Goal: Information Seeking & Learning: Learn about a topic

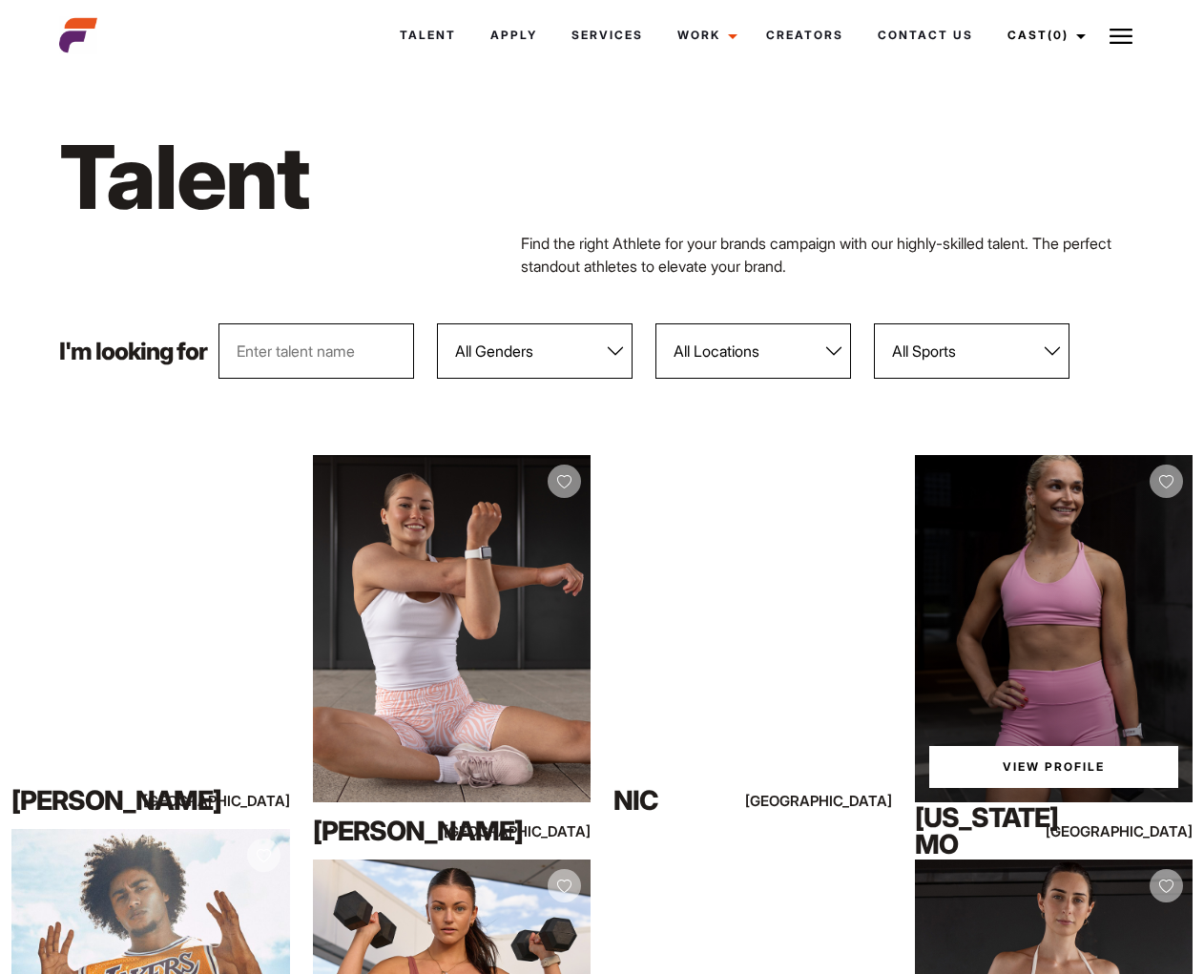
click at [1003, 634] on div "View Profile" at bounding box center [1054, 628] width 279 height 347
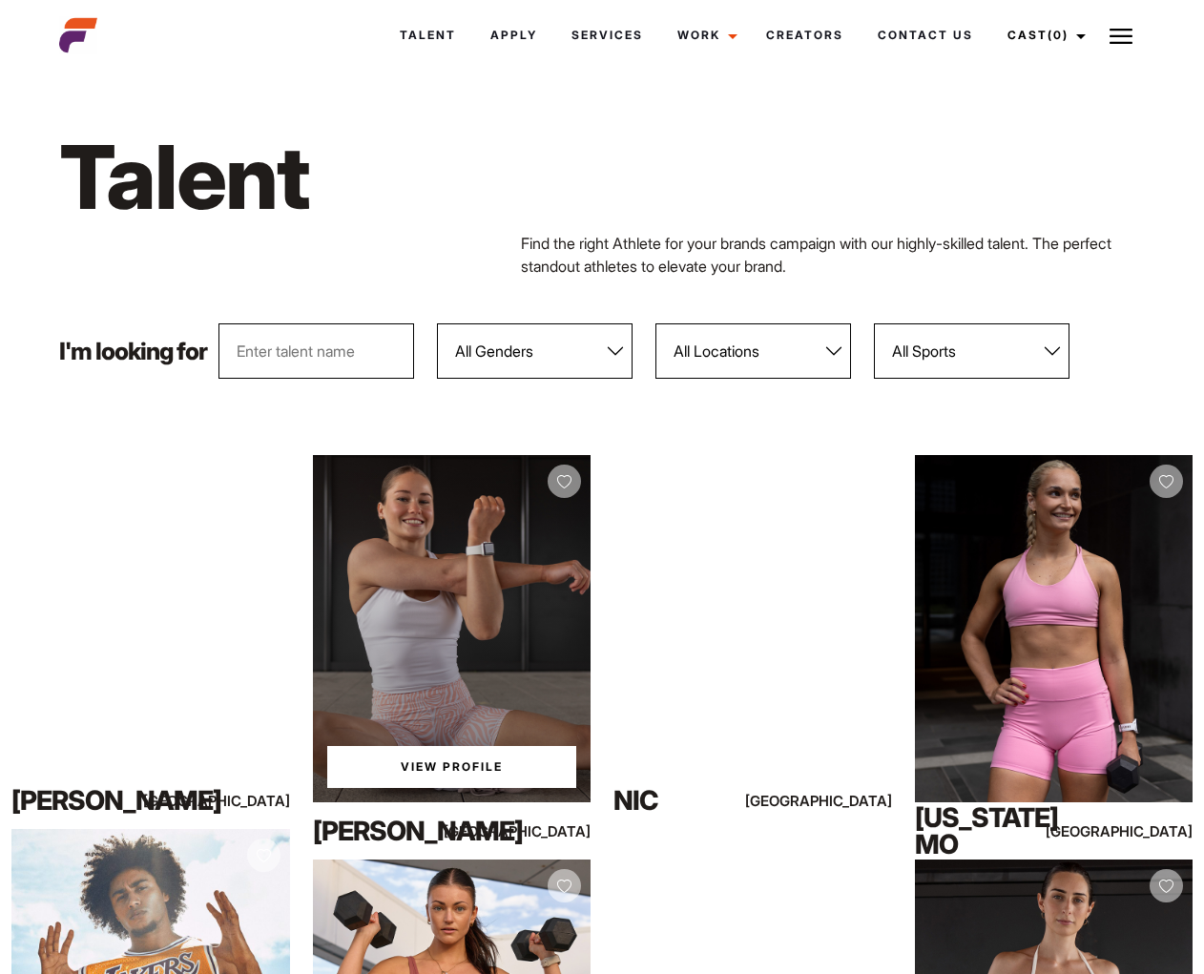
click at [493, 652] on div "View Profile" at bounding box center [452, 628] width 279 height 347
click at [491, 766] on link "View Profile" at bounding box center [452, 767] width 250 height 42
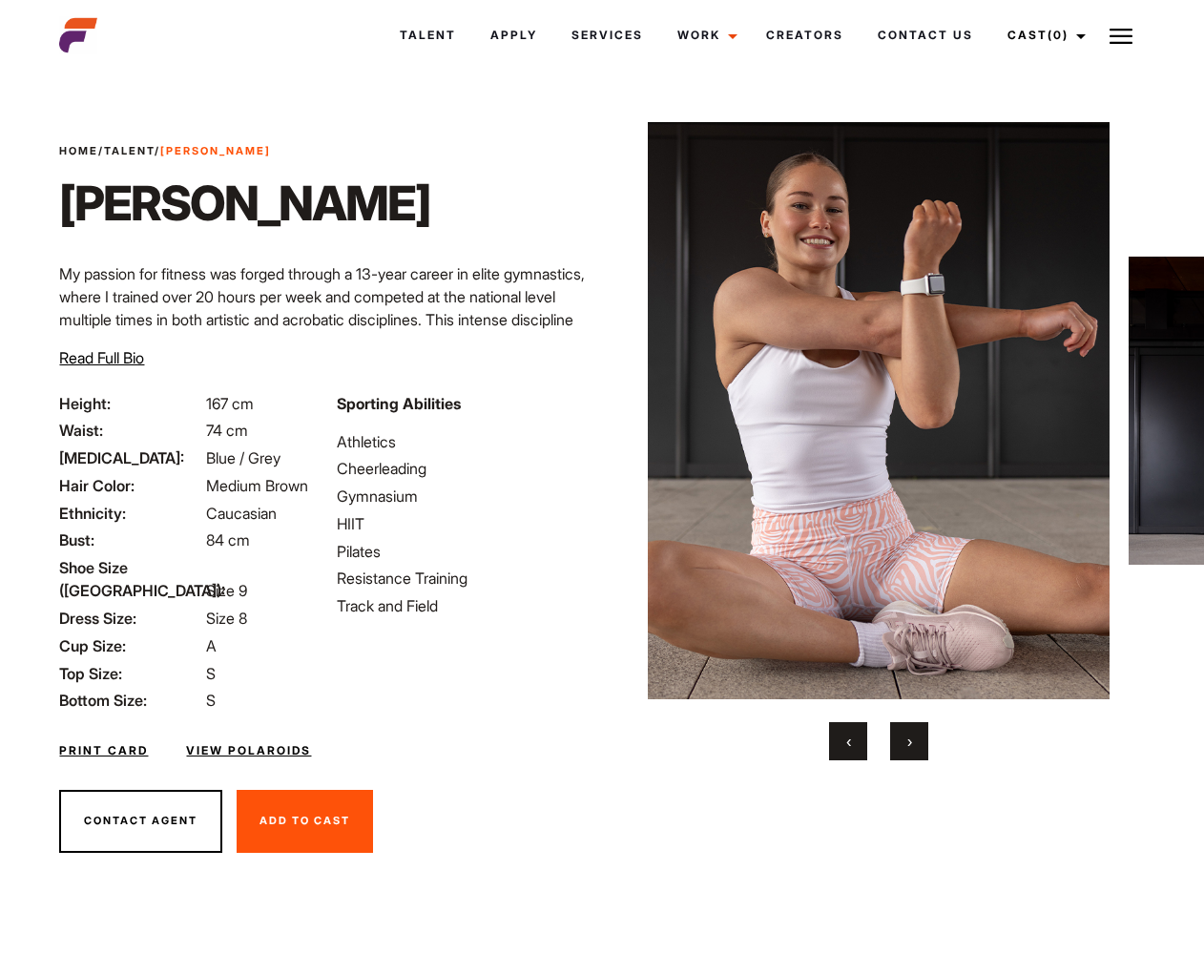
click at [271, 751] on link "View Polaroids" at bounding box center [248, 750] width 125 height 17
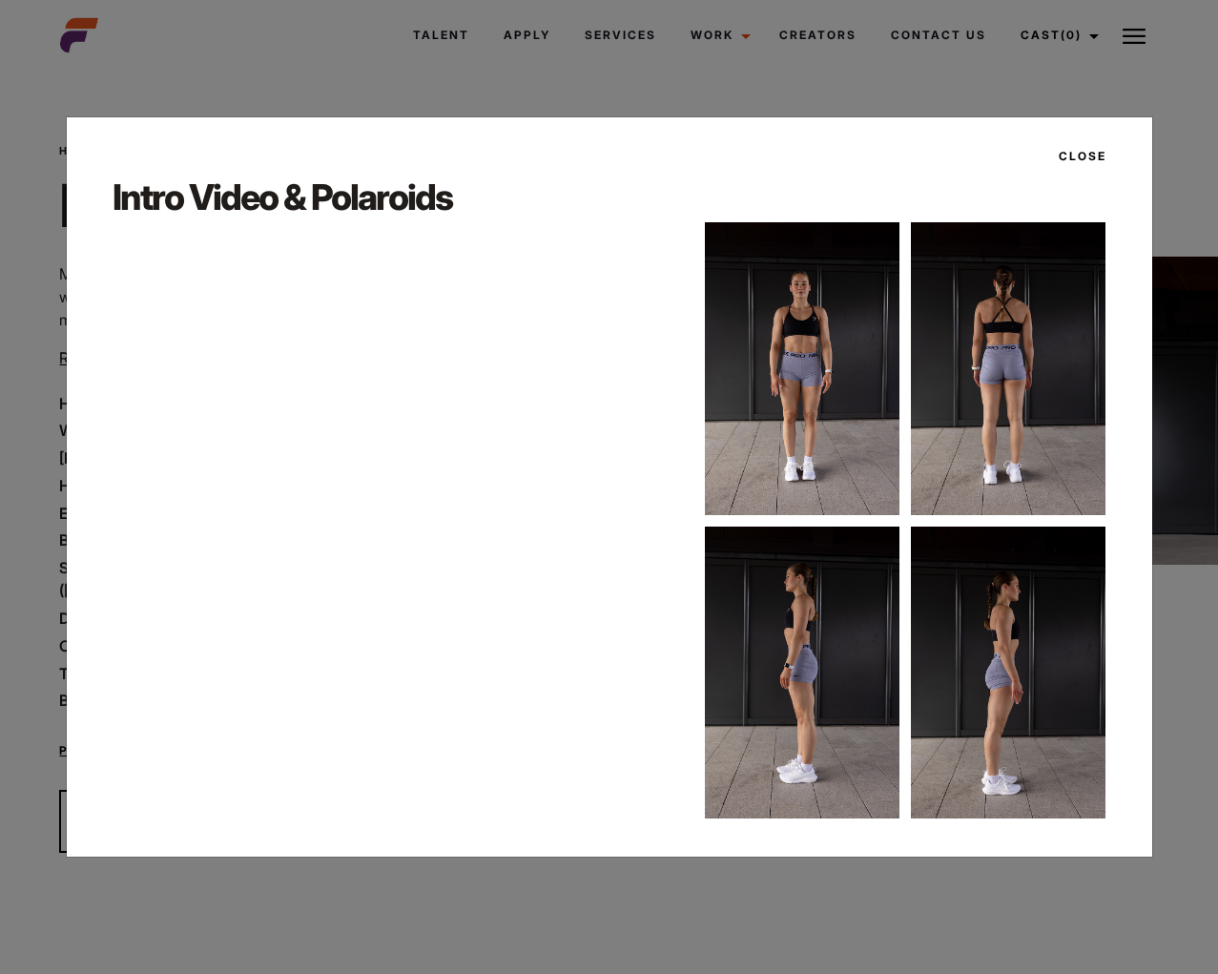
click at [821, 429] on img at bounding box center [802, 368] width 195 height 292
click at [1001, 409] on img at bounding box center [1008, 368] width 195 height 292
click at [1087, 157] on button "Close" at bounding box center [1076, 156] width 59 height 32
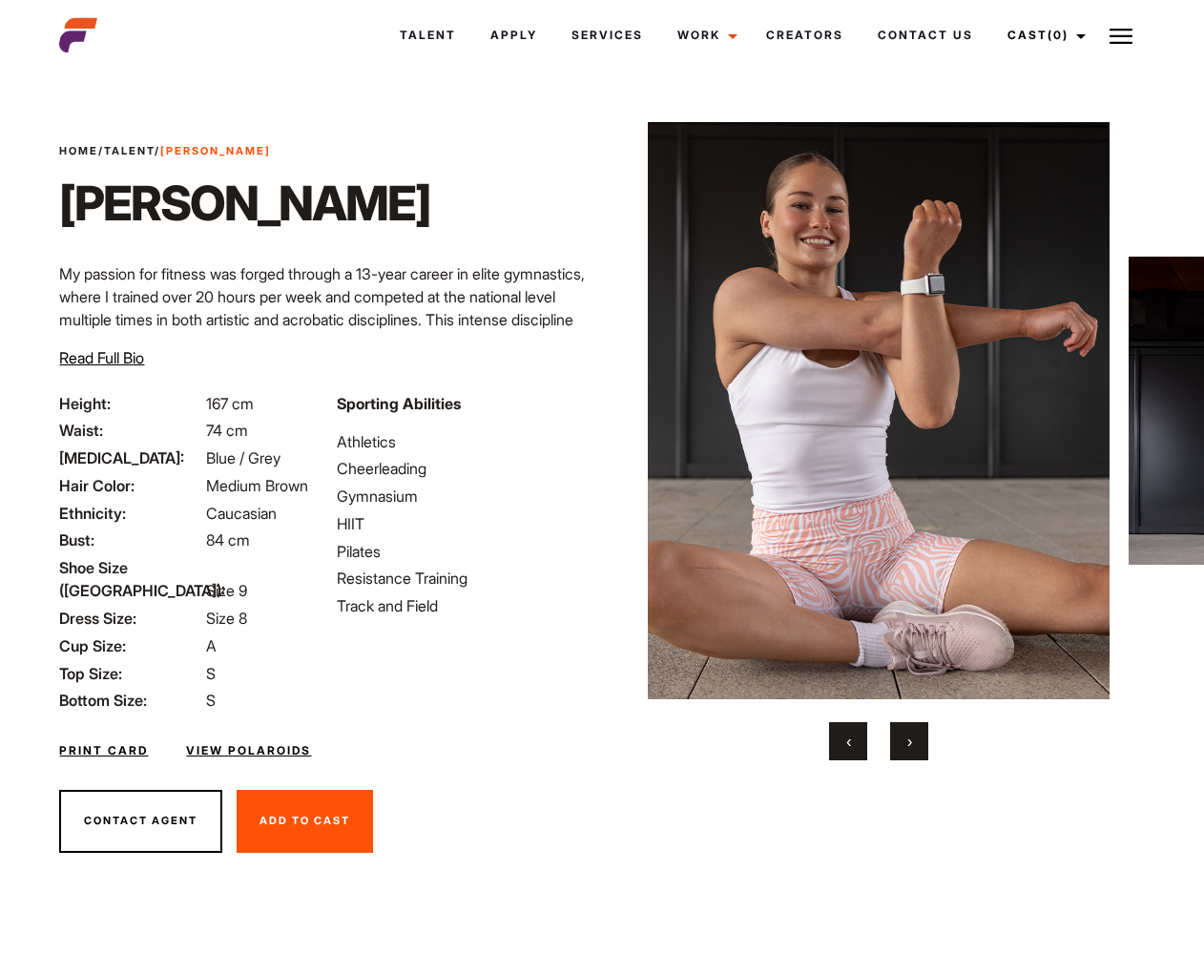
click at [145, 149] on link "Talent" at bounding box center [129, 150] width 51 height 13
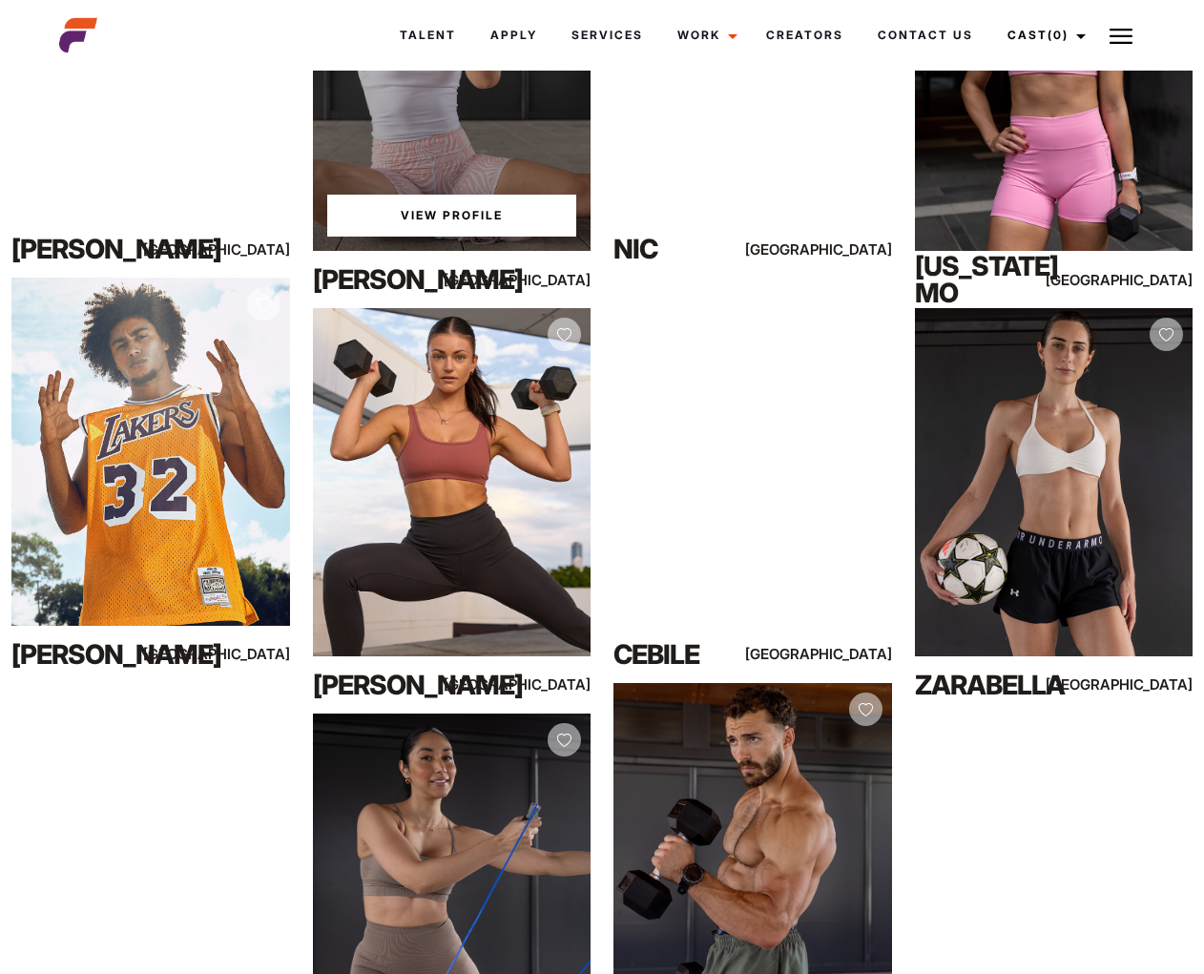
scroll to position [560, 0]
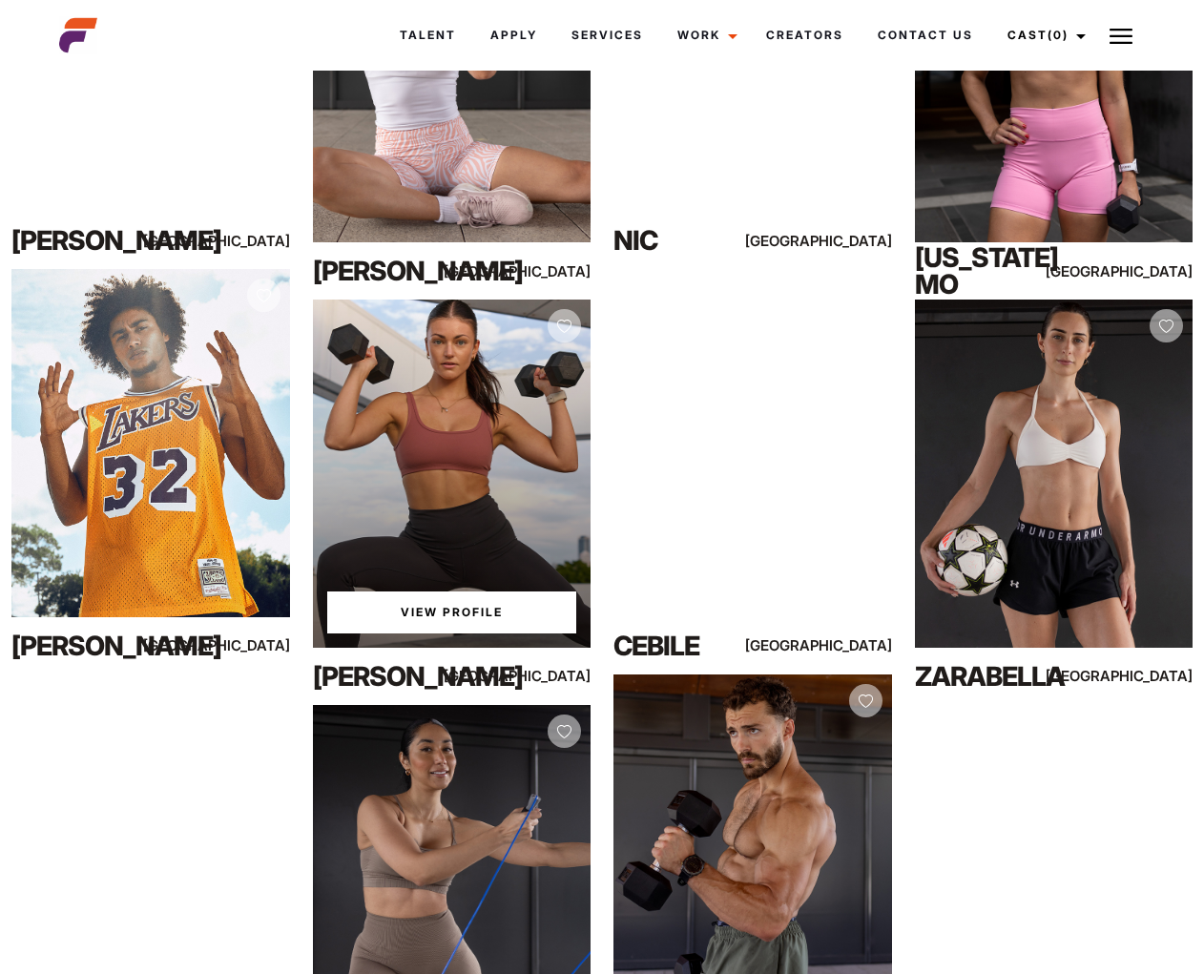
click at [448, 615] on link "View Profile" at bounding box center [452, 612] width 250 height 42
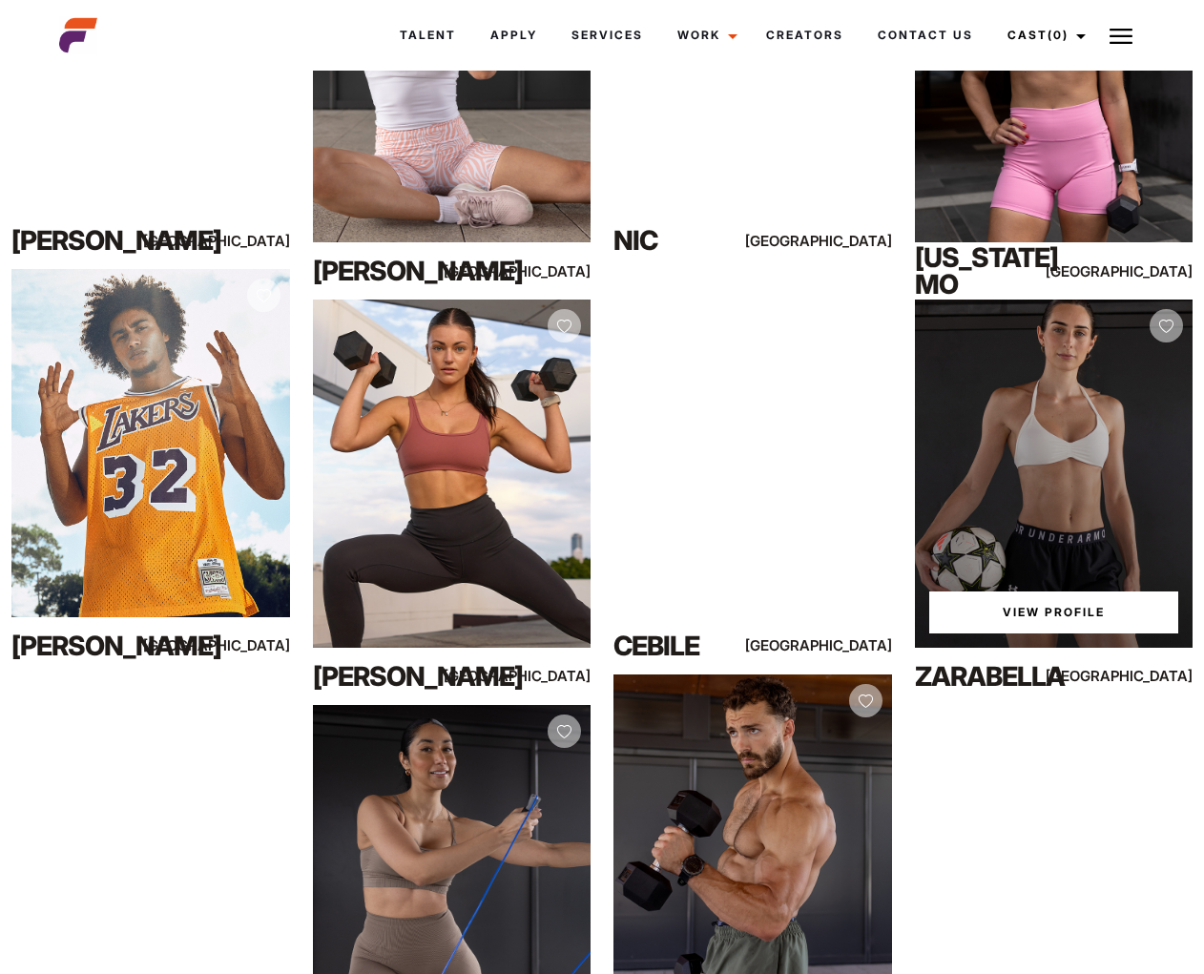
click at [1074, 608] on link "View Profile" at bounding box center [1054, 612] width 250 height 42
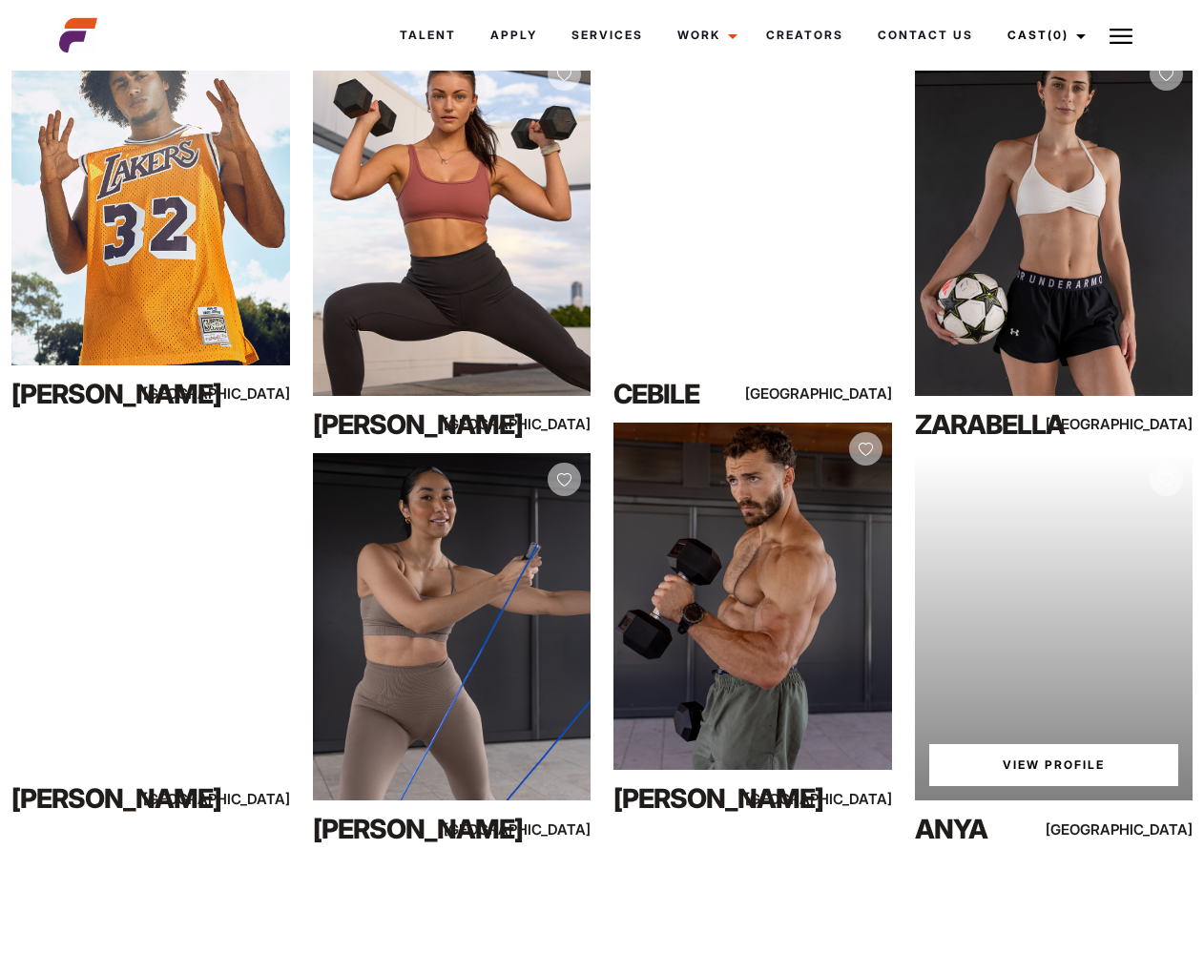
scroll to position [813, 0]
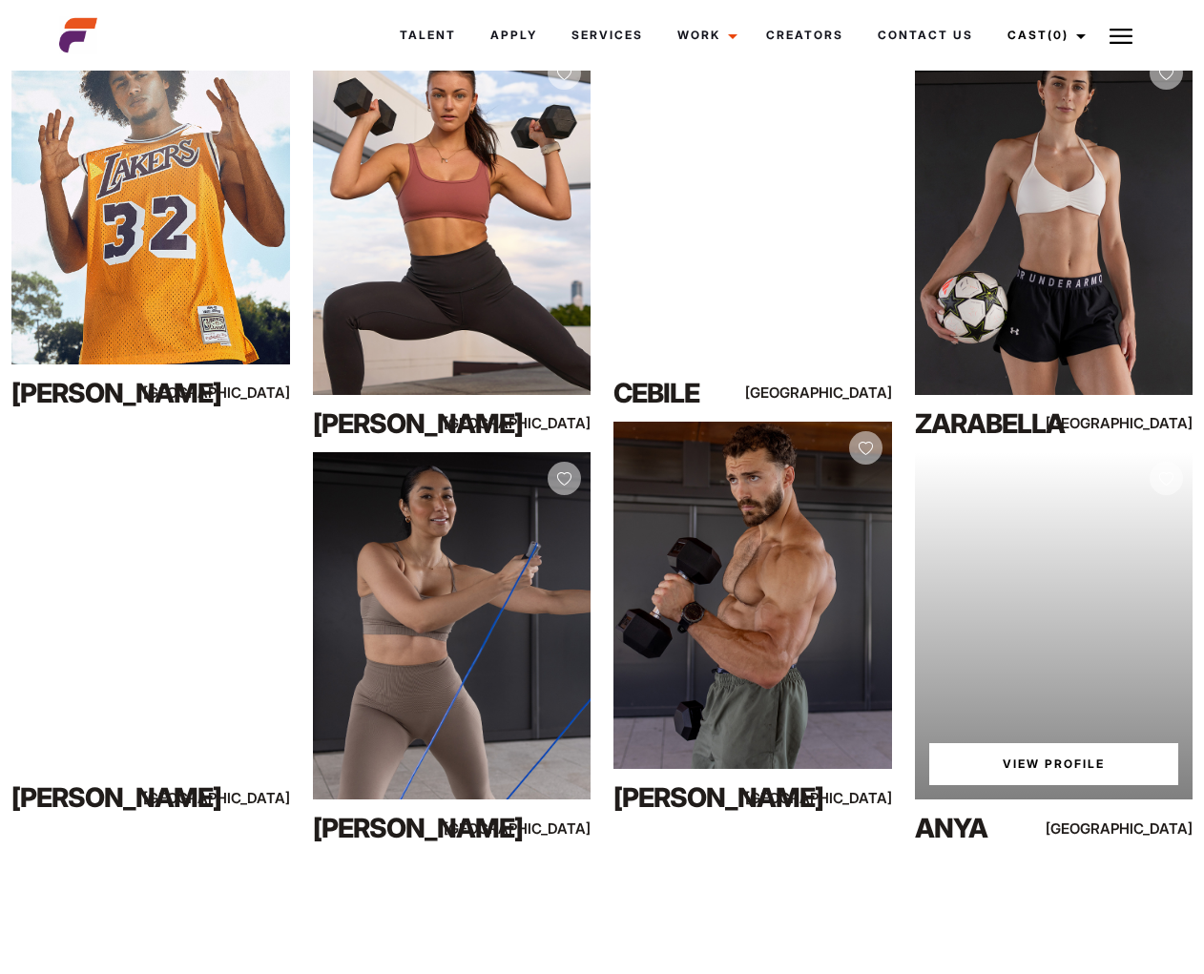
click at [1111, 755] on link "View Profile" at bounding box center [1054, 764] width 250 height 42
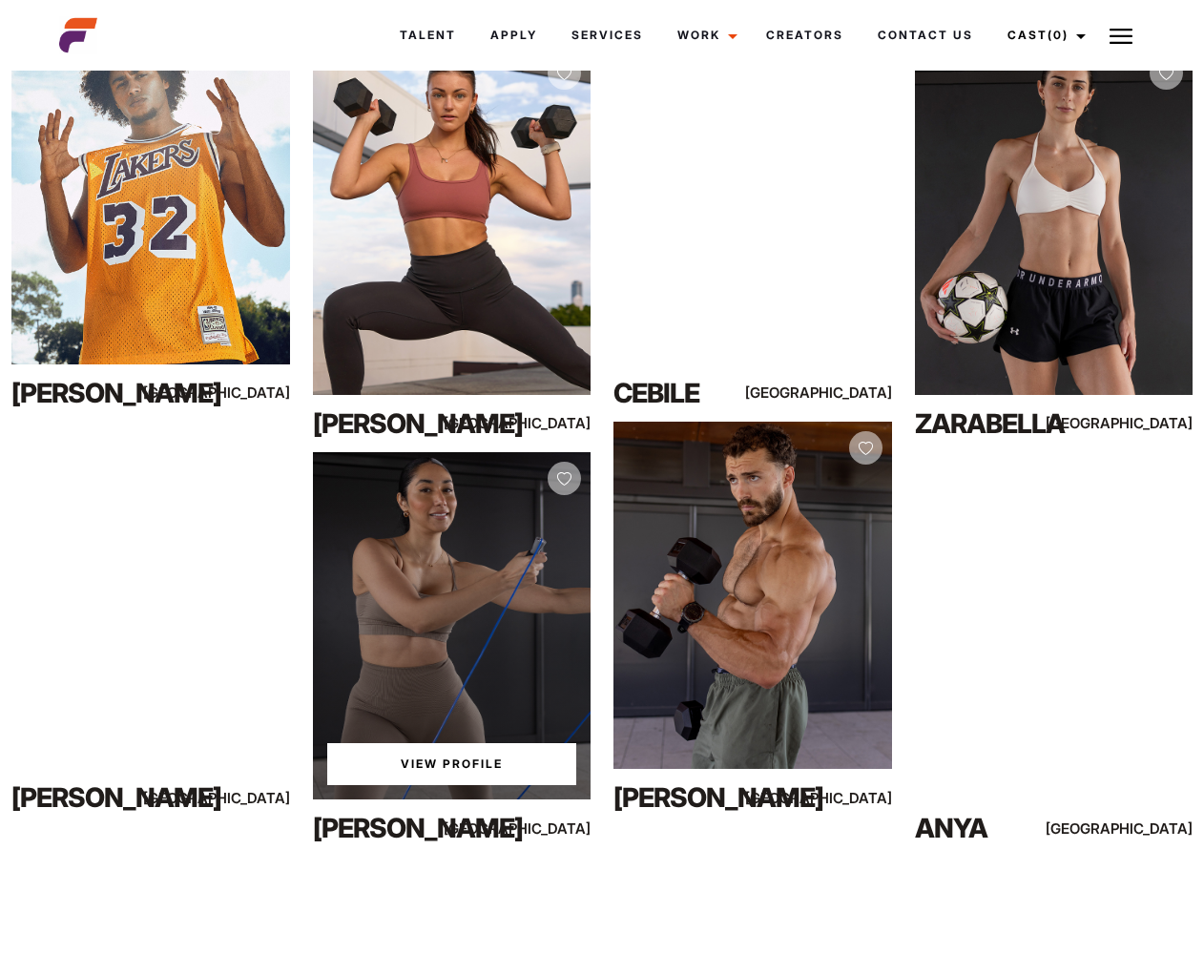
click at [436, 774] on link "View Profile" at bounding box center [452, 764] width 250 height 42
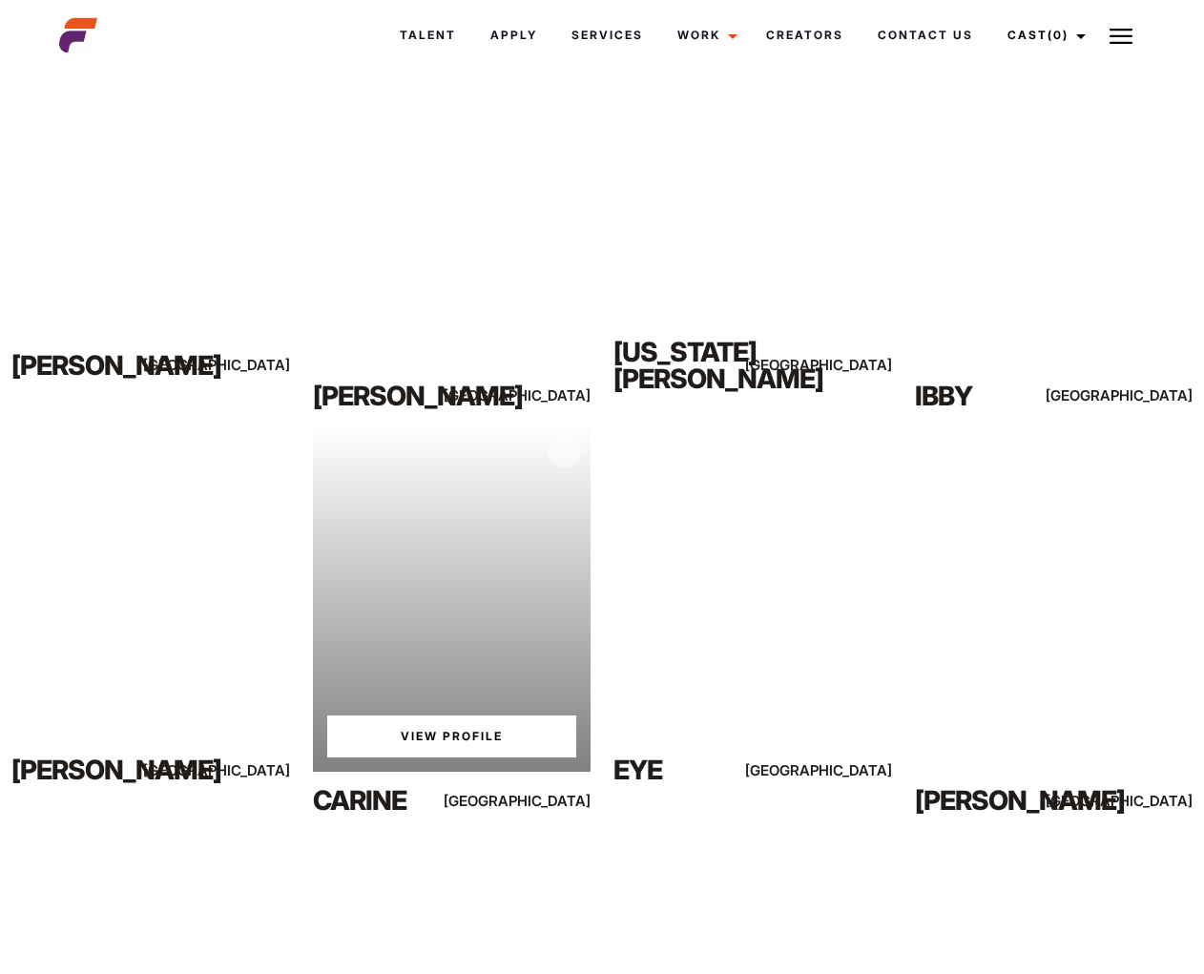
scroll to position [2869, 0]
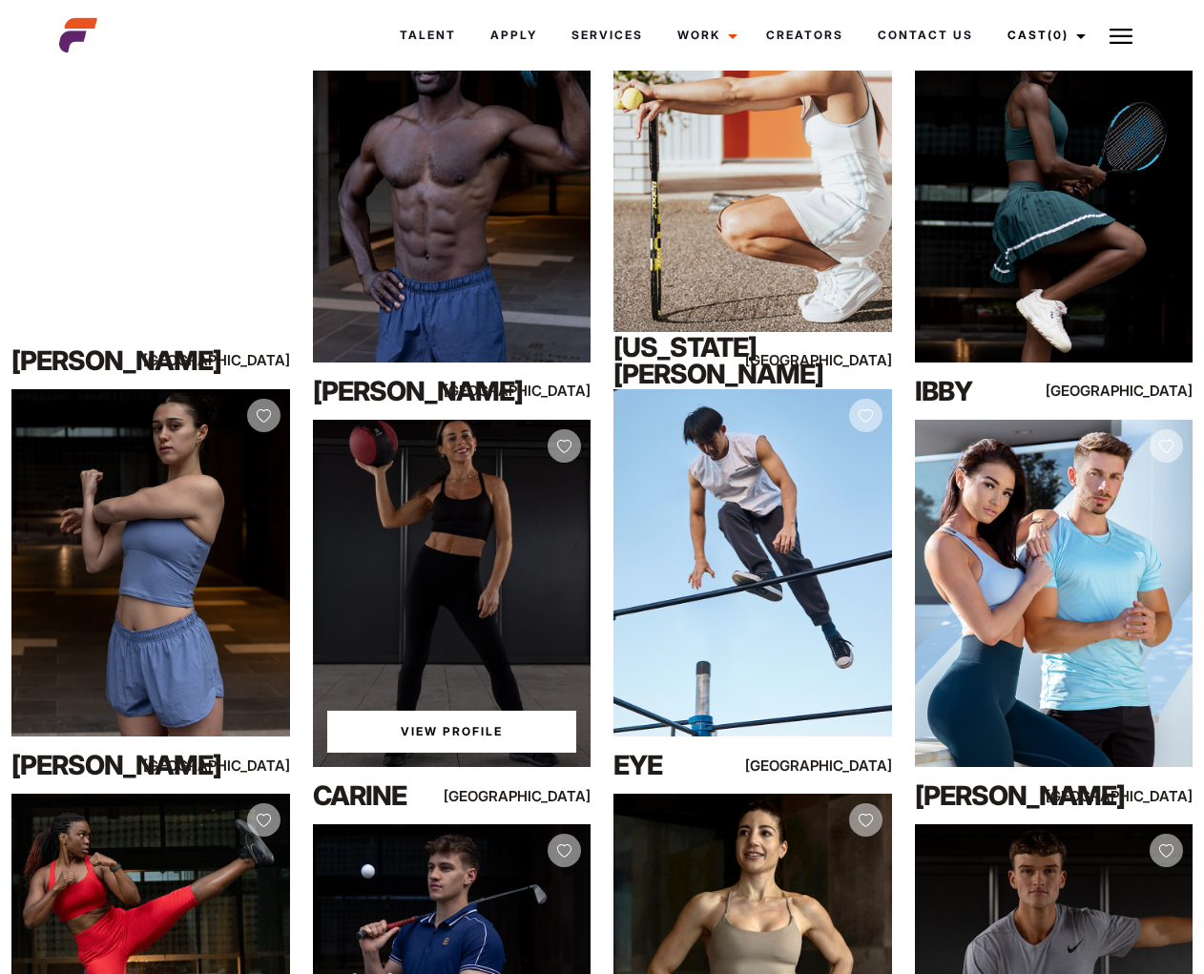
click at [458, 741] on link "View Profile" at bounding box center [452, 732] width 250 height 42
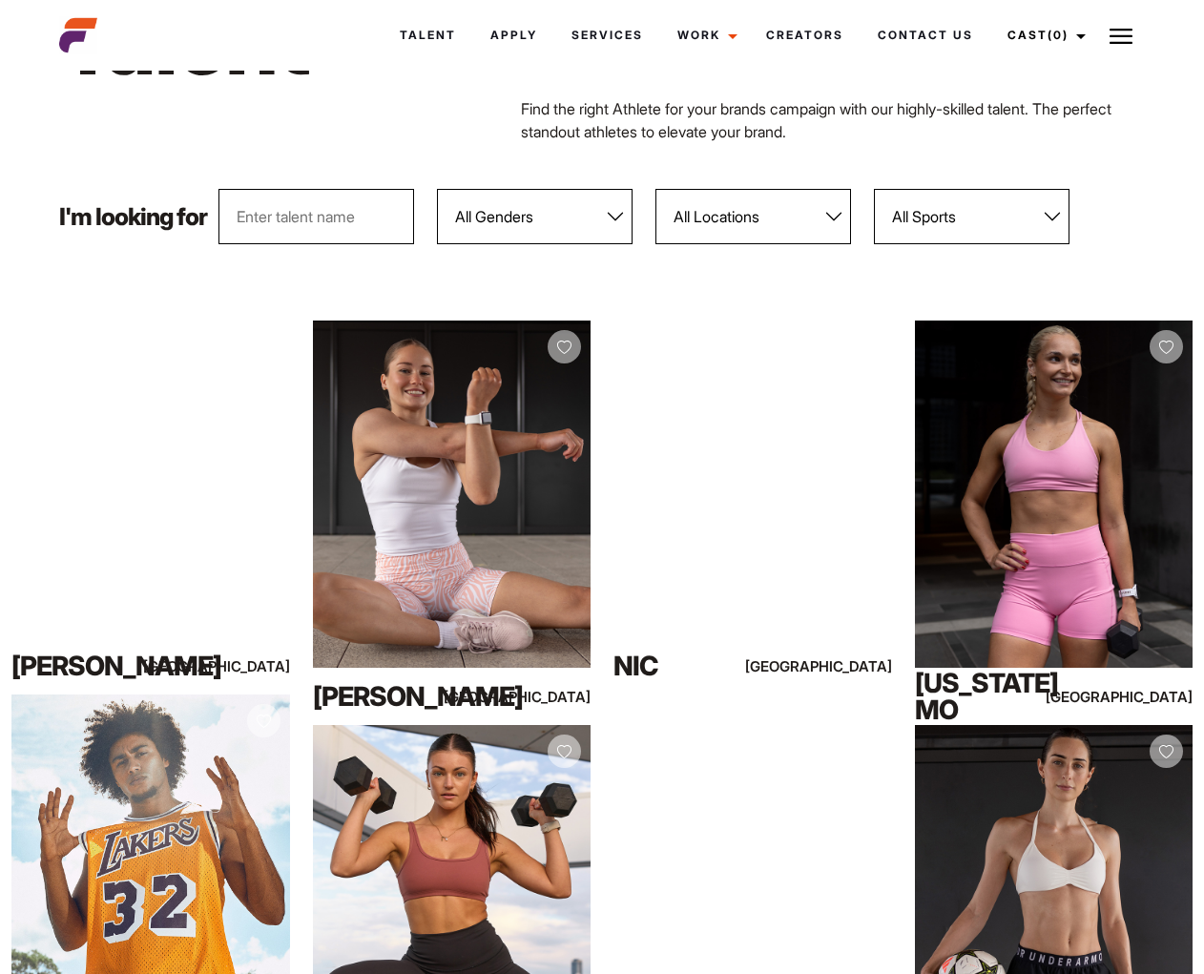
scroll to position [0, 0]
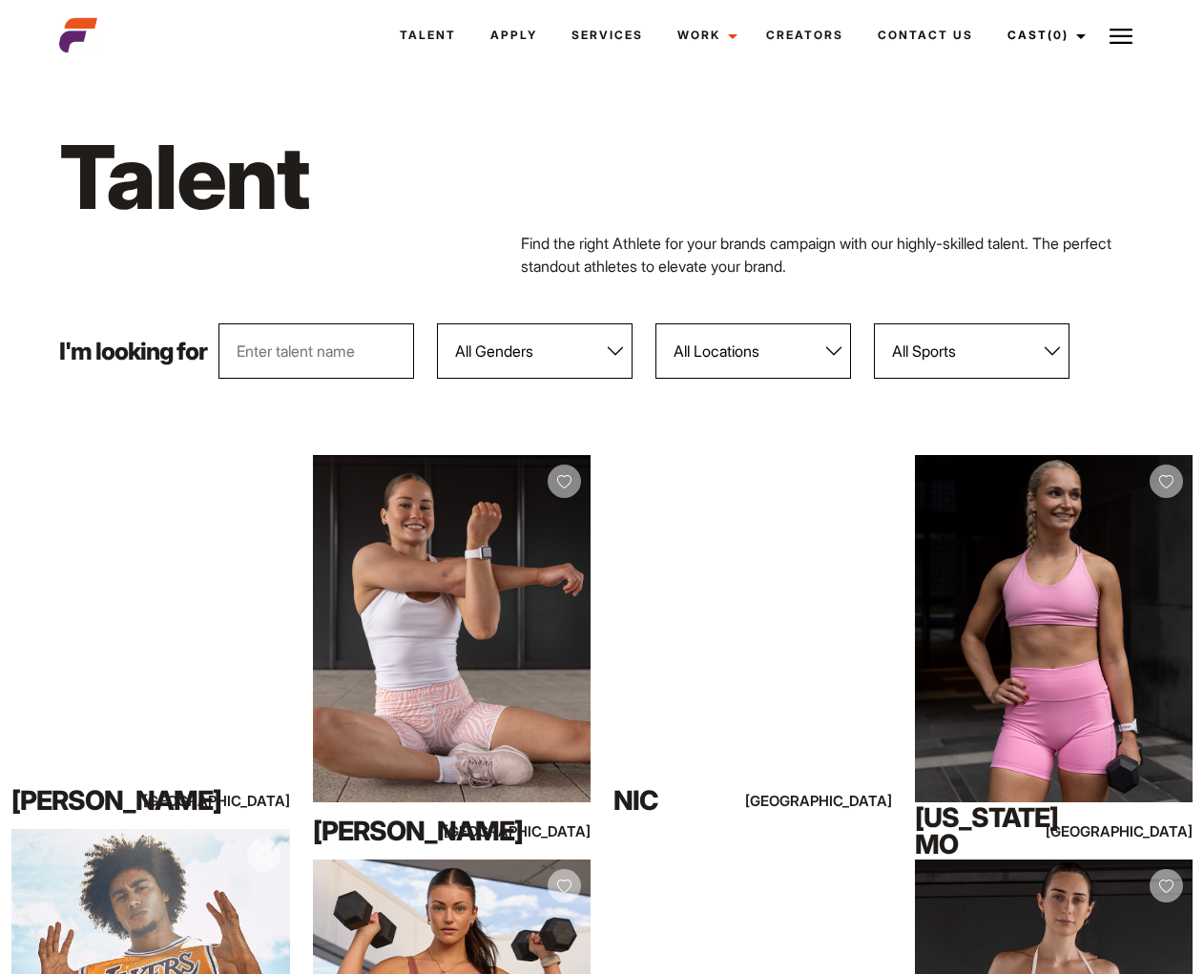
click at [559, 360] on select "All Genders Female Male" at bounding box center [535, 350] width 196 height 55
select select "104"
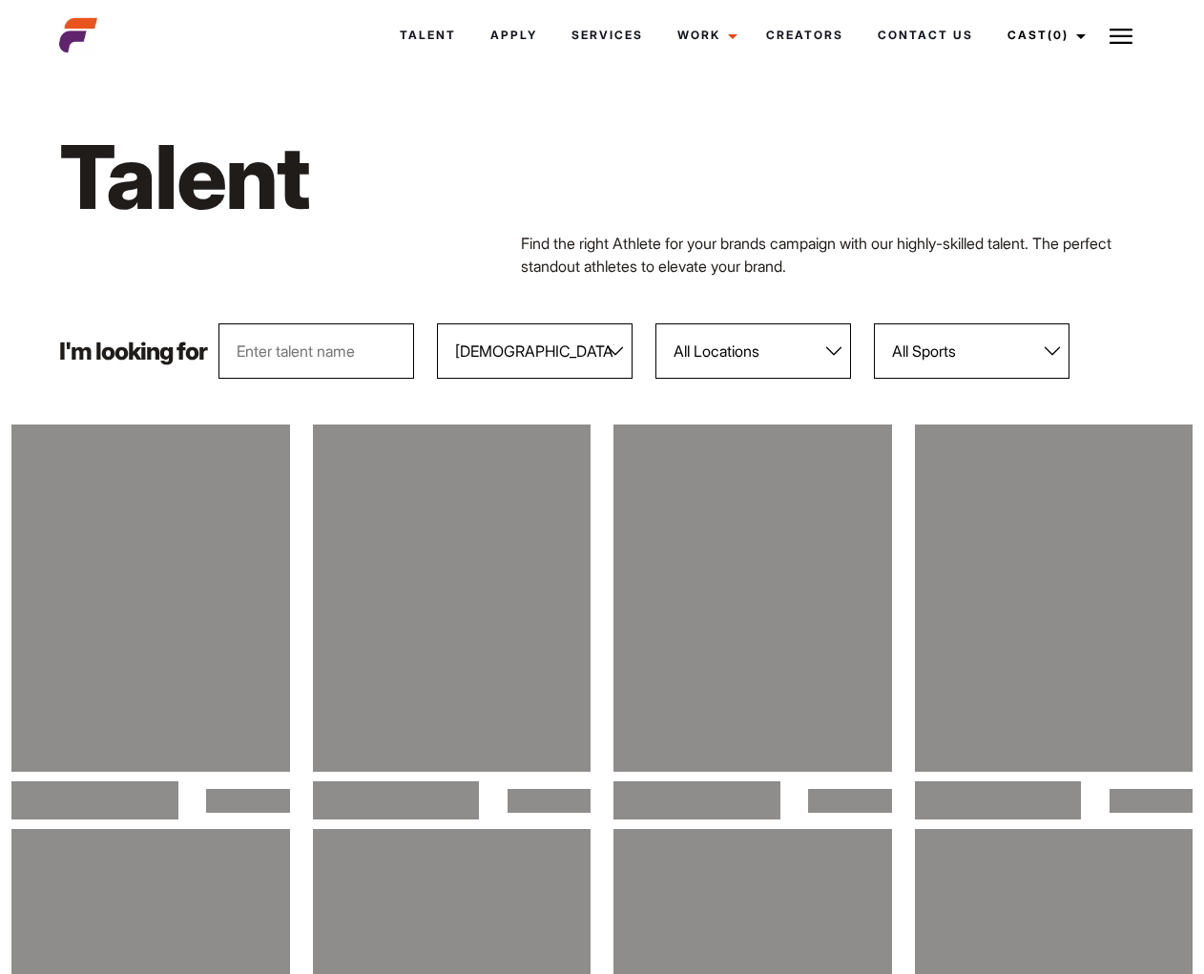
click at [758, 355] on select "All Locations Adelaide Brisbane Darwin Gold Coast Melbourne Perth Sunshine Coas…" at bounding box center [753, 350] width 196 height 55
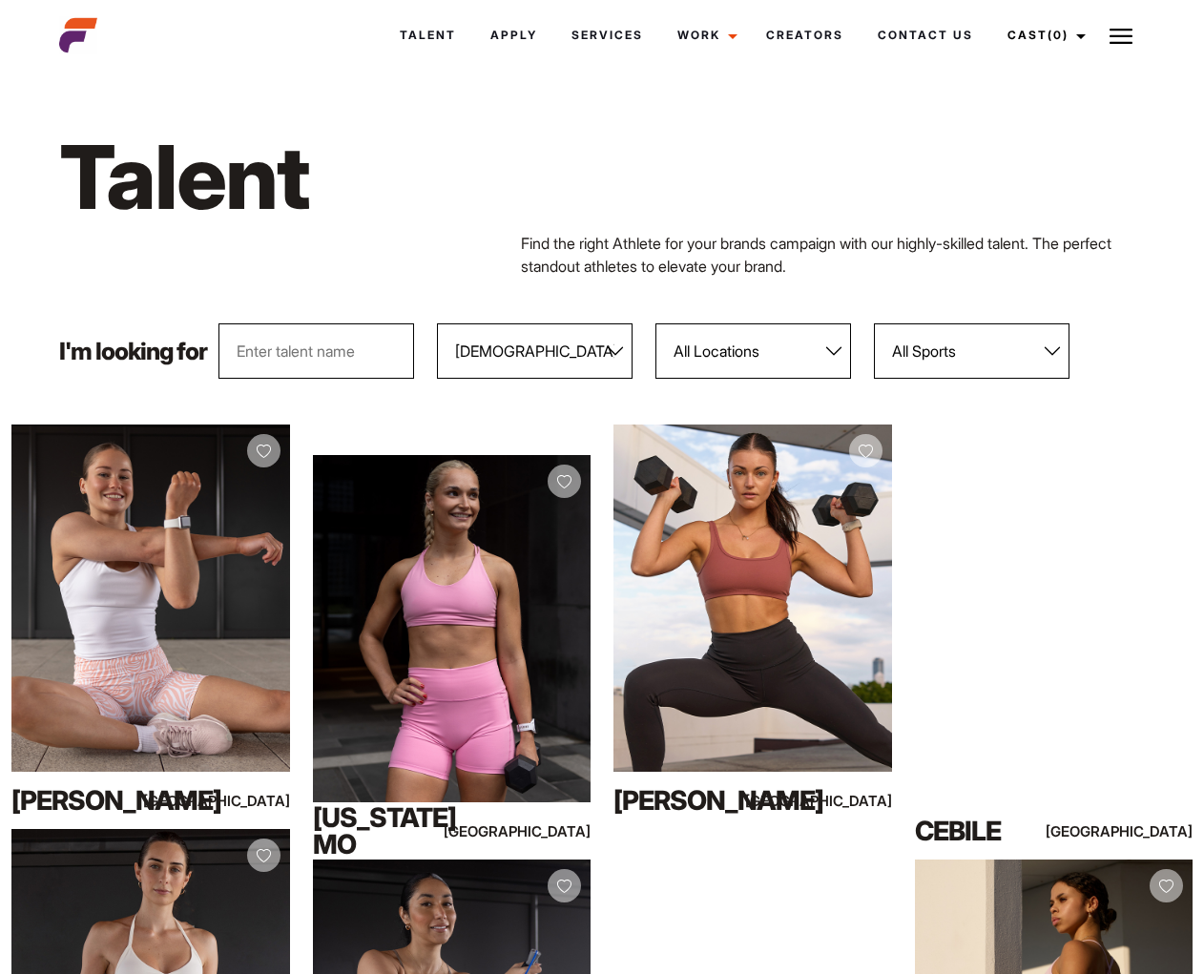
select select "122"
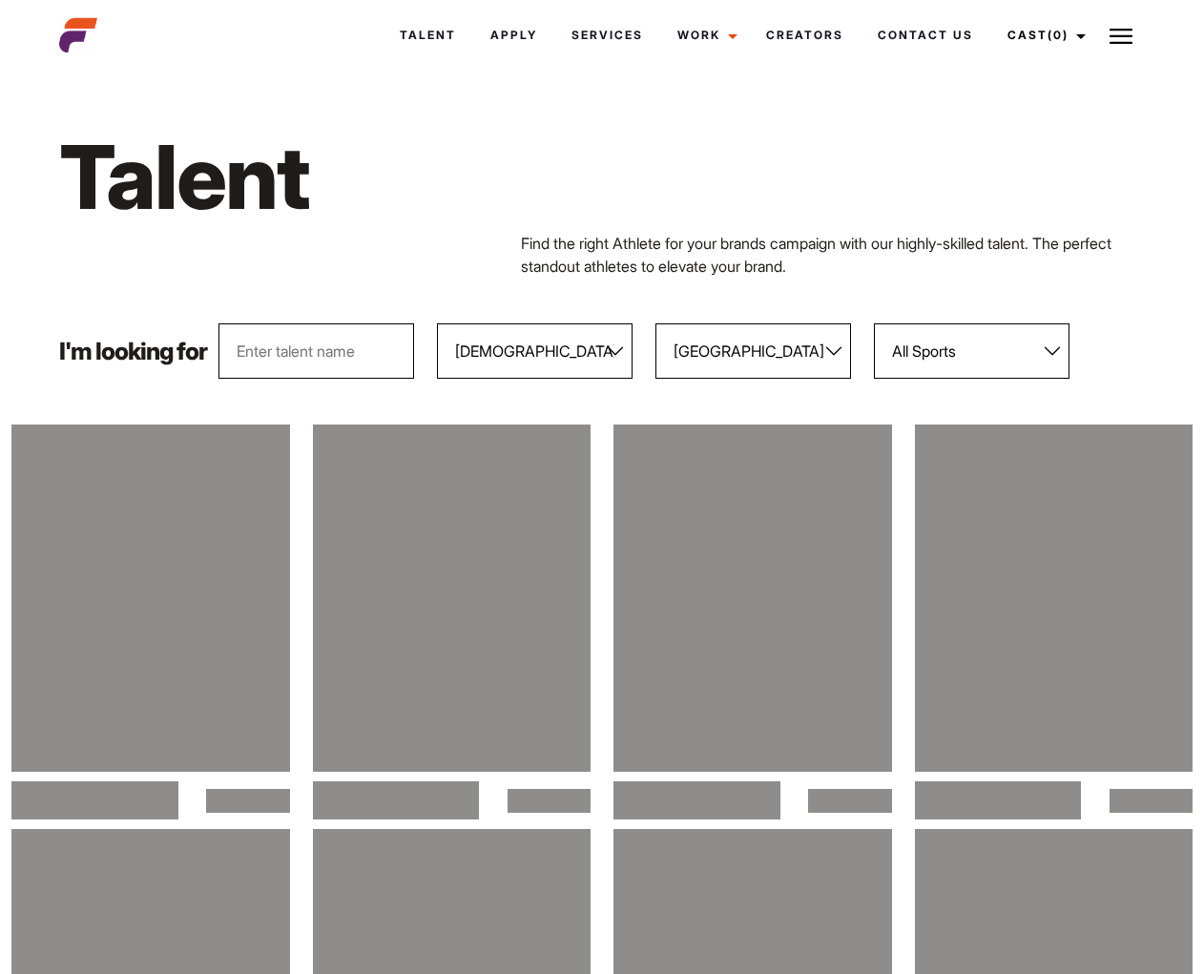
click at [968, 360] on select "All Sports 100 Meter Butterfly Acrobatics Aerial awareness Aerobics AFL Aflw Am…" at bounding box center [972, 350] width 196 height 55
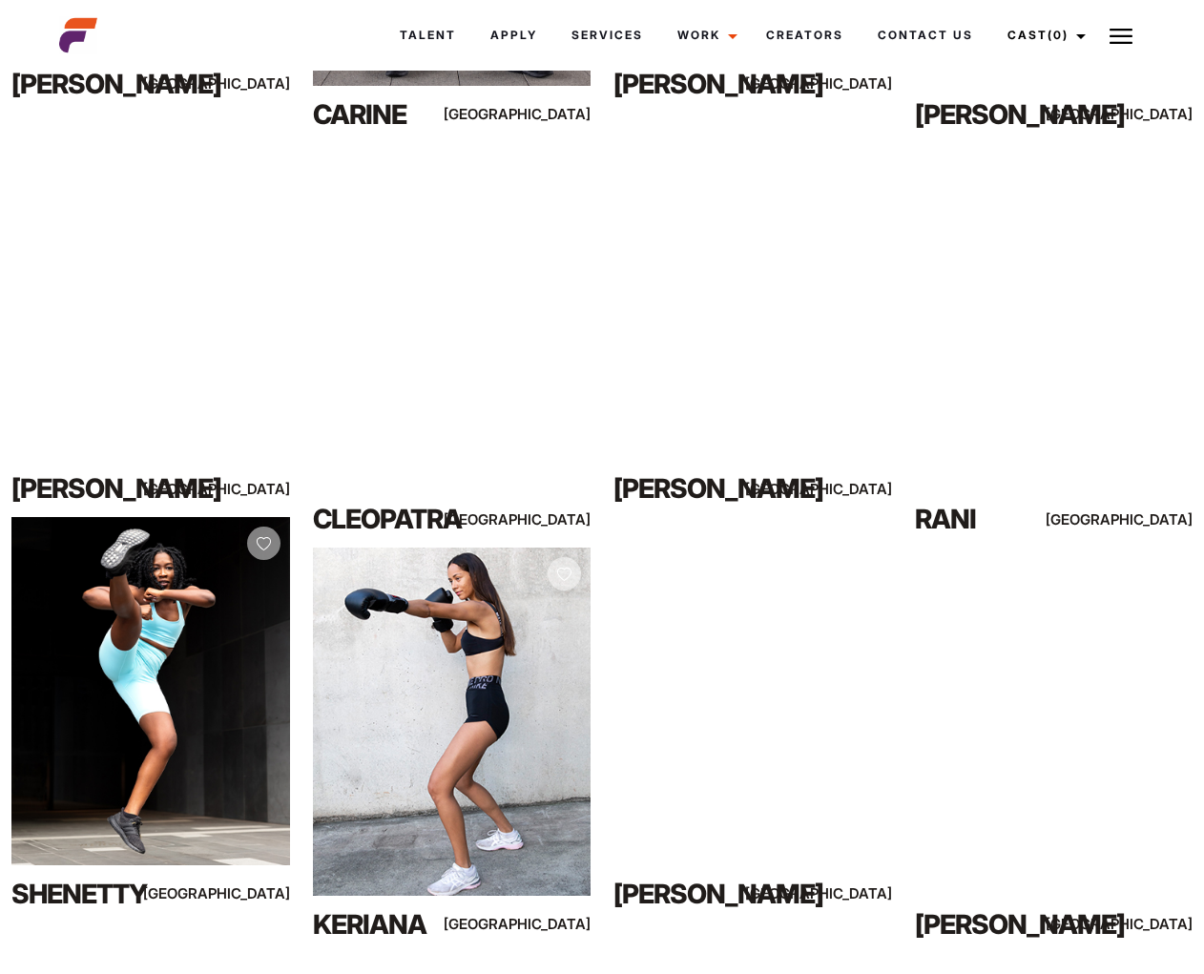
scroll to position [1118, 0]
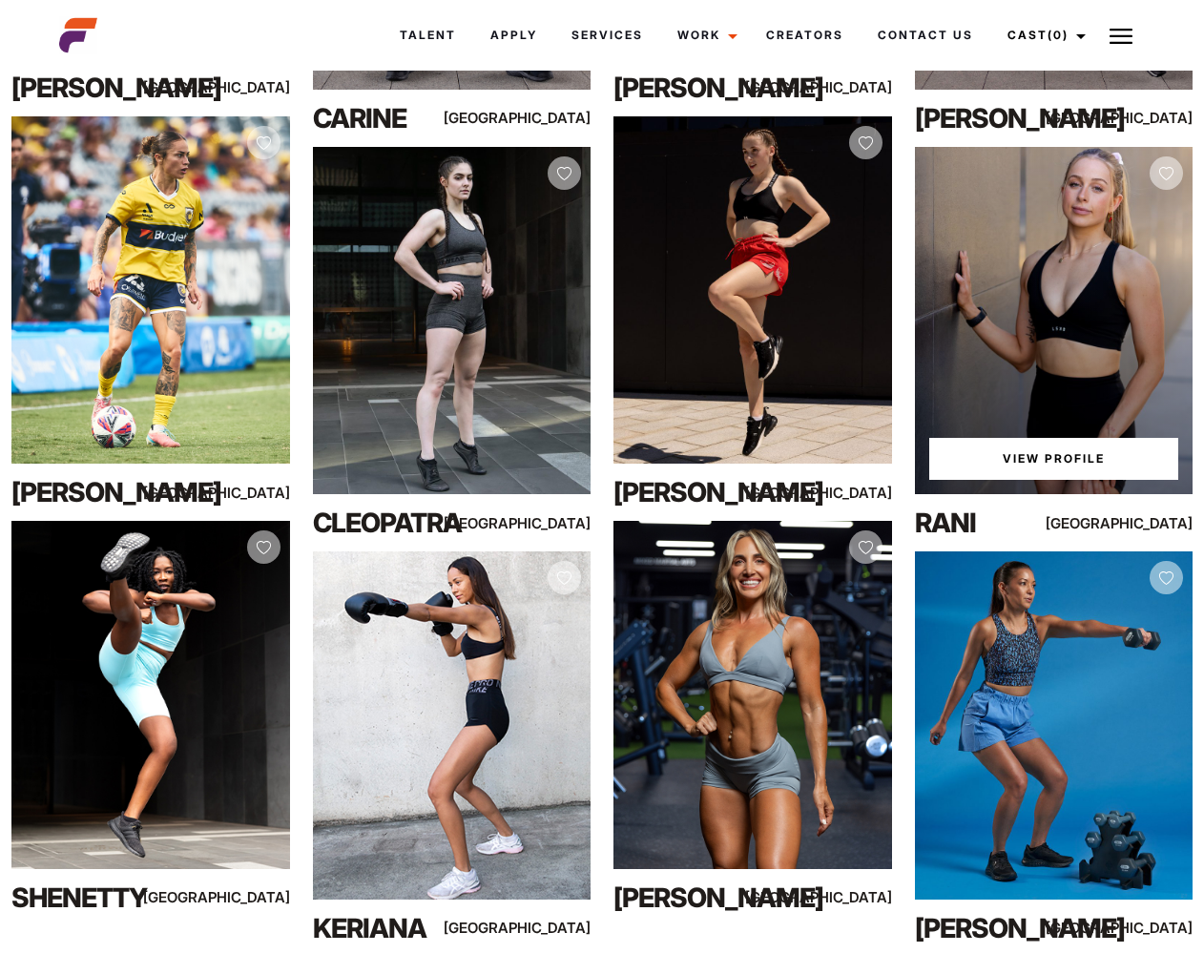
click at [1018, 468] on link "View Profile" at bounding box center [1054, 459] width 250 height 42
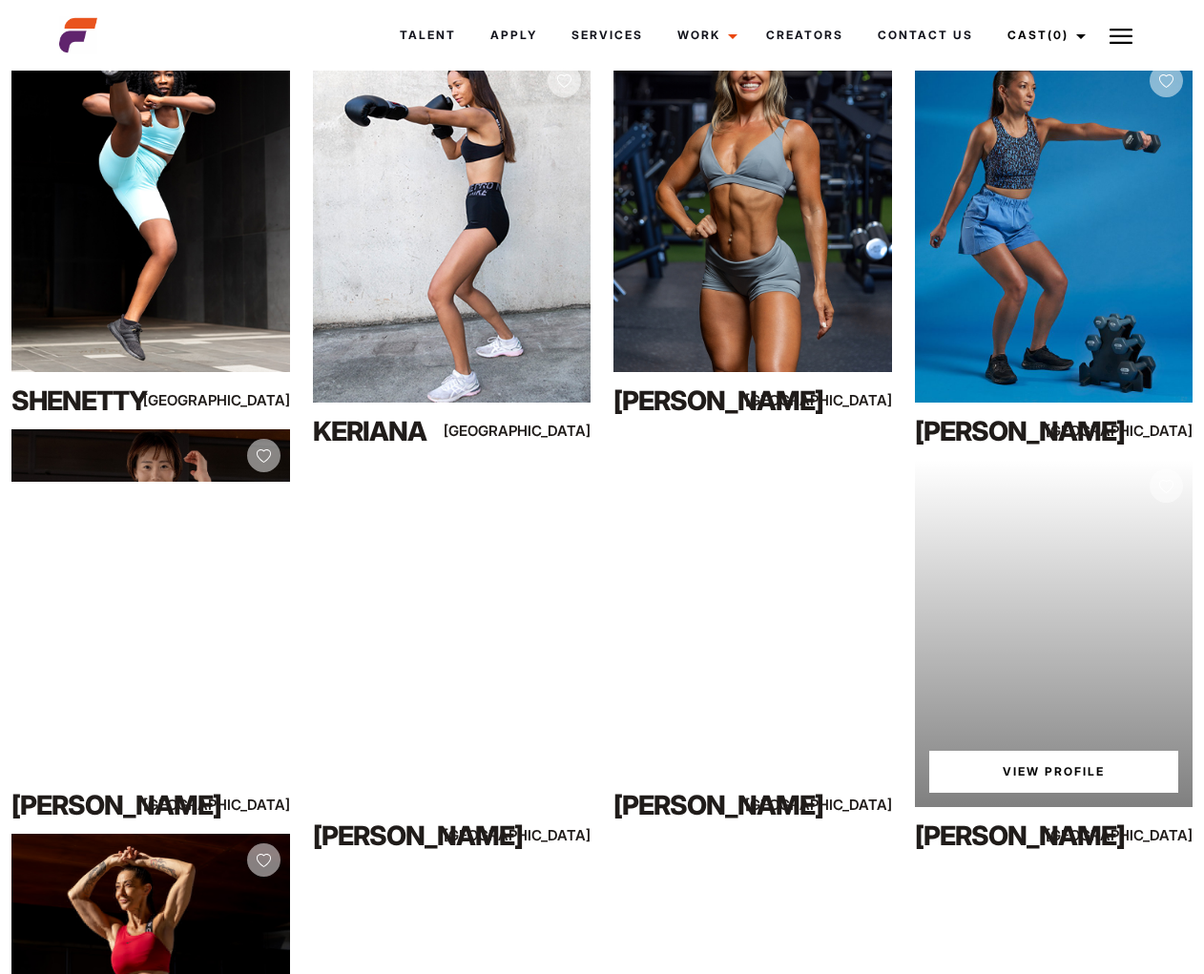
scroll to position [1619, 0]
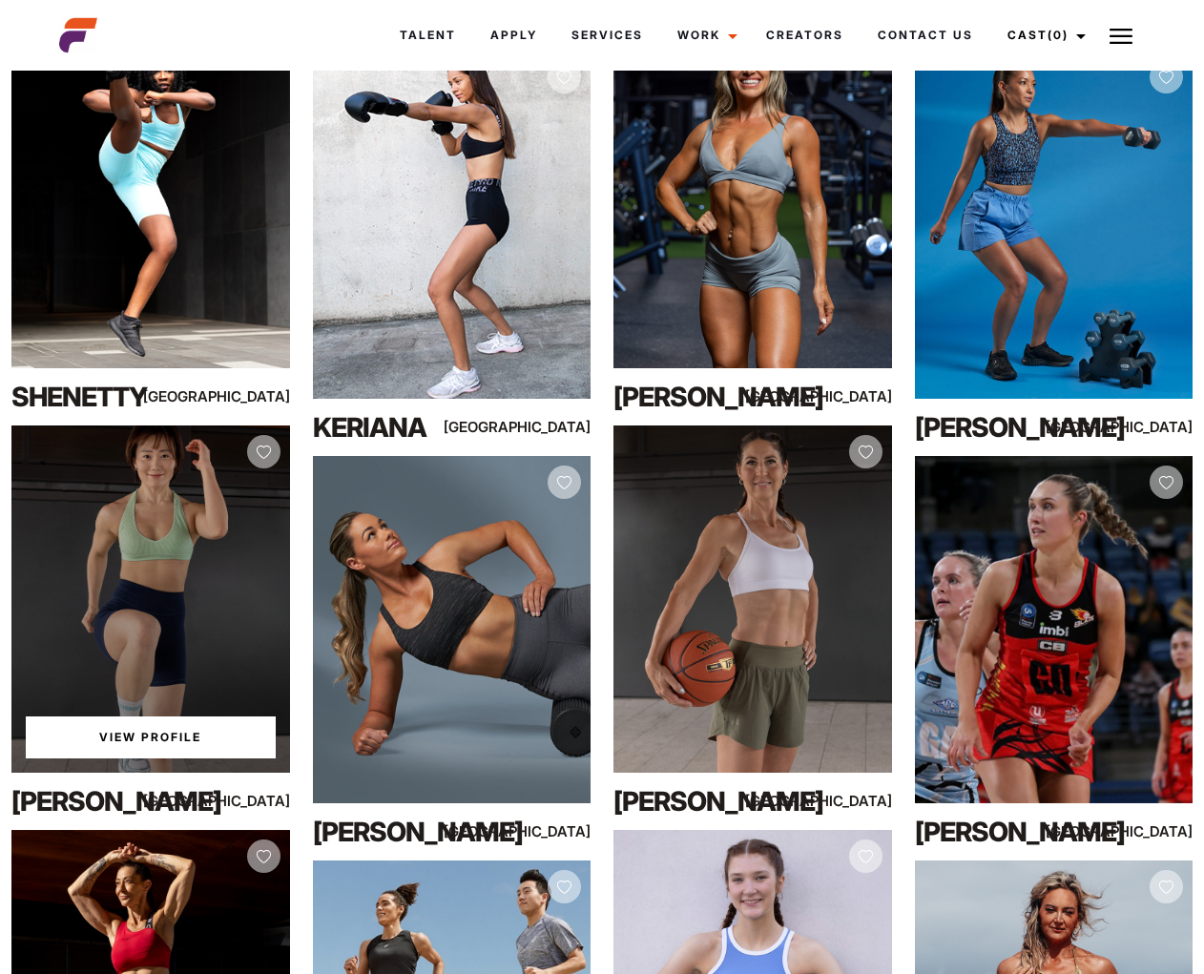
click at [153, 735] on link "View Profile" at bounding box center [151, 737] width 250 height 42
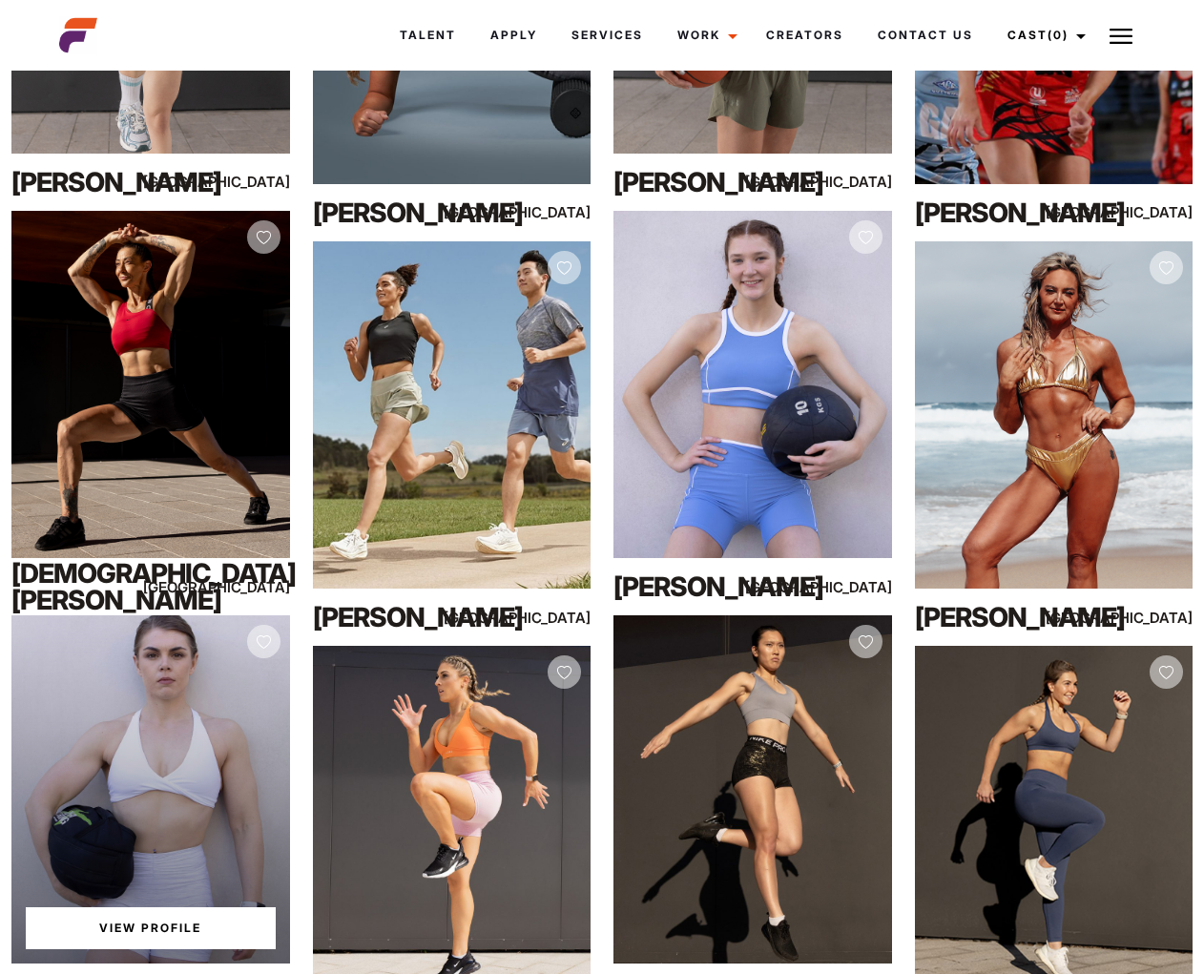
scroll to position [2247, 0]
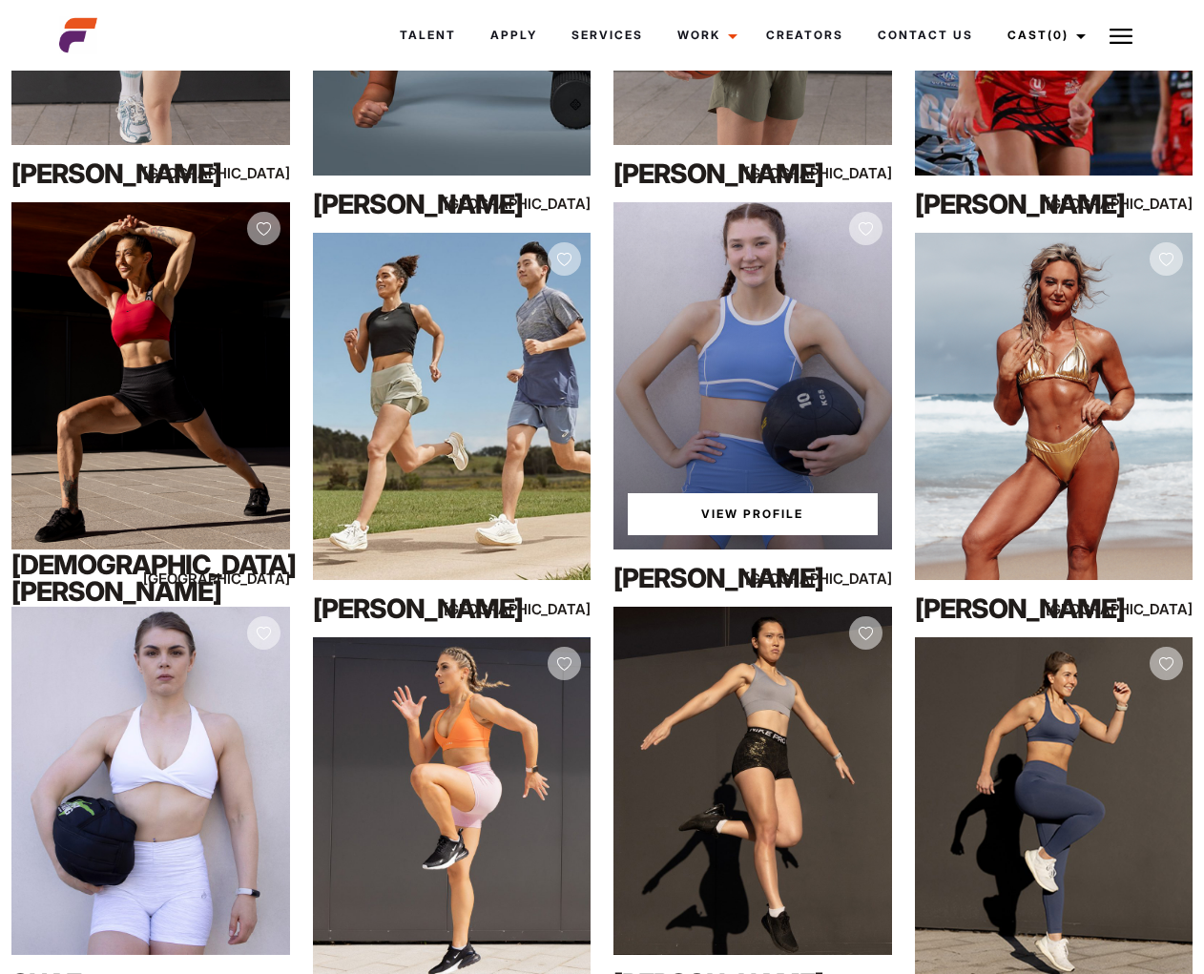
click at [767, 515] on link "View Profile" at bounding box center [753, 514] width 250 height 42
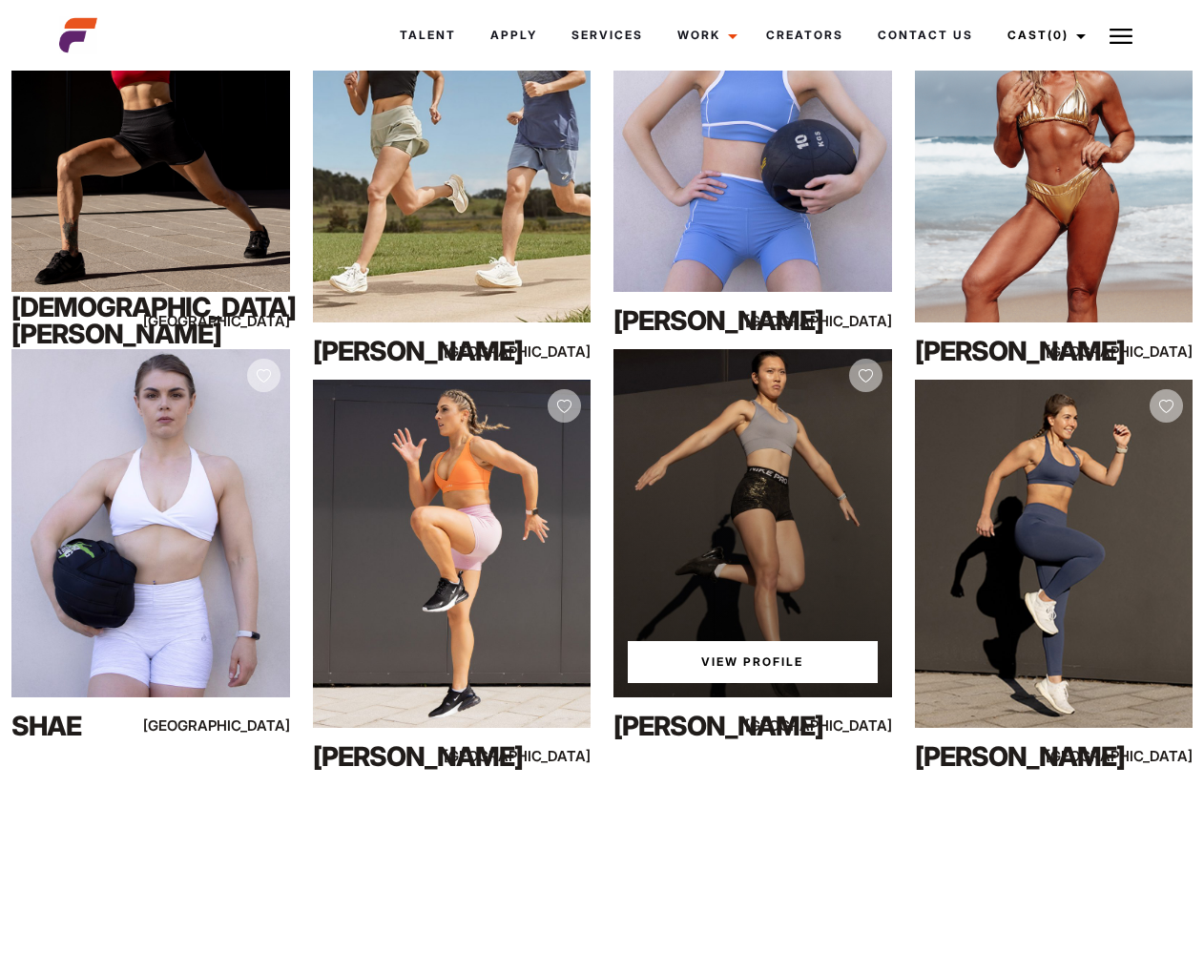
scroll to position [2505, 0]
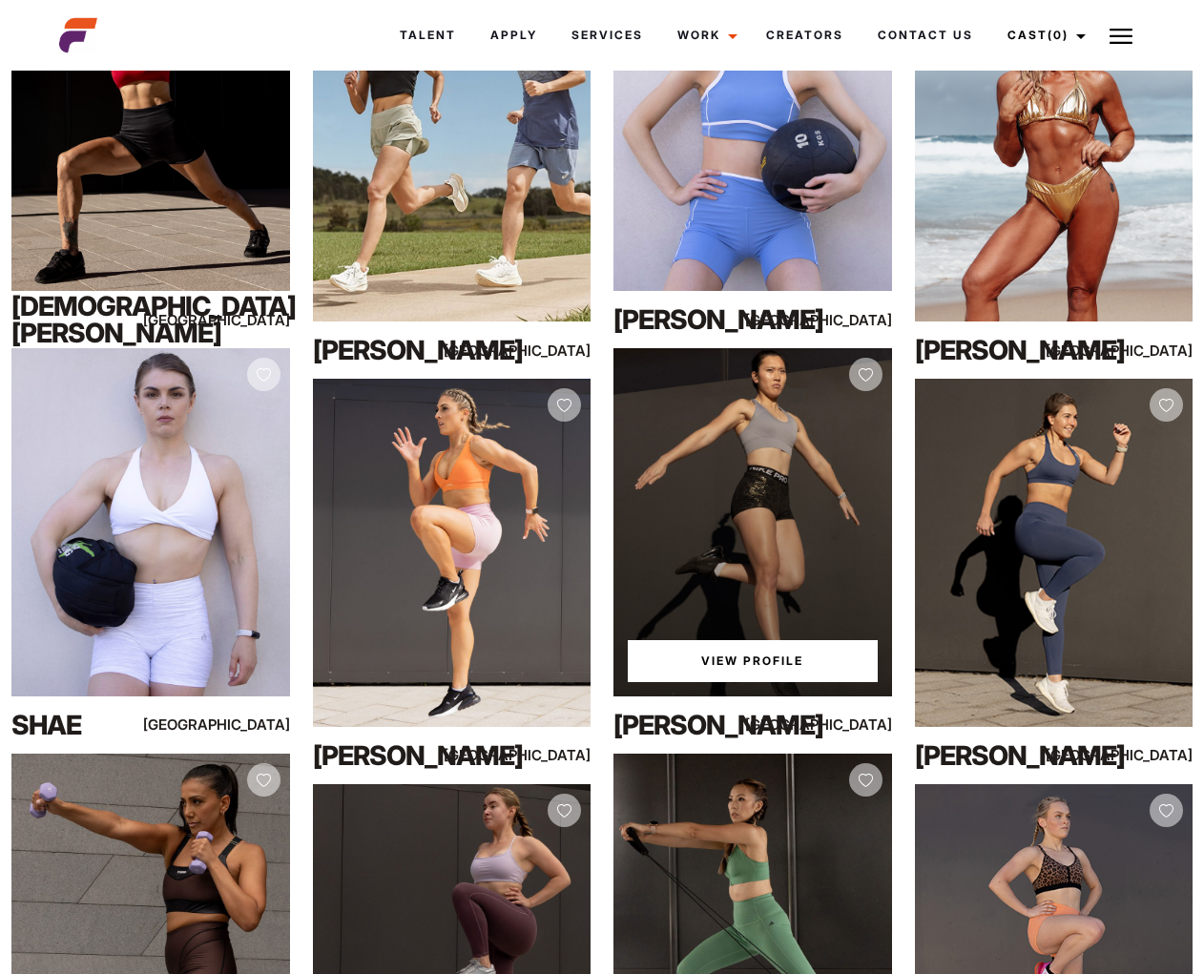
click at [770, 669] on link "View Profile" at bounding box center [753, 661] width 250 height 42
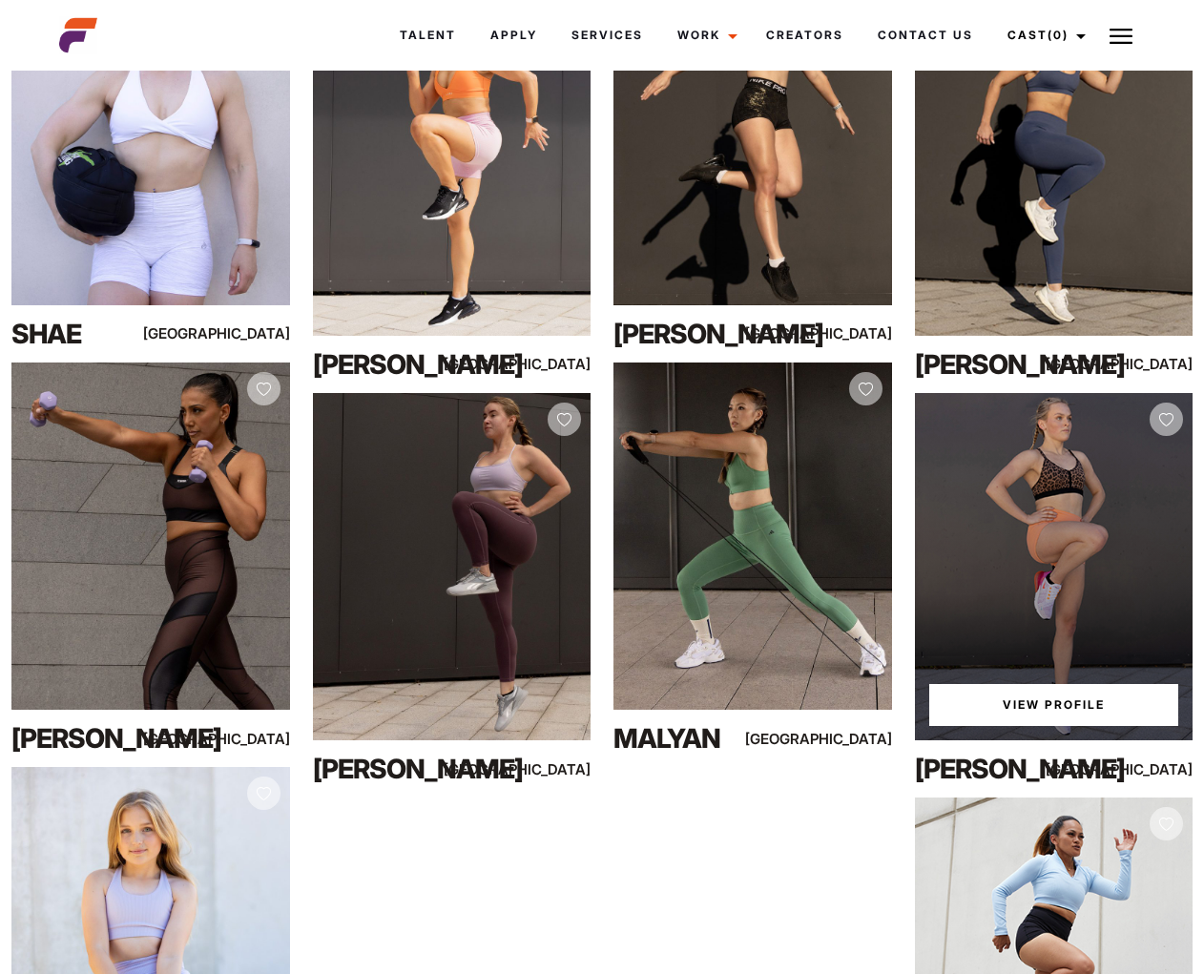
scroll to position [2904, 0]
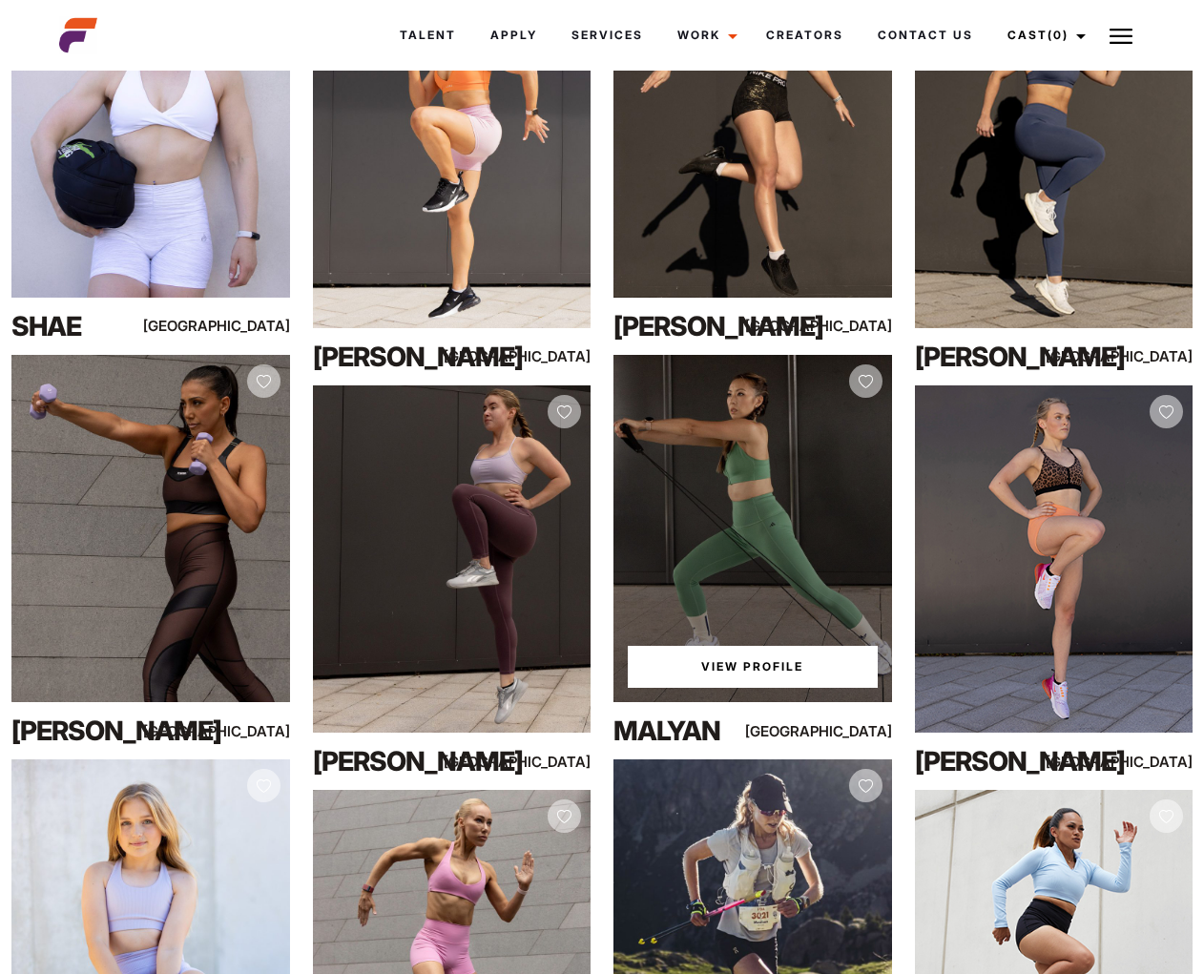
click at [785, 674] on link "View Profile" at bounding box center [753, 667] width 250 height 42
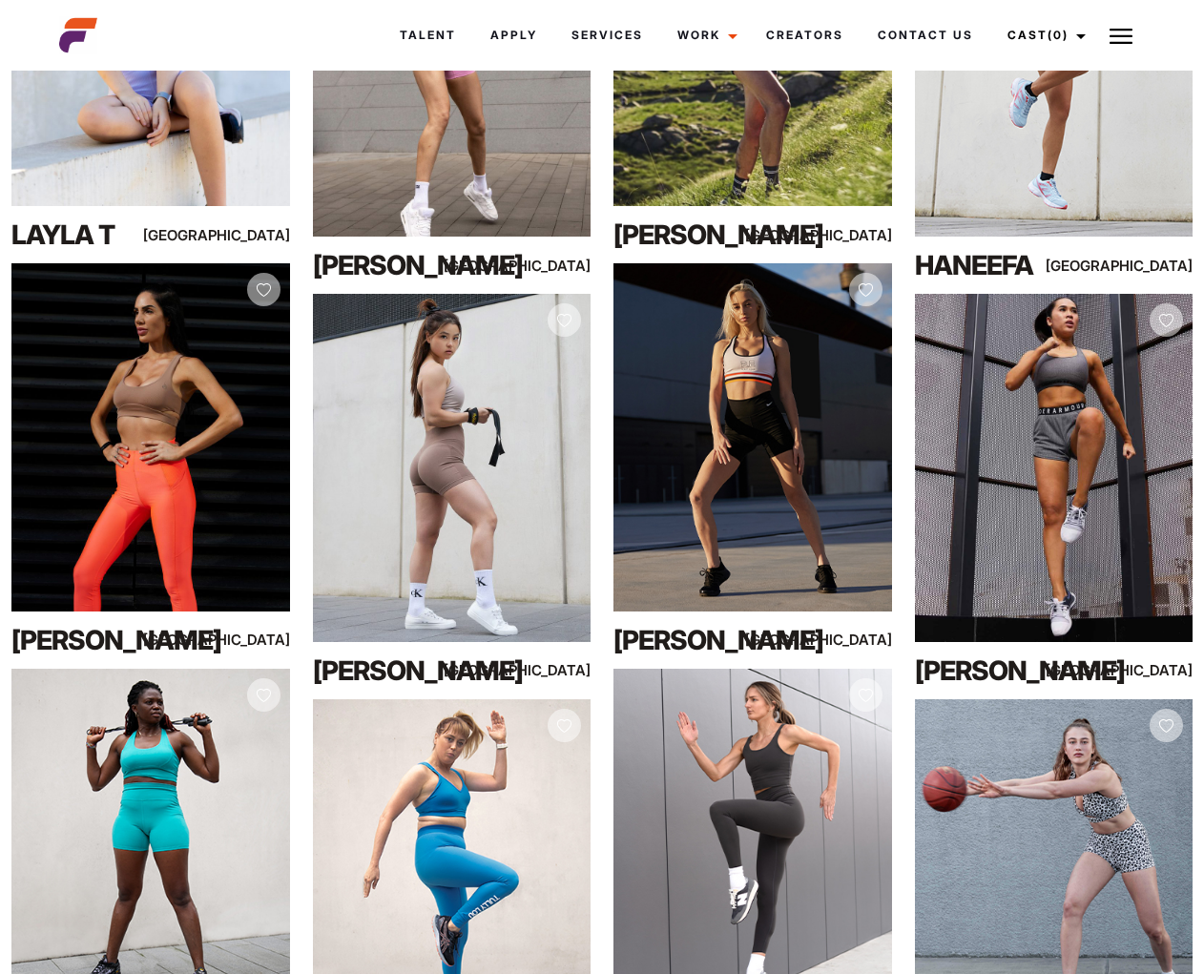
scroll to position [3813, 0]
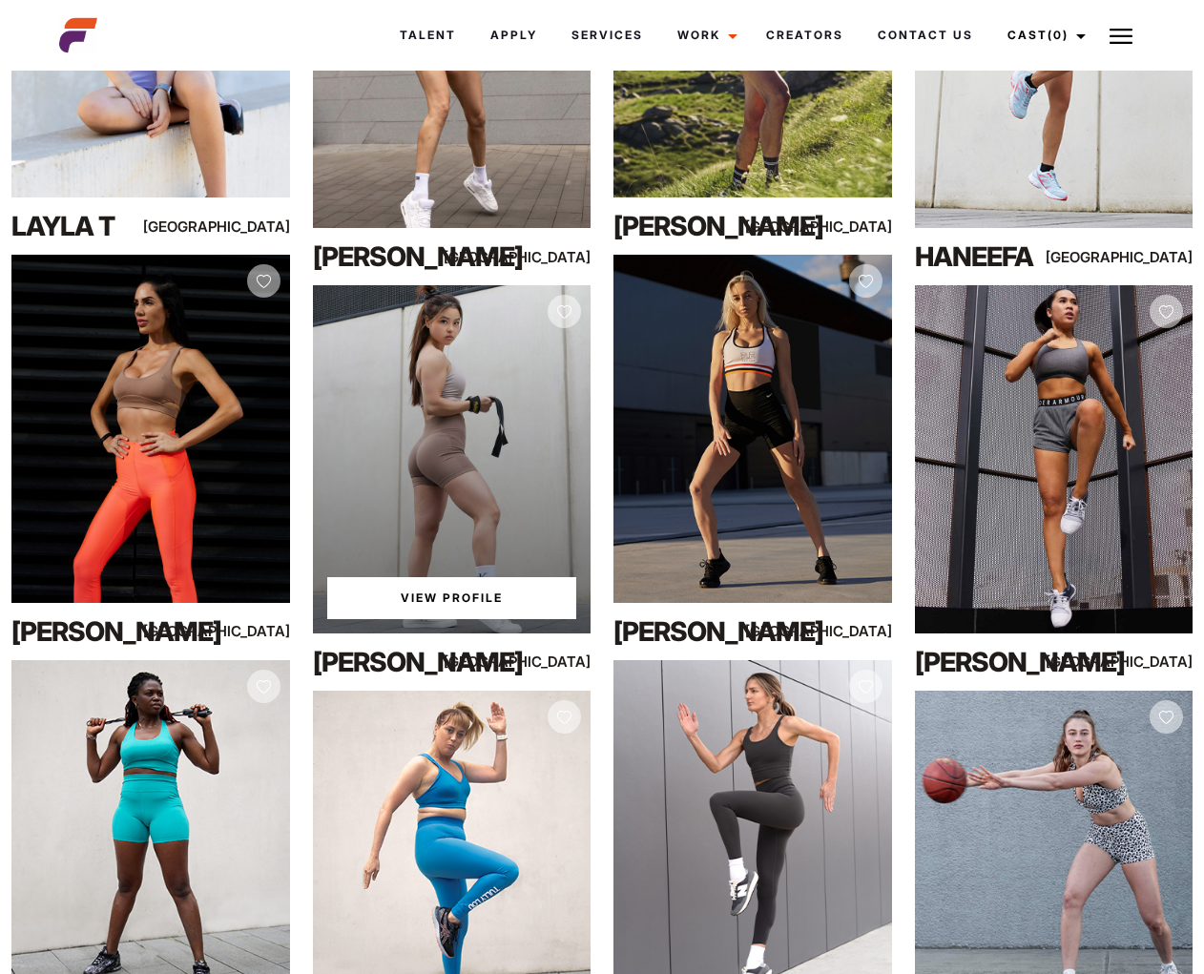
click at [450, 606] on link "View Profile" at bounding box center [452, 598] width 250 height 42
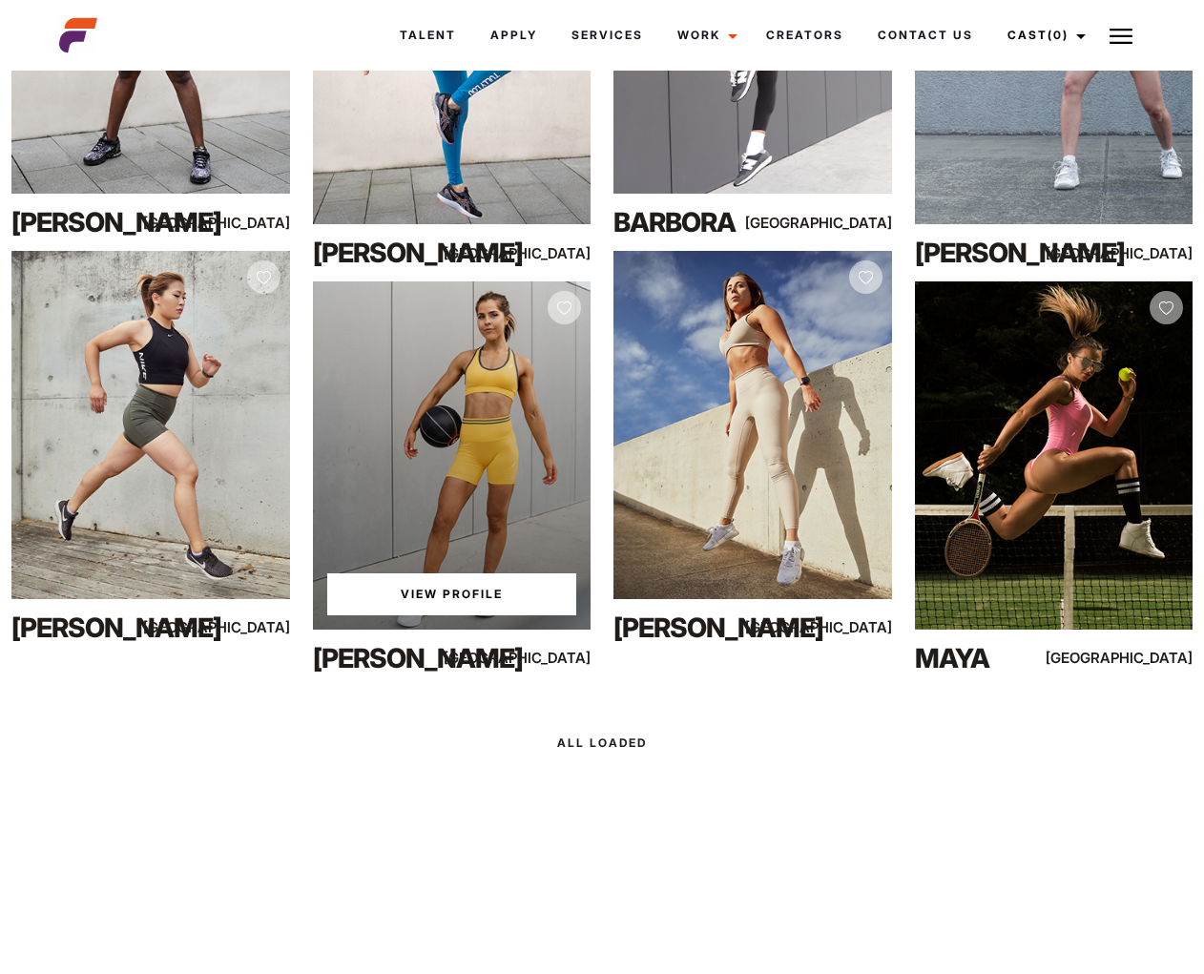
scroll to position [4630, 0]
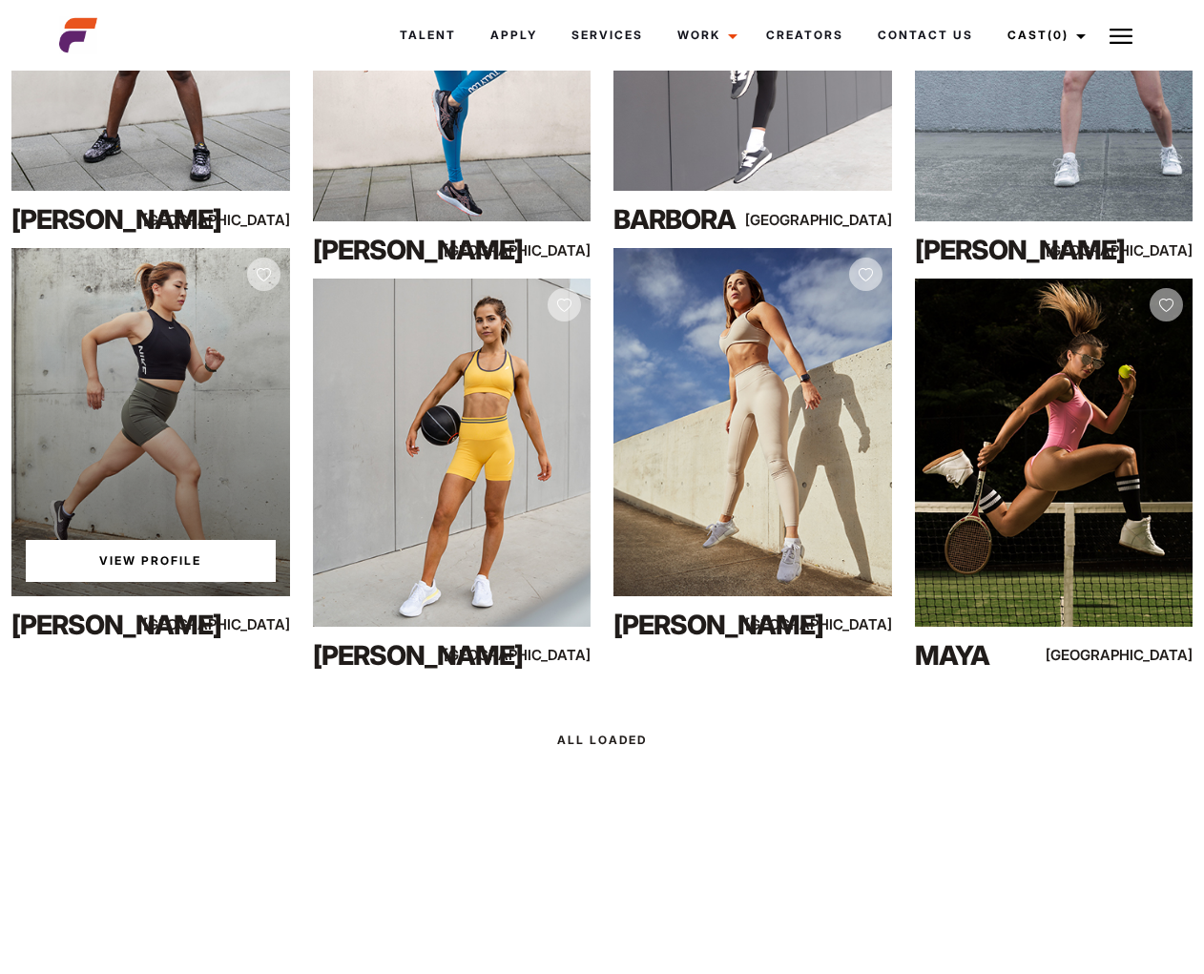
click at [144, 569] on link "View Profile" at bounding box center [151, 561] width 250 height 42
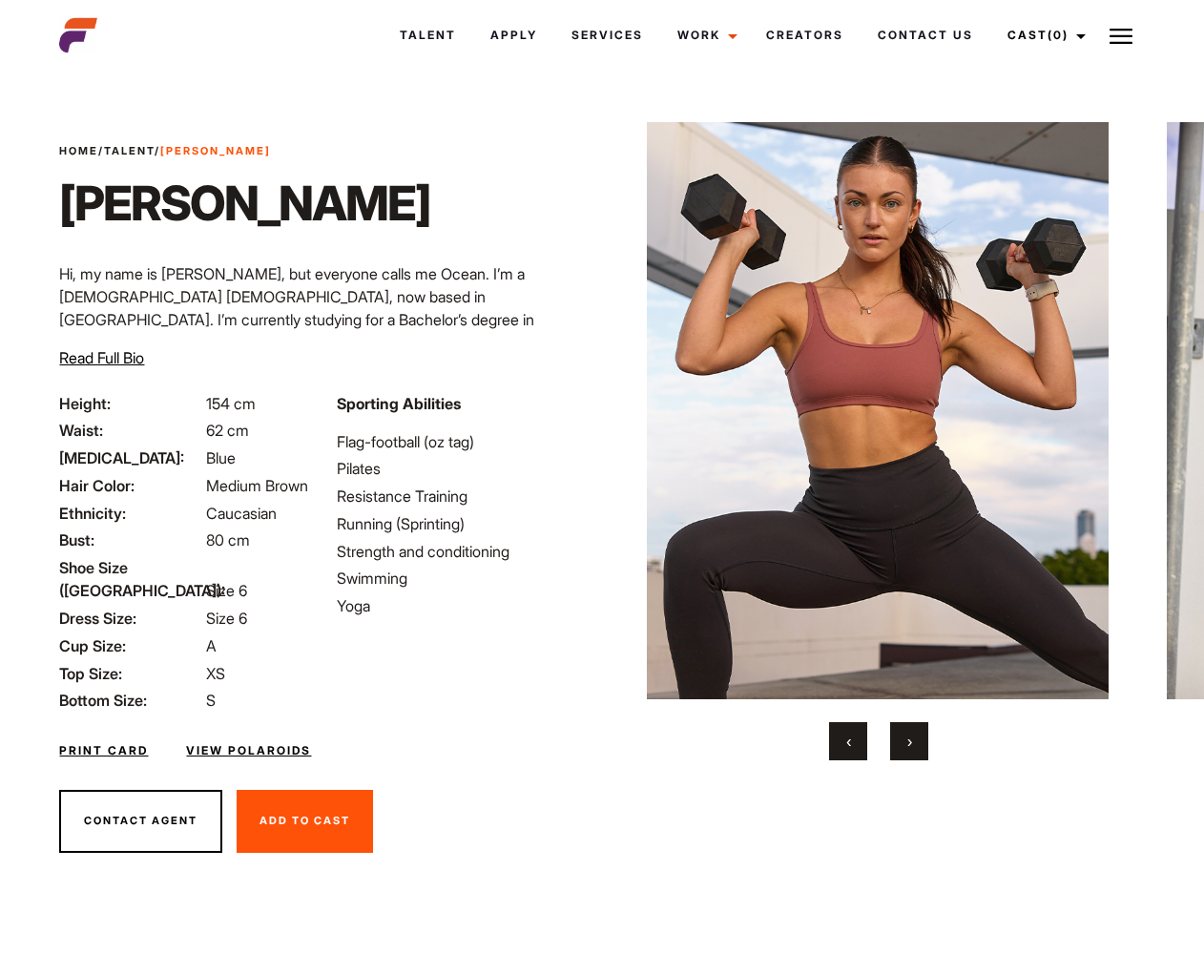
scroll to position [45, 0]
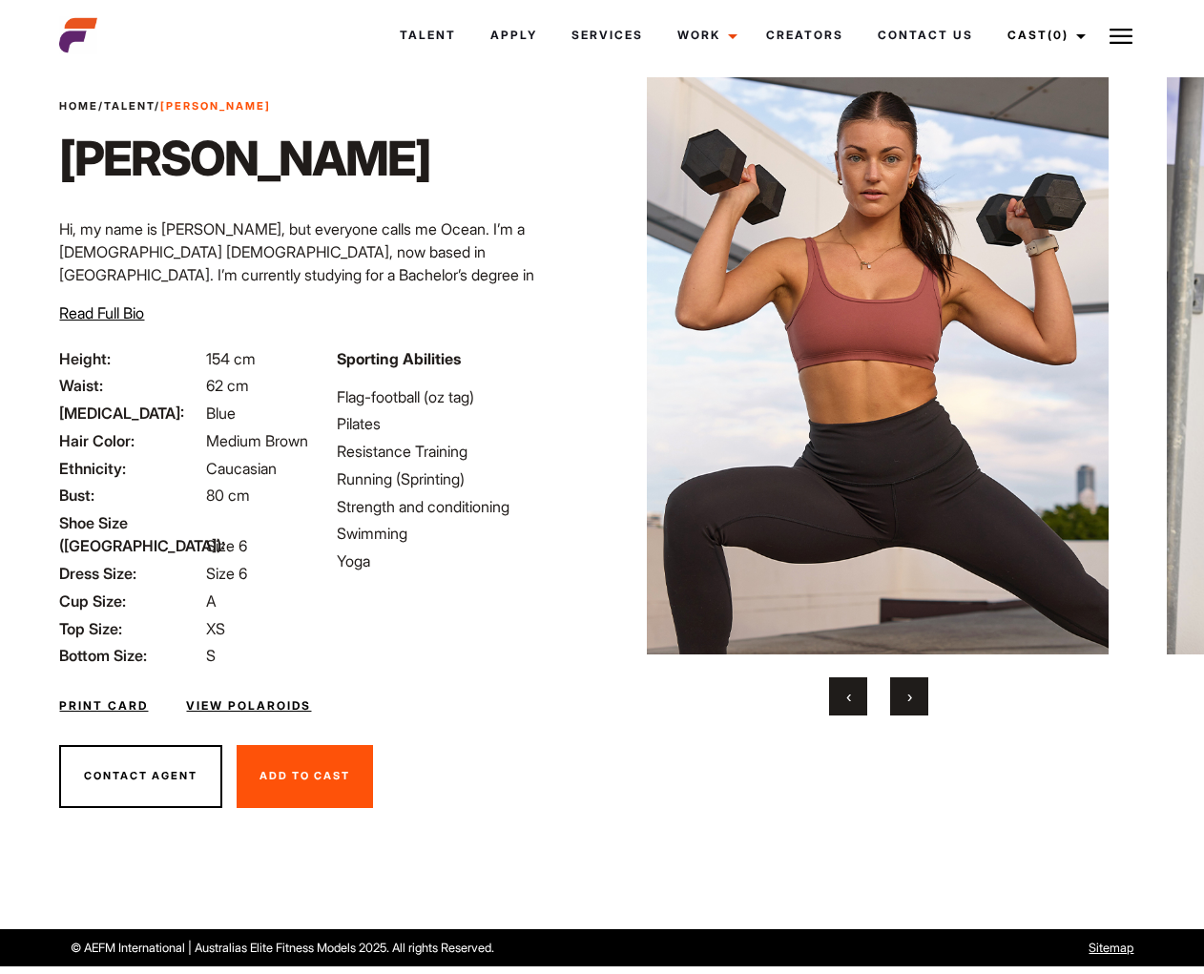
click at [922, 697] on button "›" at bounding box center [909, 696] width 38 height 38
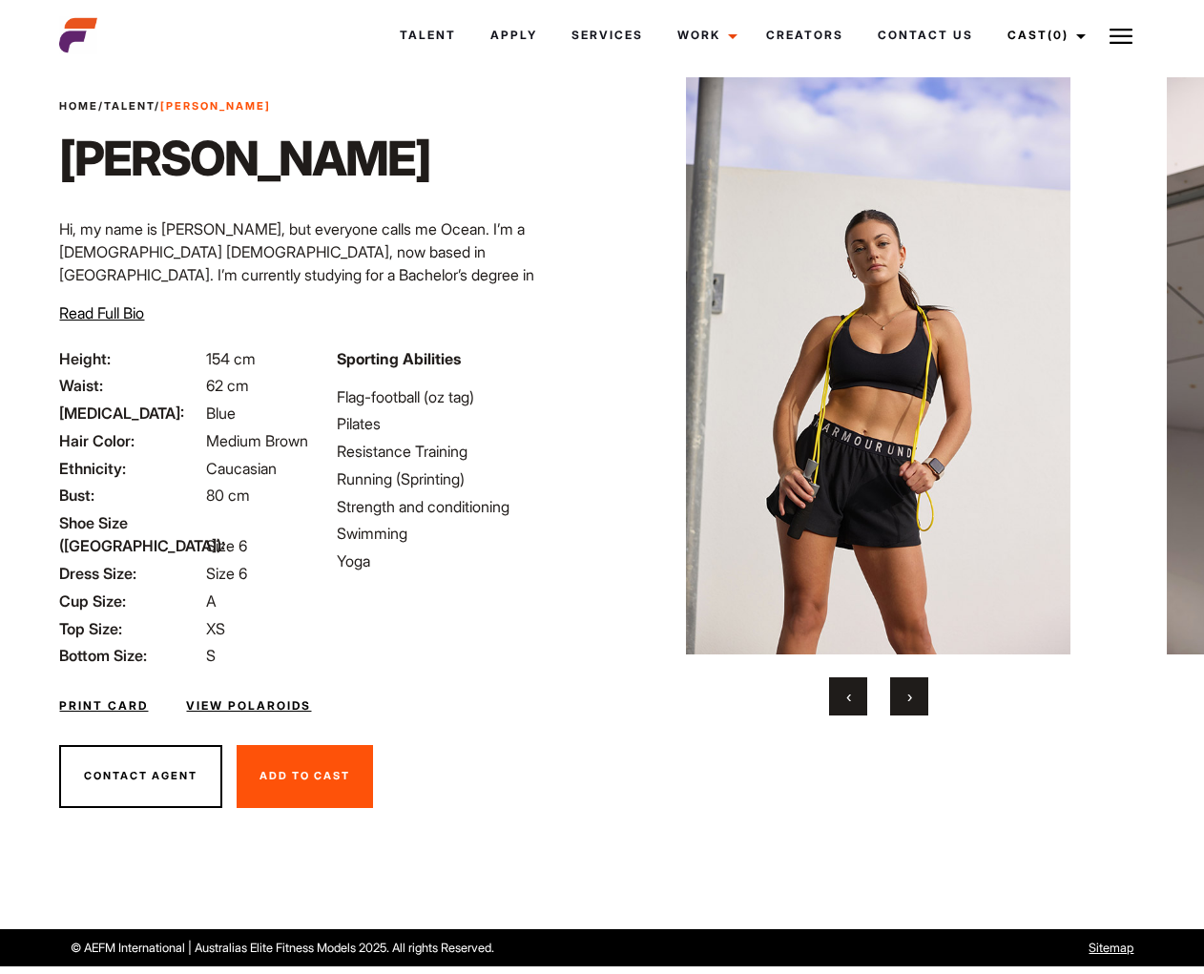
click at [921, 697] on button "›" at bounding box center [909, 696] width 38 height 38
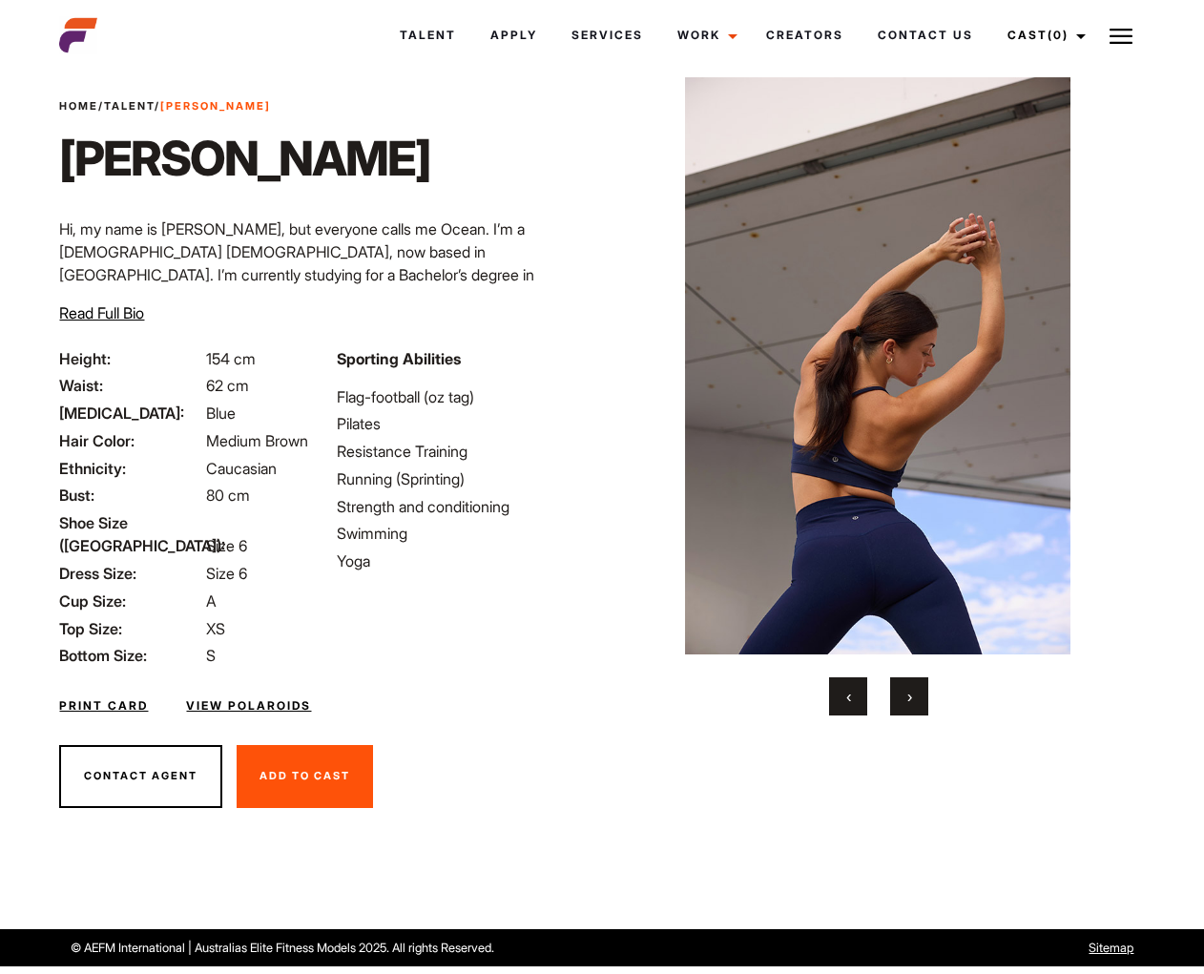
click at [921, 697] on button "›" at bounding box center [909, 696] width 38 height 38
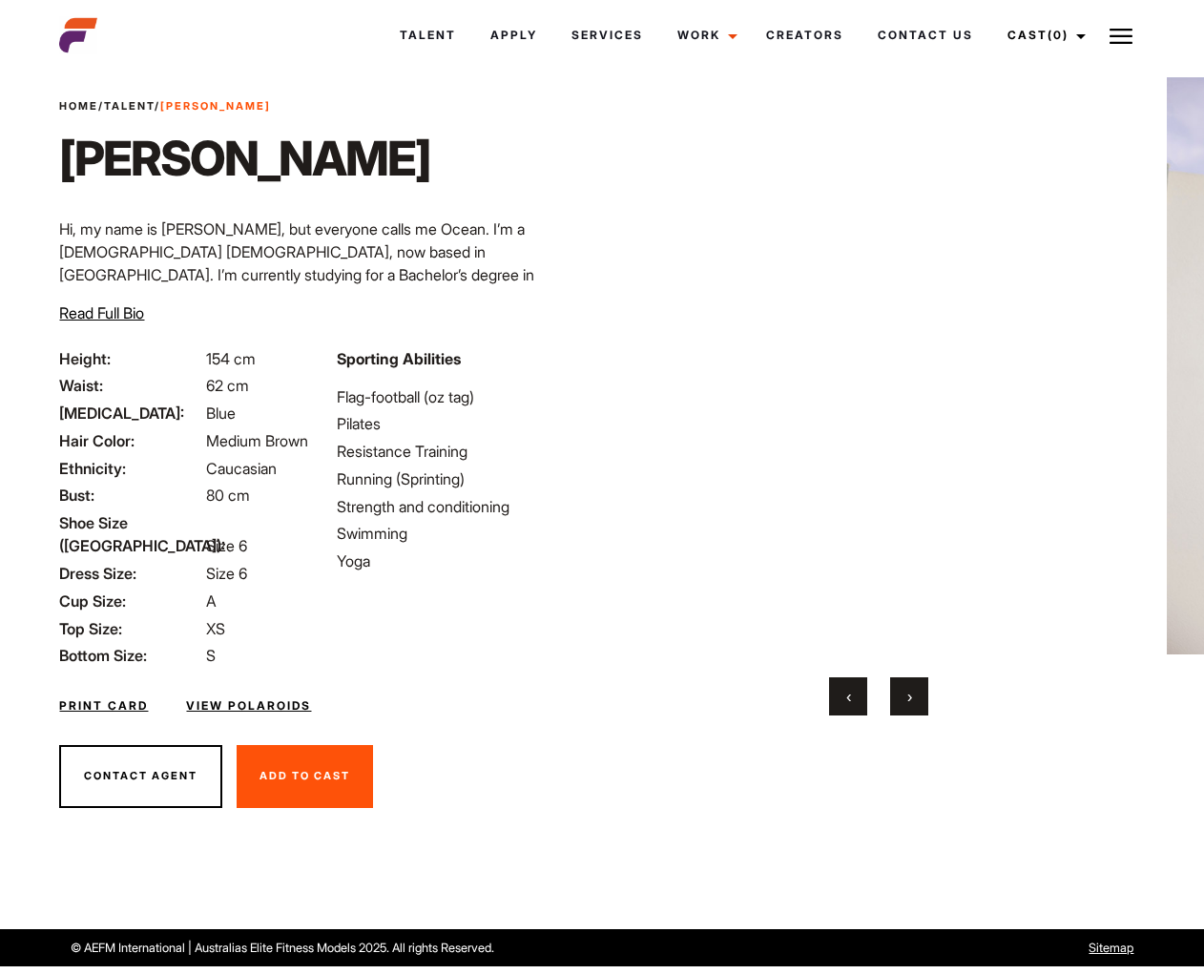
click at [921, 697] on button "›" at bounding box center [909, 696] width 38 height 38
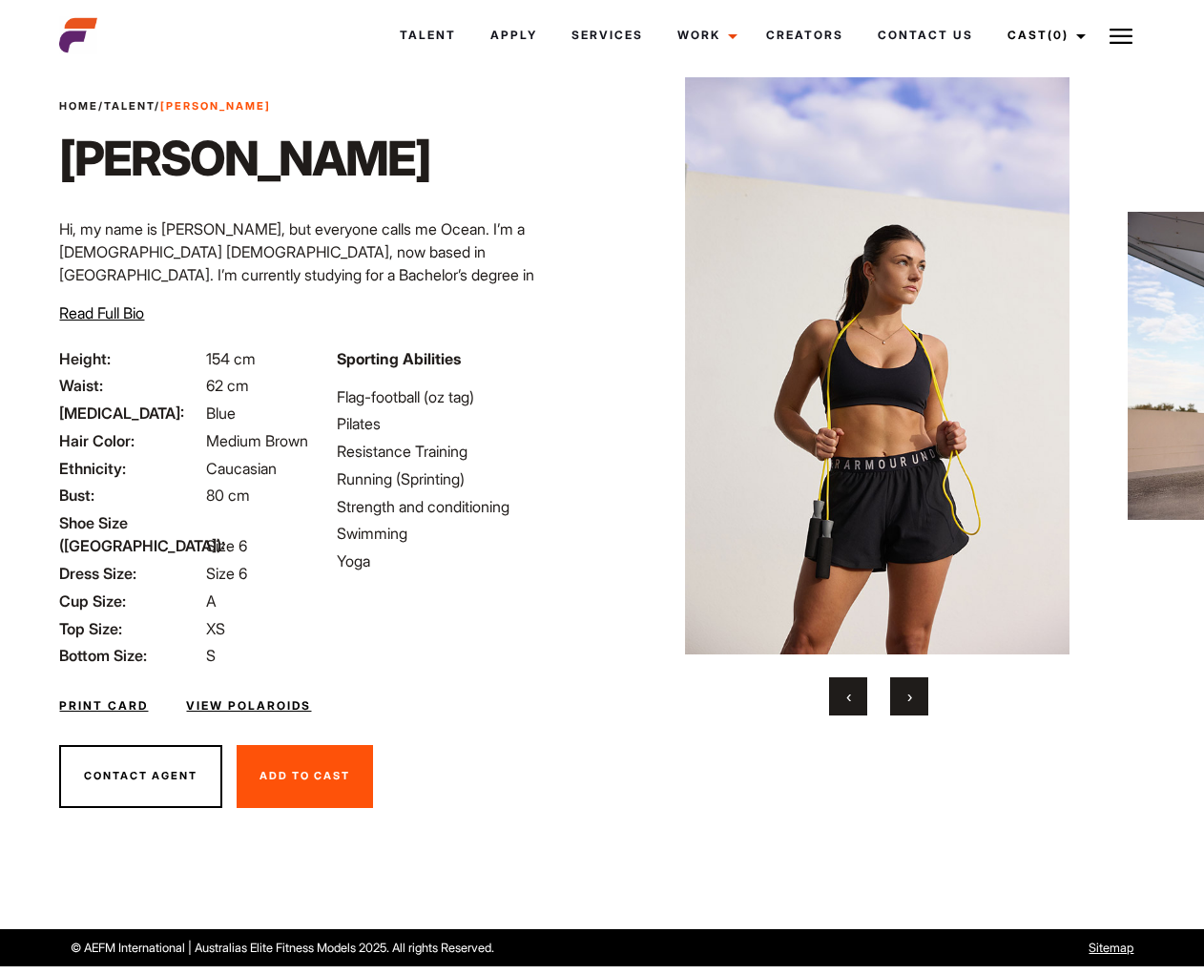
click at [921, 697] on button "›" at bounding box center [909, 696] width 38 height 38
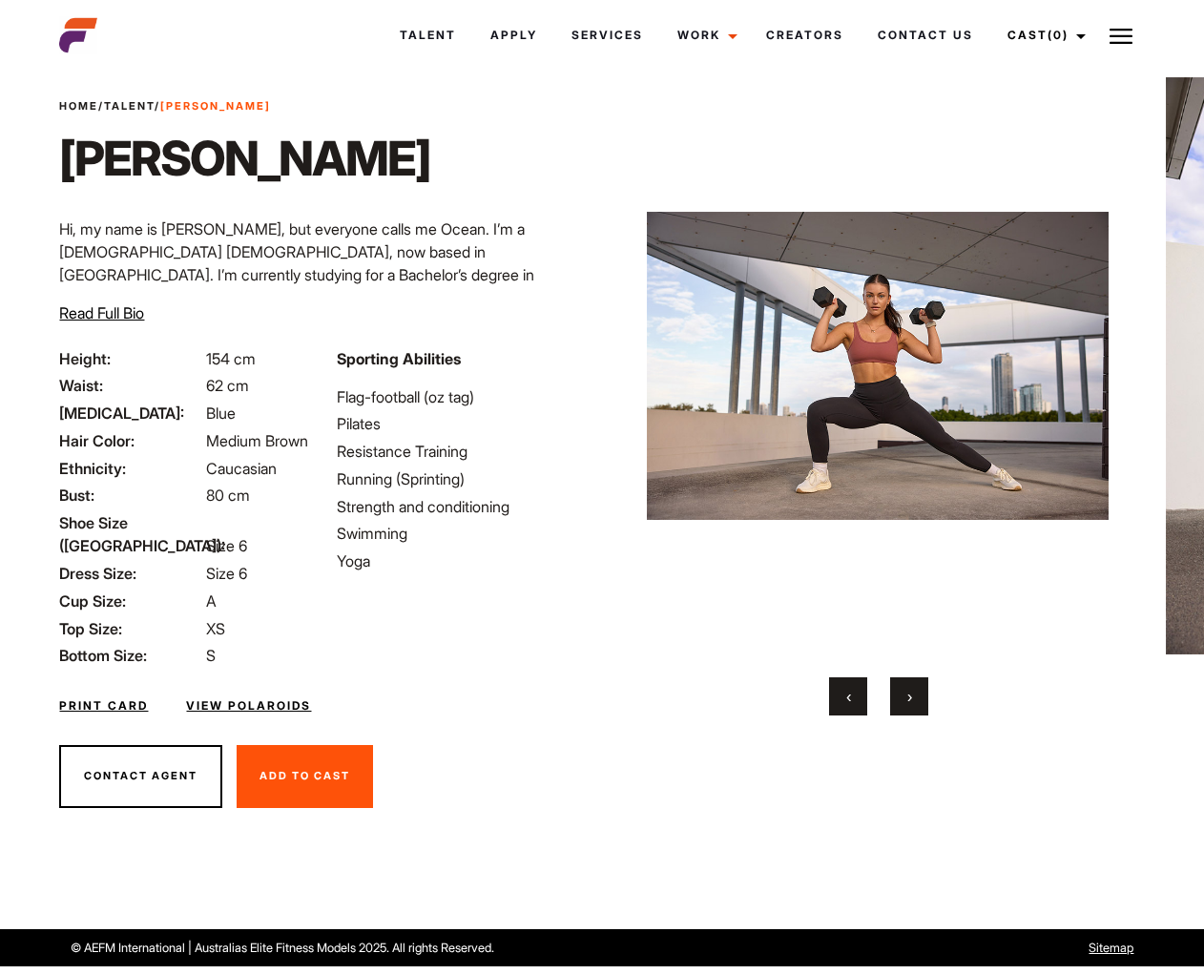
click at [921, 697] on button "›" at bounding box center [909, 696] width 38 height 38
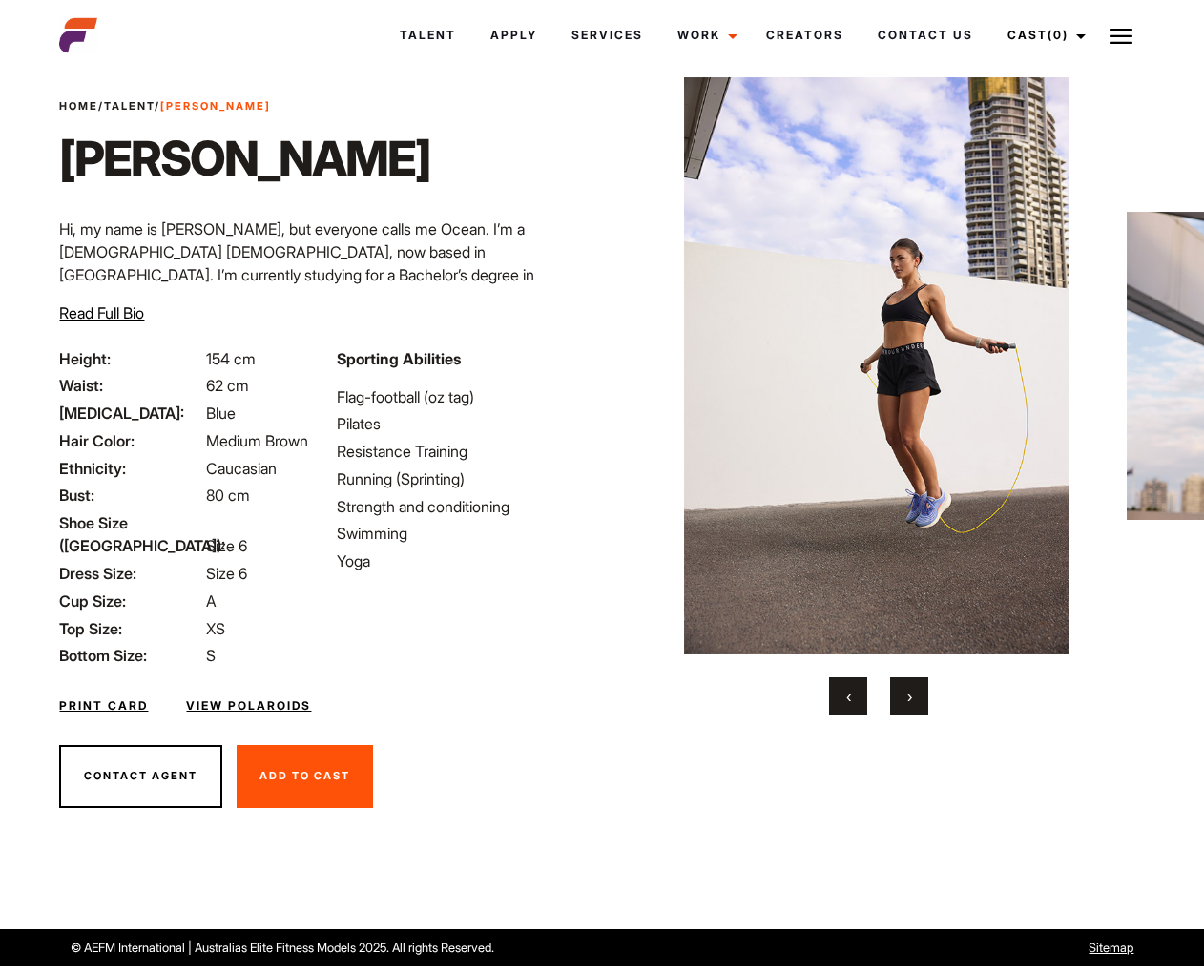
click at [921, 697] on button "›" at bounding box center [909, 696] width 38 height 38
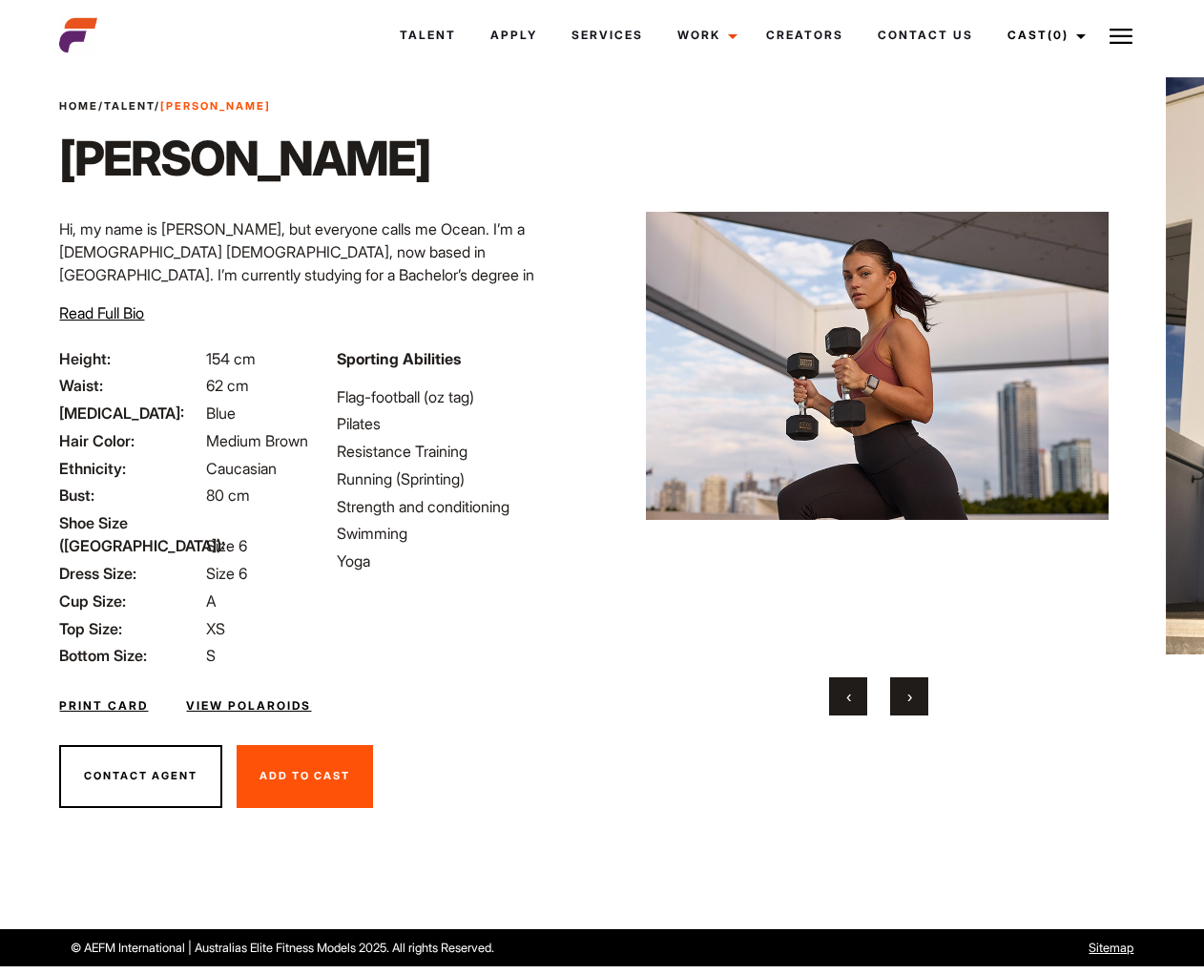
click at [921, 697] on button "›" at bounding box center [909, 696] width 38 height 38
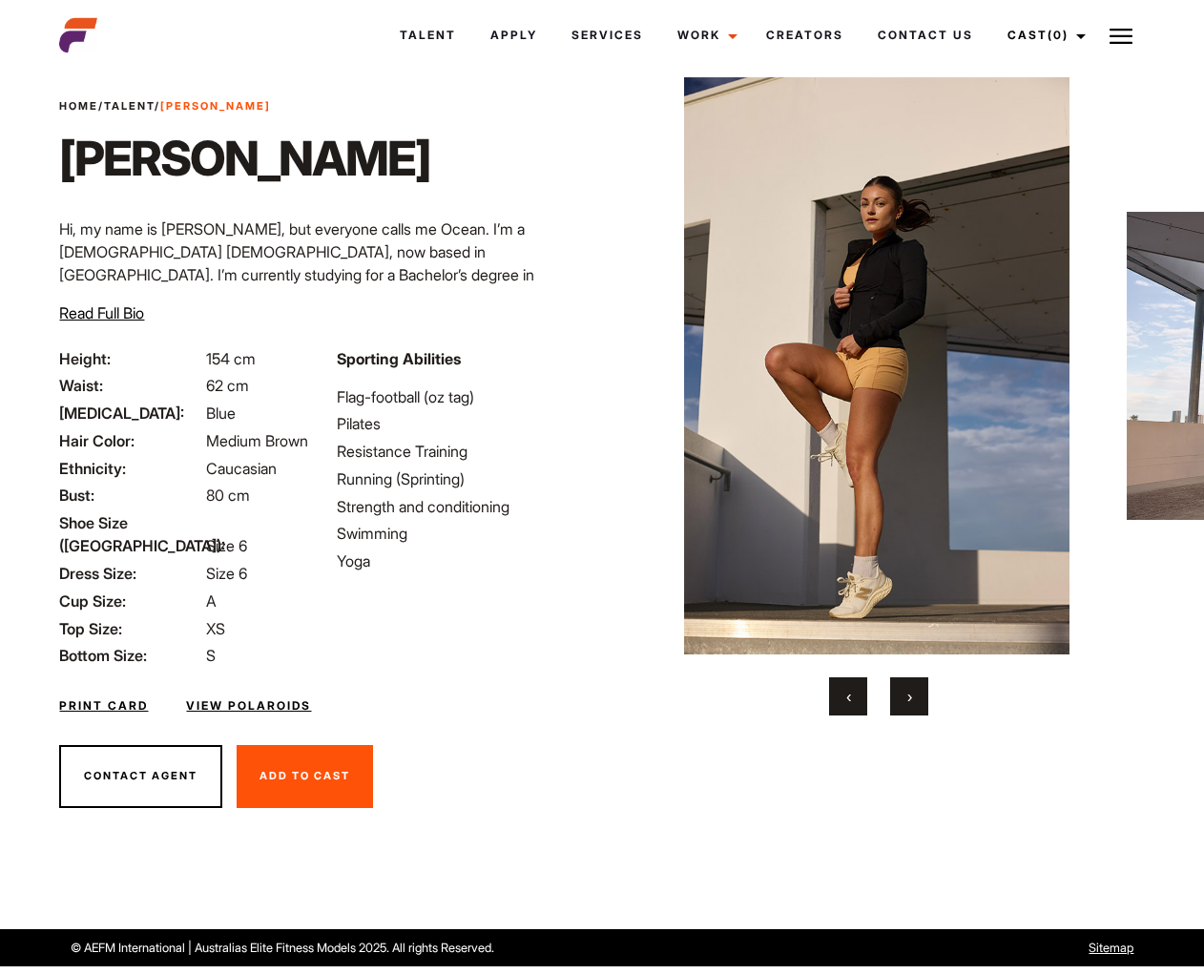
click at [921, 697] on button "›" at bounding box center [909, 696] width 38 height 38
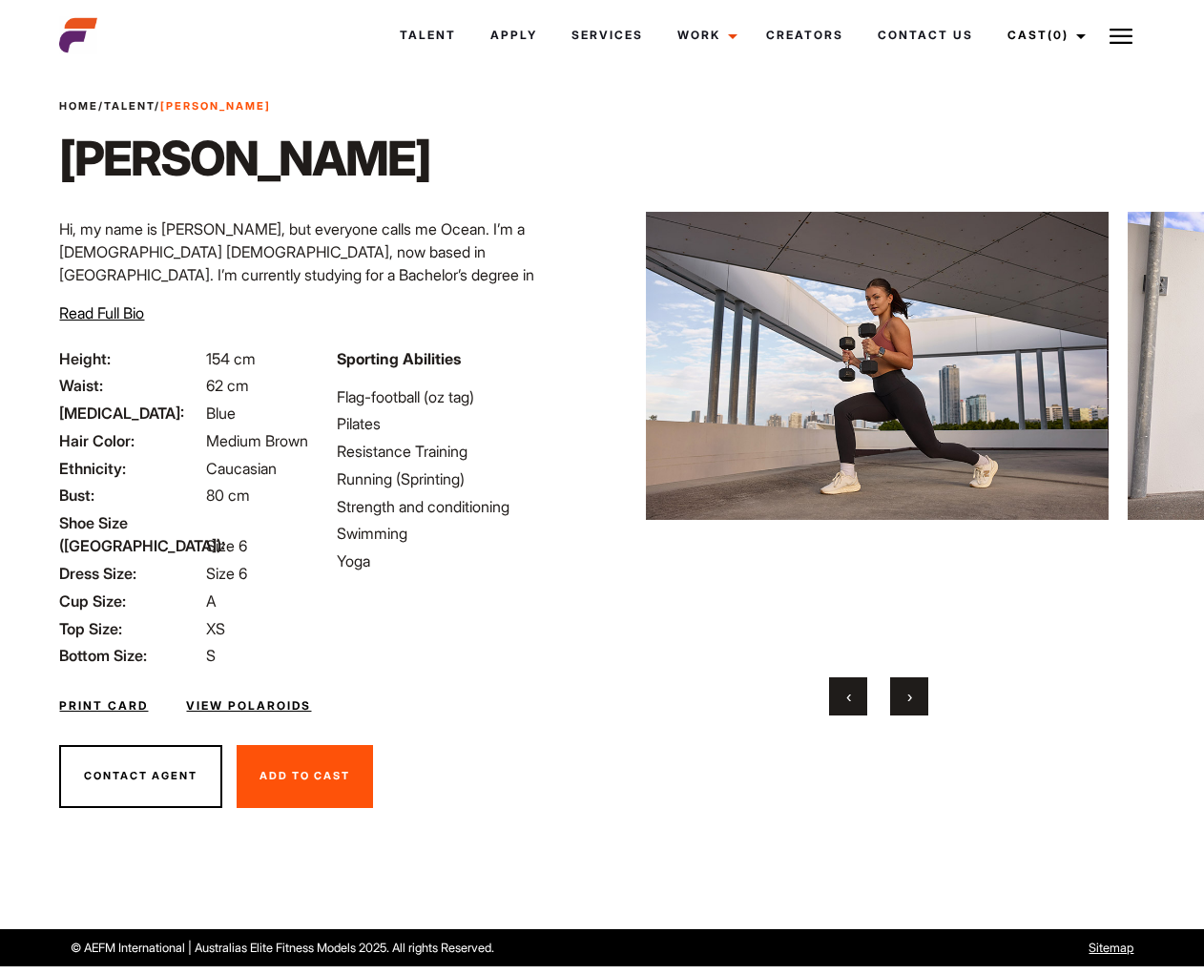
click at [921, 697] on button "›" at bounding box center [909, 696] width 38 height 38
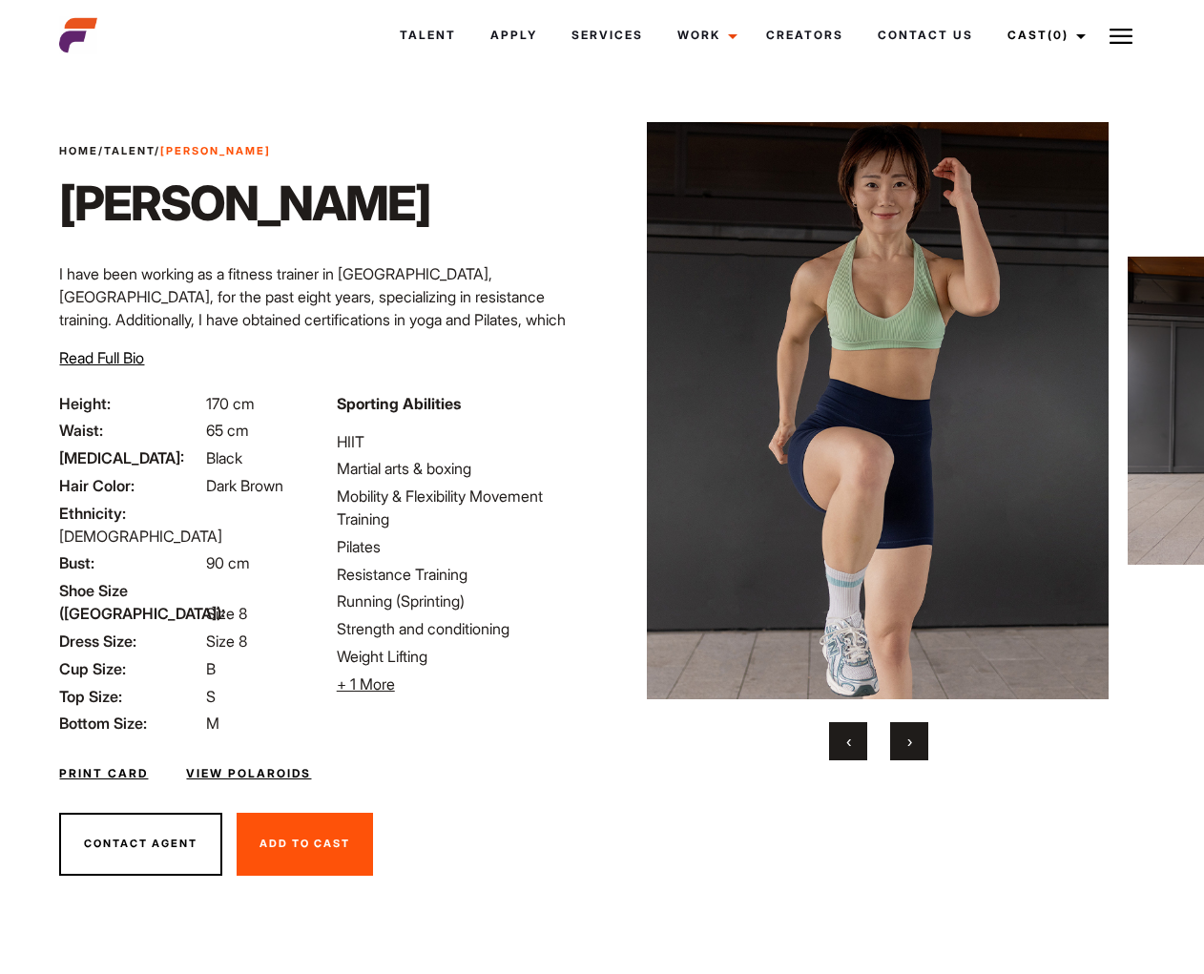
click at [913, 745] on button "›" at bounding box center [909, 741] width 38 height 38
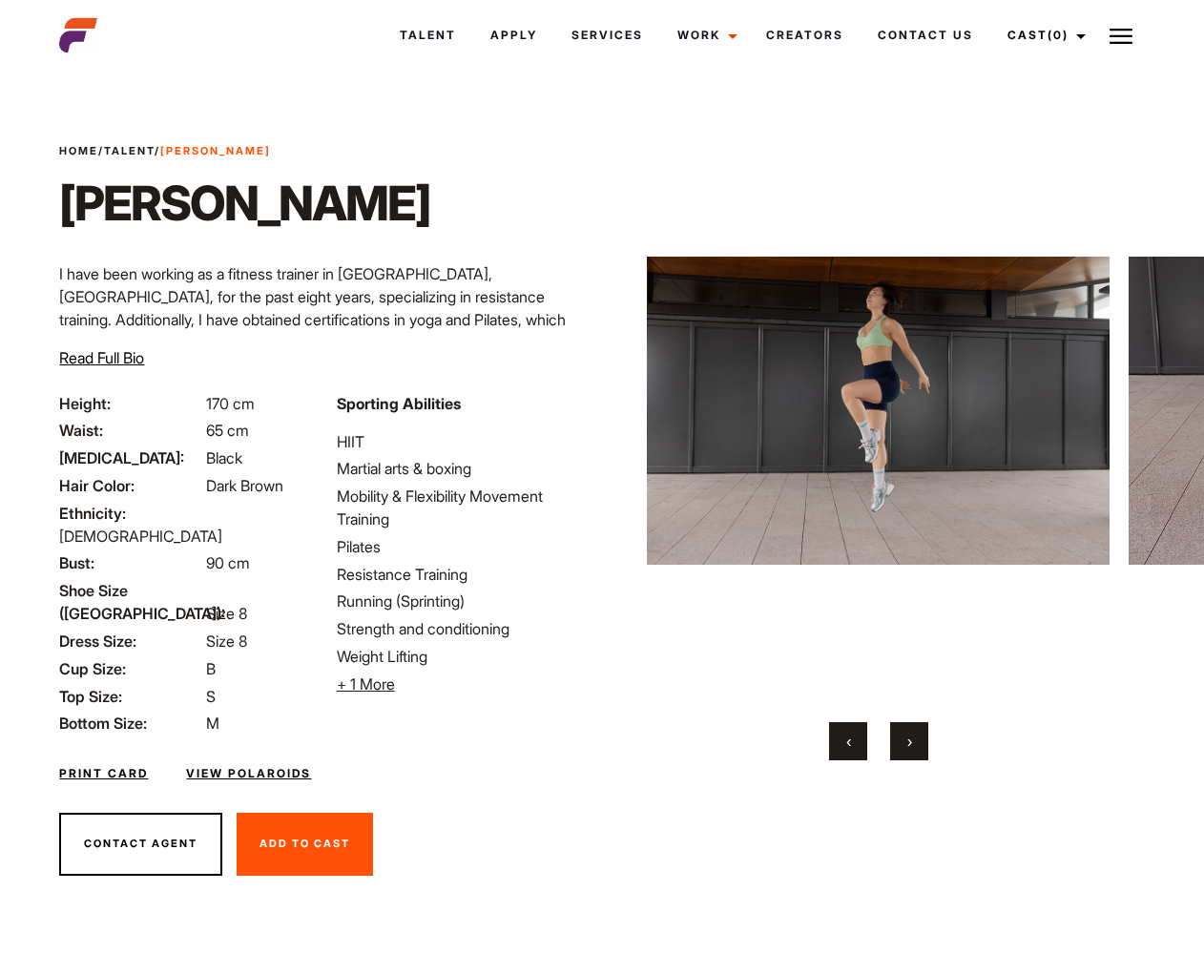
click at [913, 745] on button "›" at bounding box center [909, 741] width 38 height 38
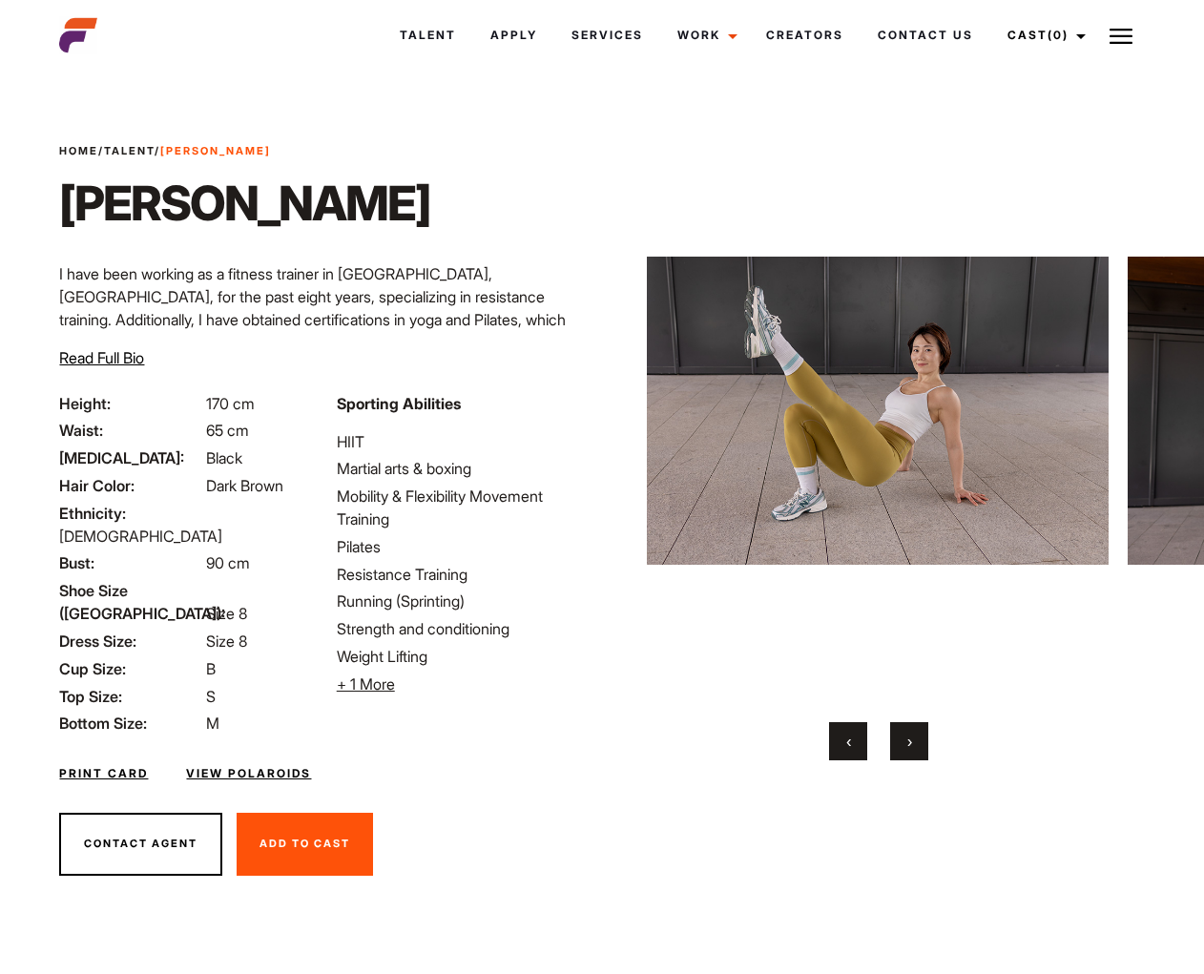
click at [913, 745] on button "›" at bounding box center [909, 741] width 38 height 38
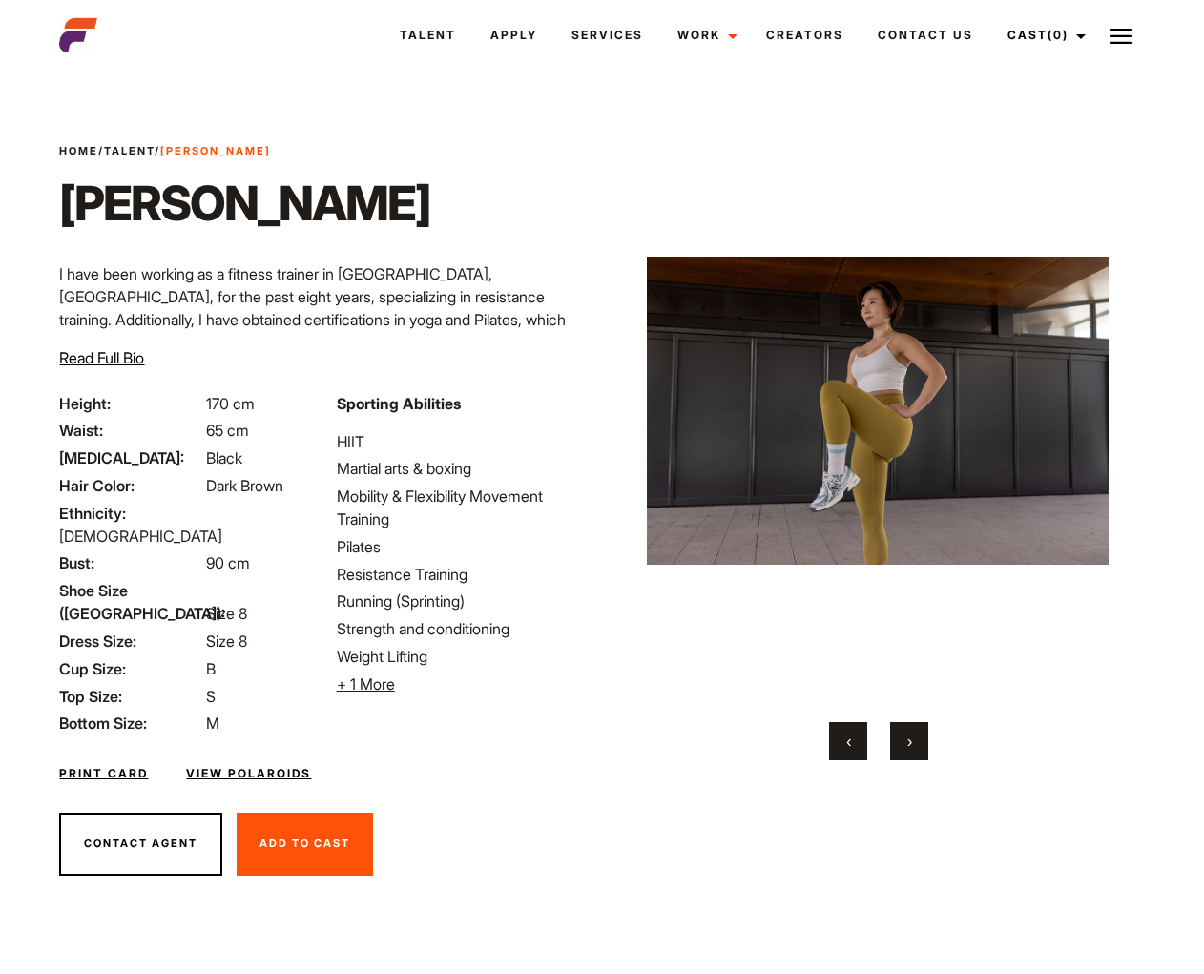
click at [913, 745] on button "›" at bounding box center [909, 741] width 38 height 38
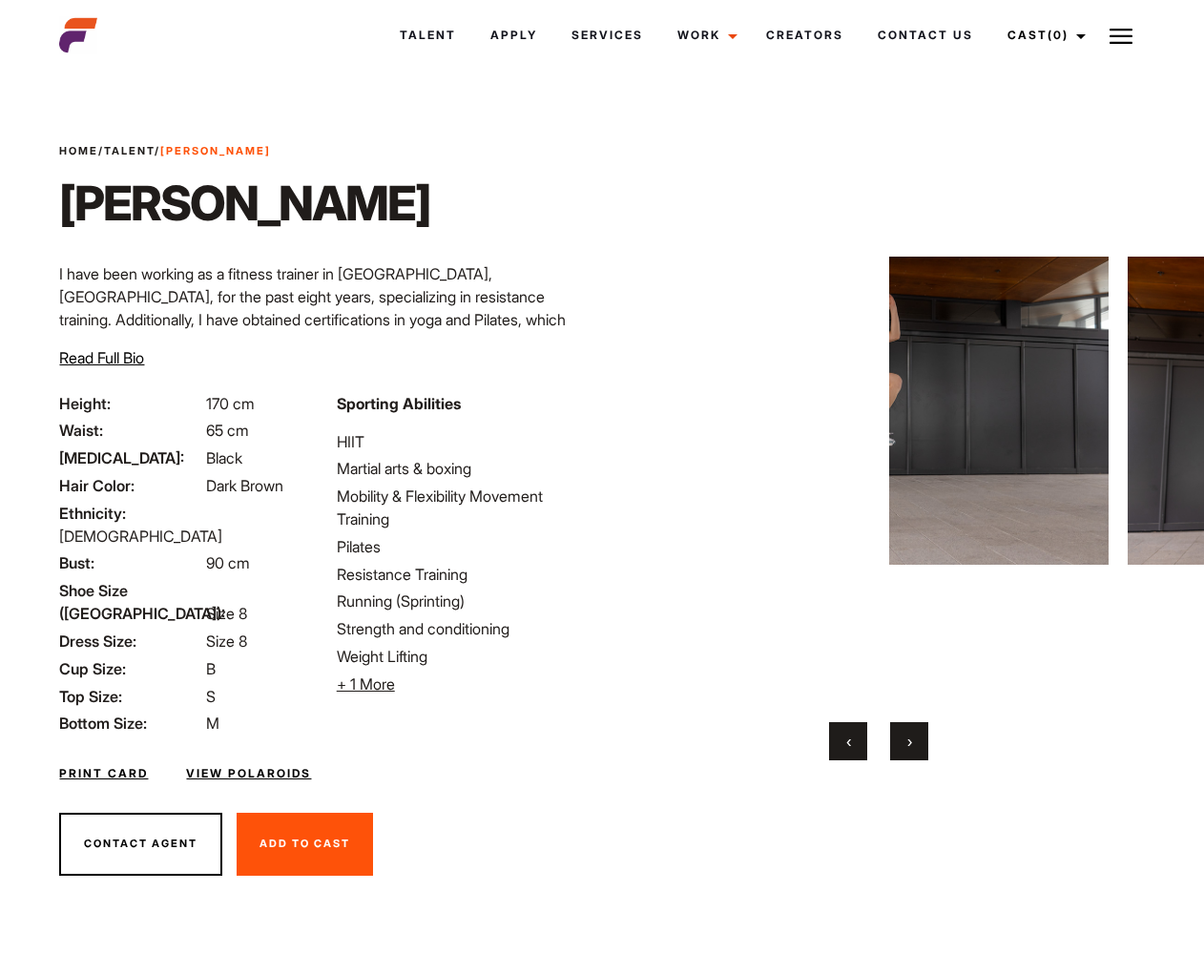
click at [913, 745] on button "›" at bounding box center [909, 741] width 38 height 38
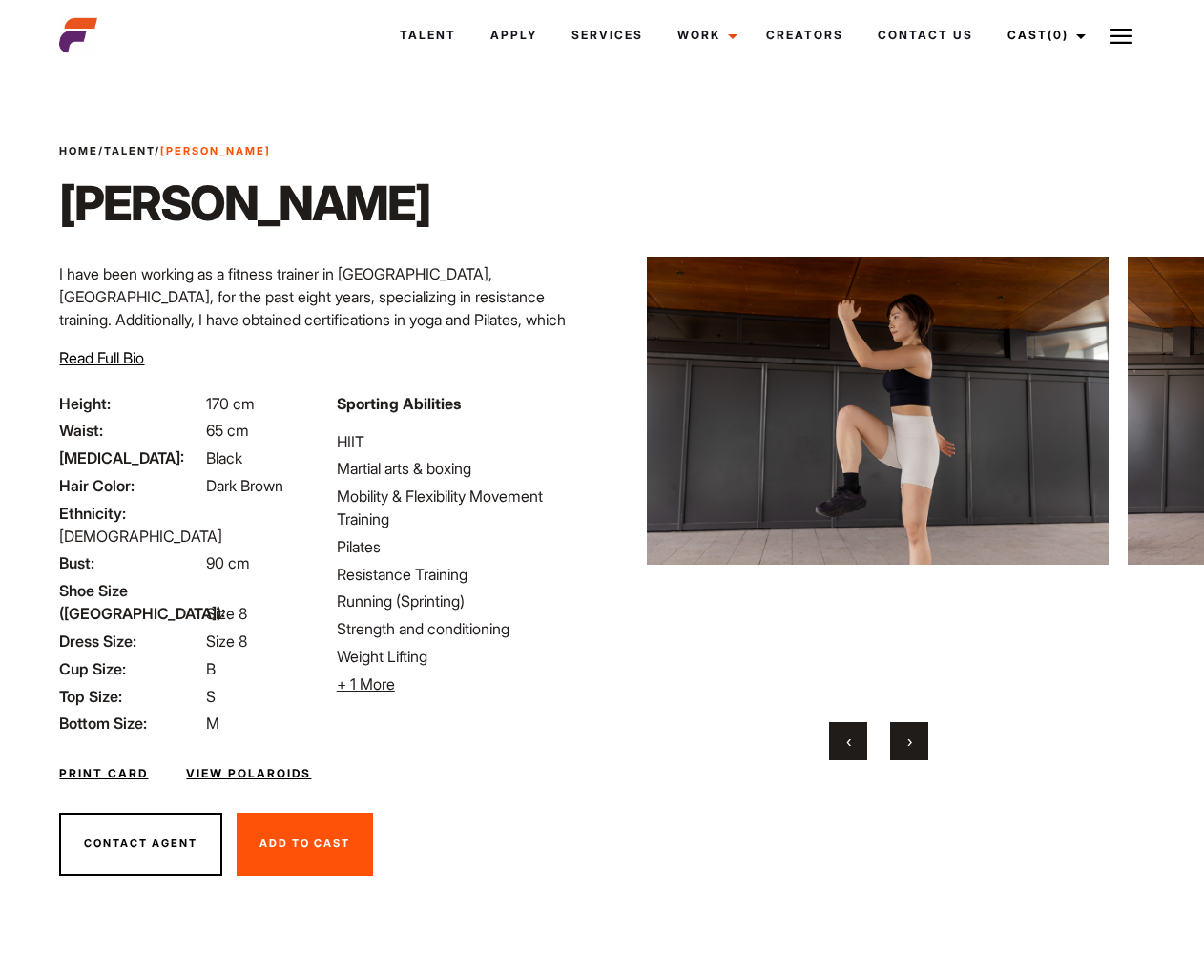
click at [913, 745] on button "›" at bounding box center [909, 741] width 38 height 38
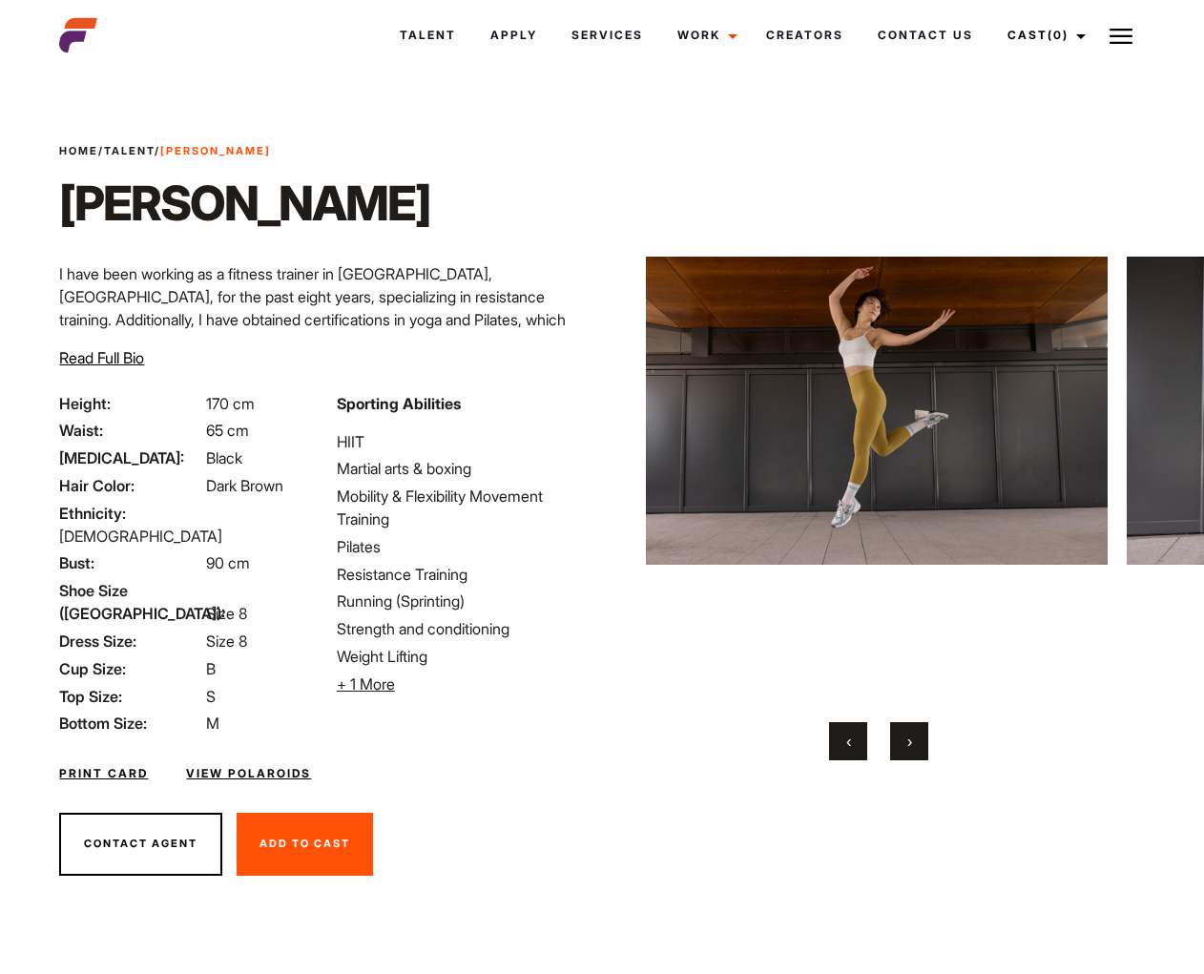
click at [913, 745] on button "›" at bounding box center [909, 741] width 38 height 38
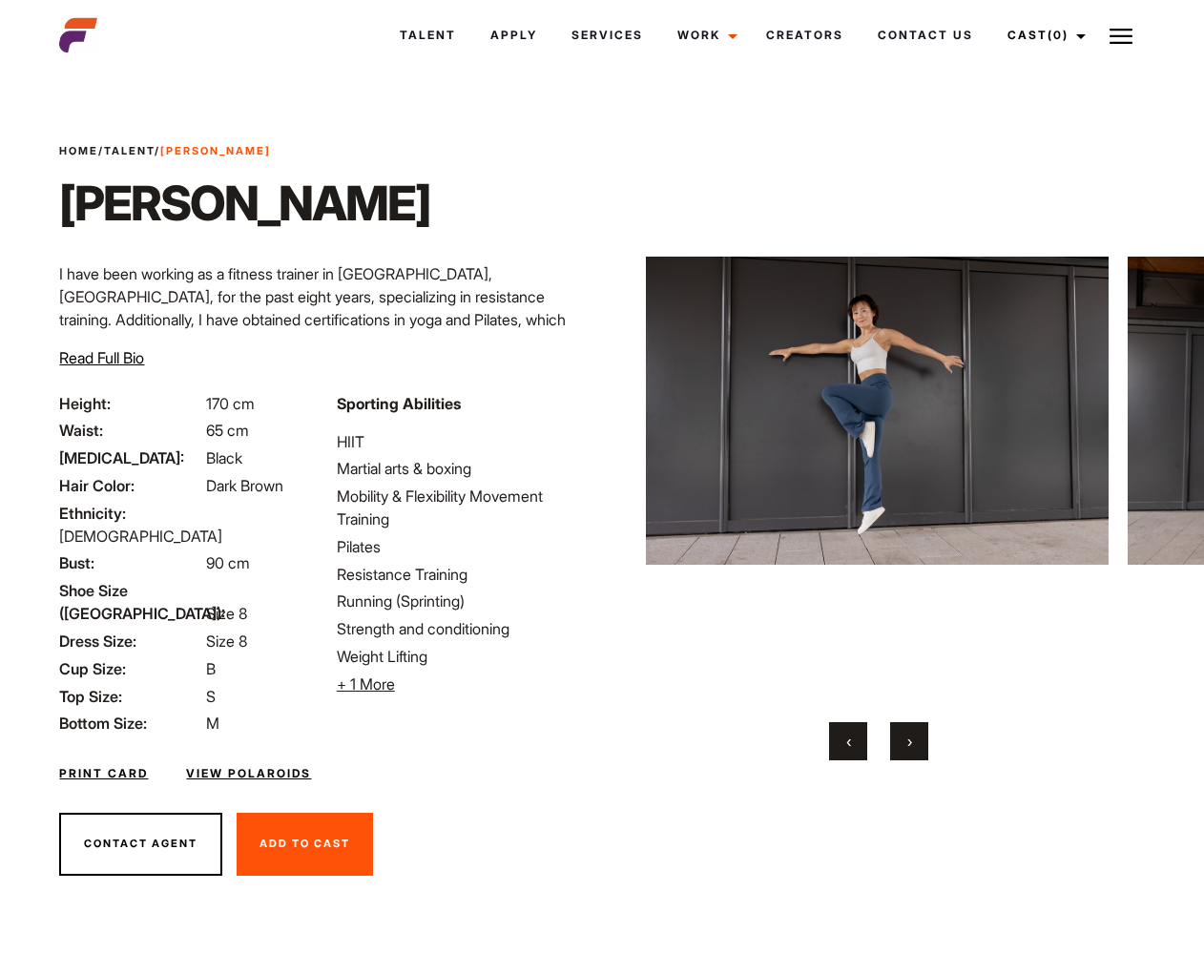
click at [913, 745] on button "›" at bounding box center [909, 741] width 38 height 38
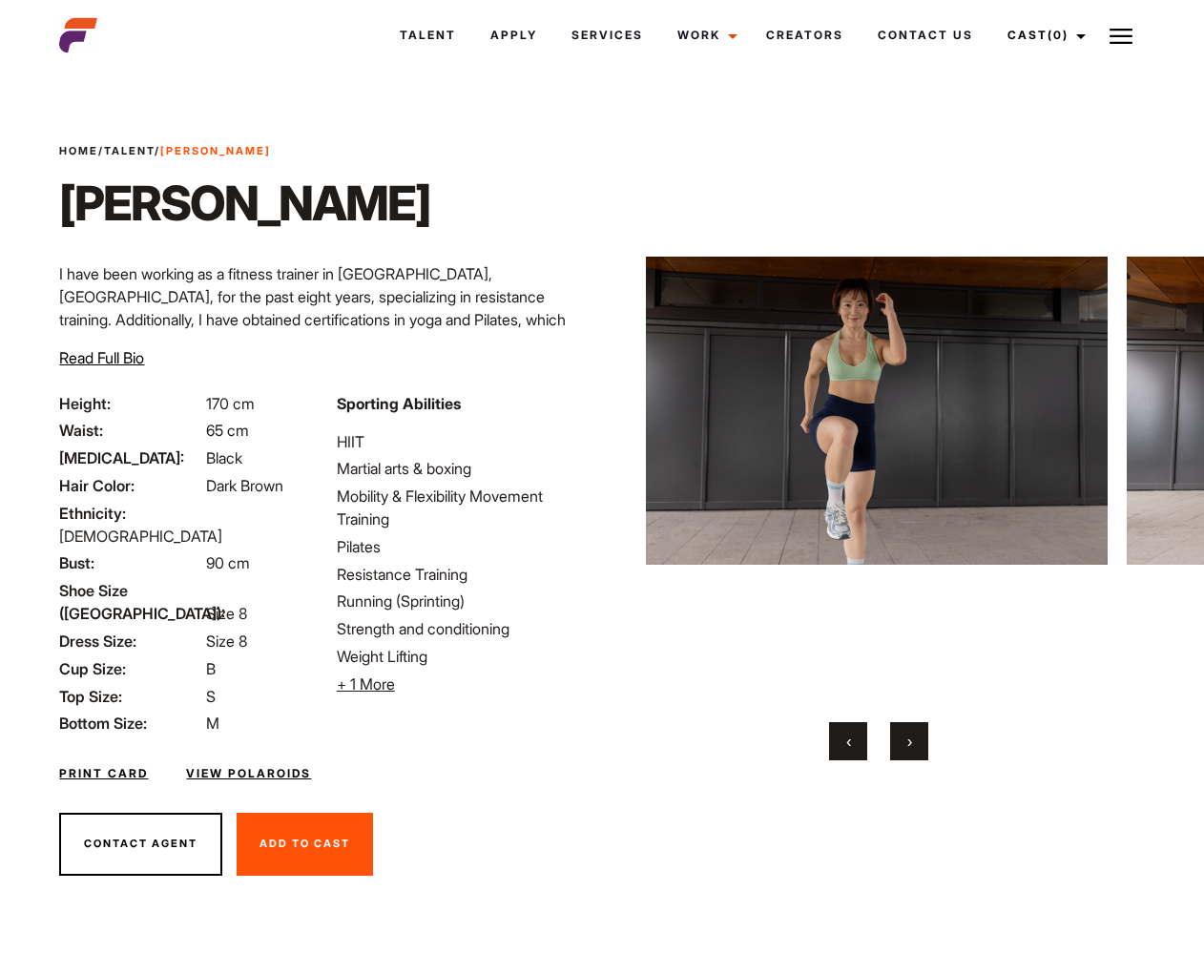
click at [913, 745] on button "›" at bounding box center [909, 741] width 38 height 38
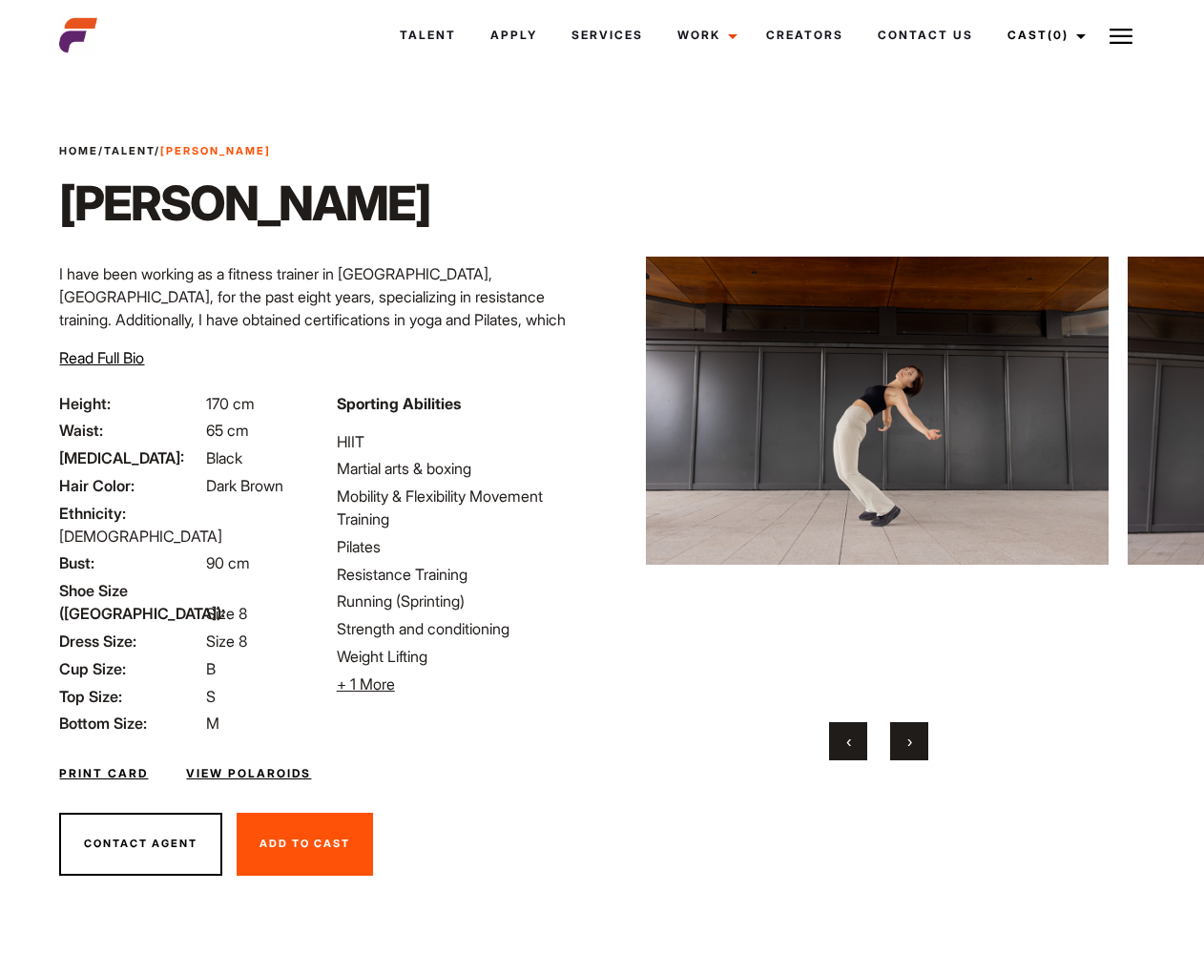
click at [913, 745] on button "›" at bounding box center [909, 741] width 38 height 38
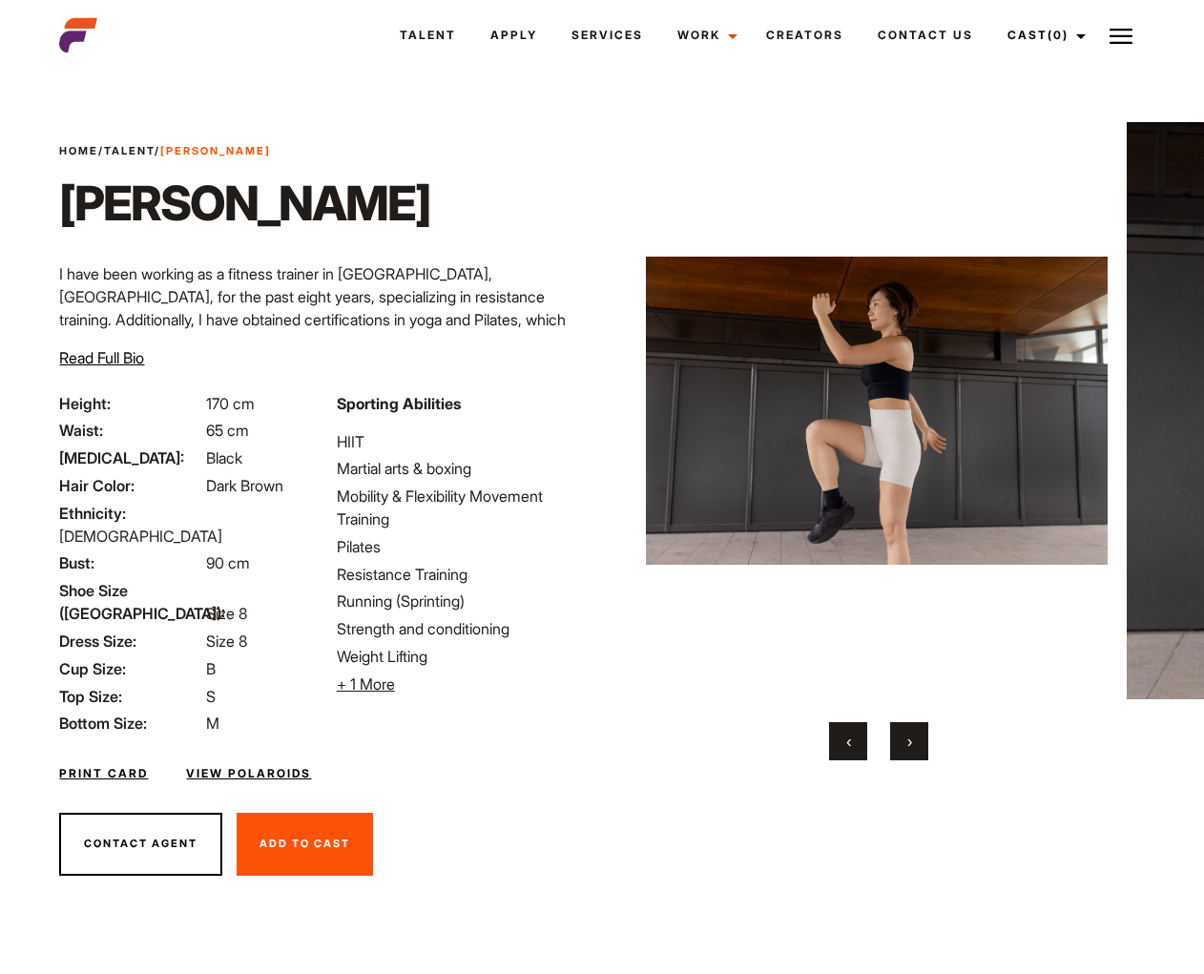
click at [913, 745] on button "›" at bounding box center [909, 741] width 38 height 38
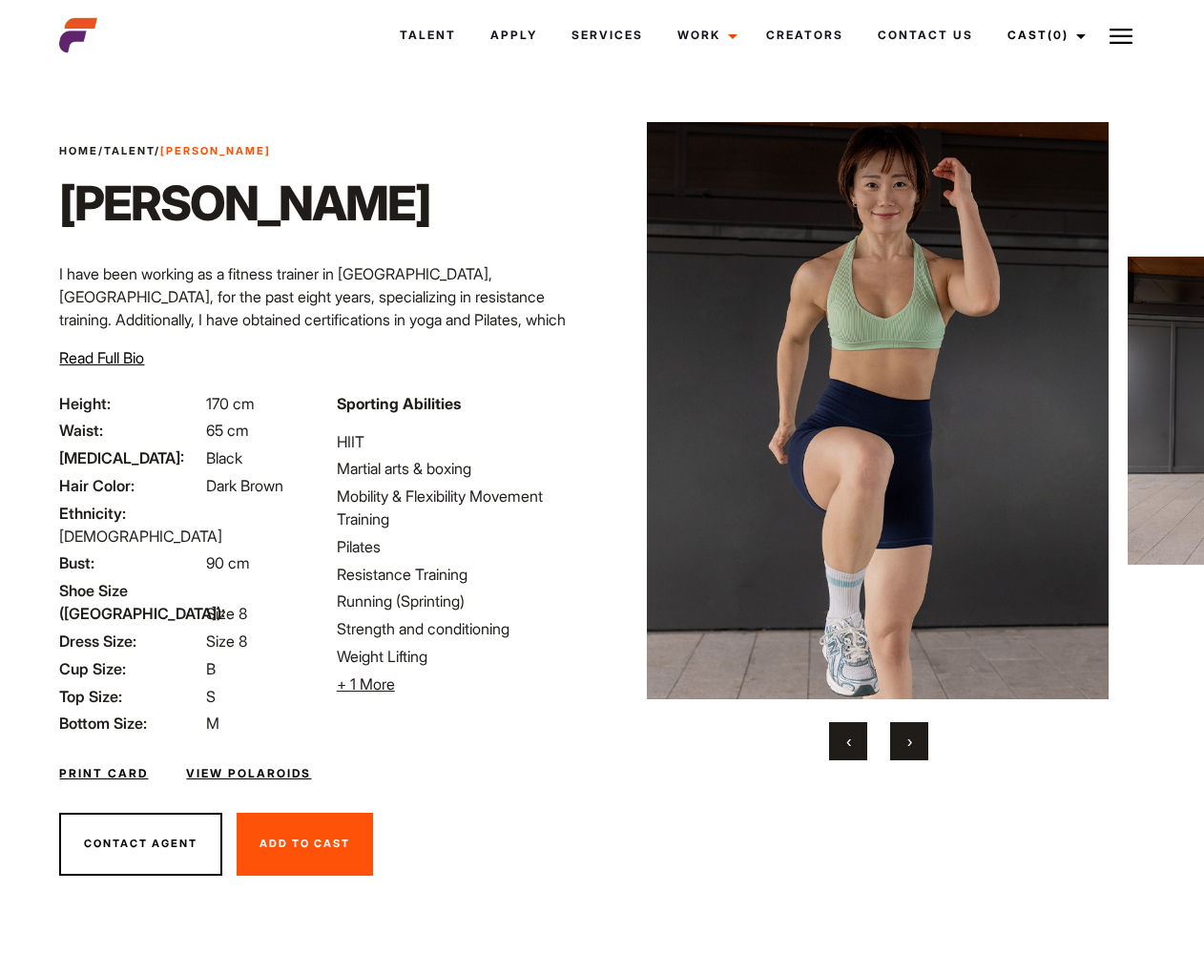
click at [913, 745] on button "›" at bounding box center [909, 741] width 38 height 38
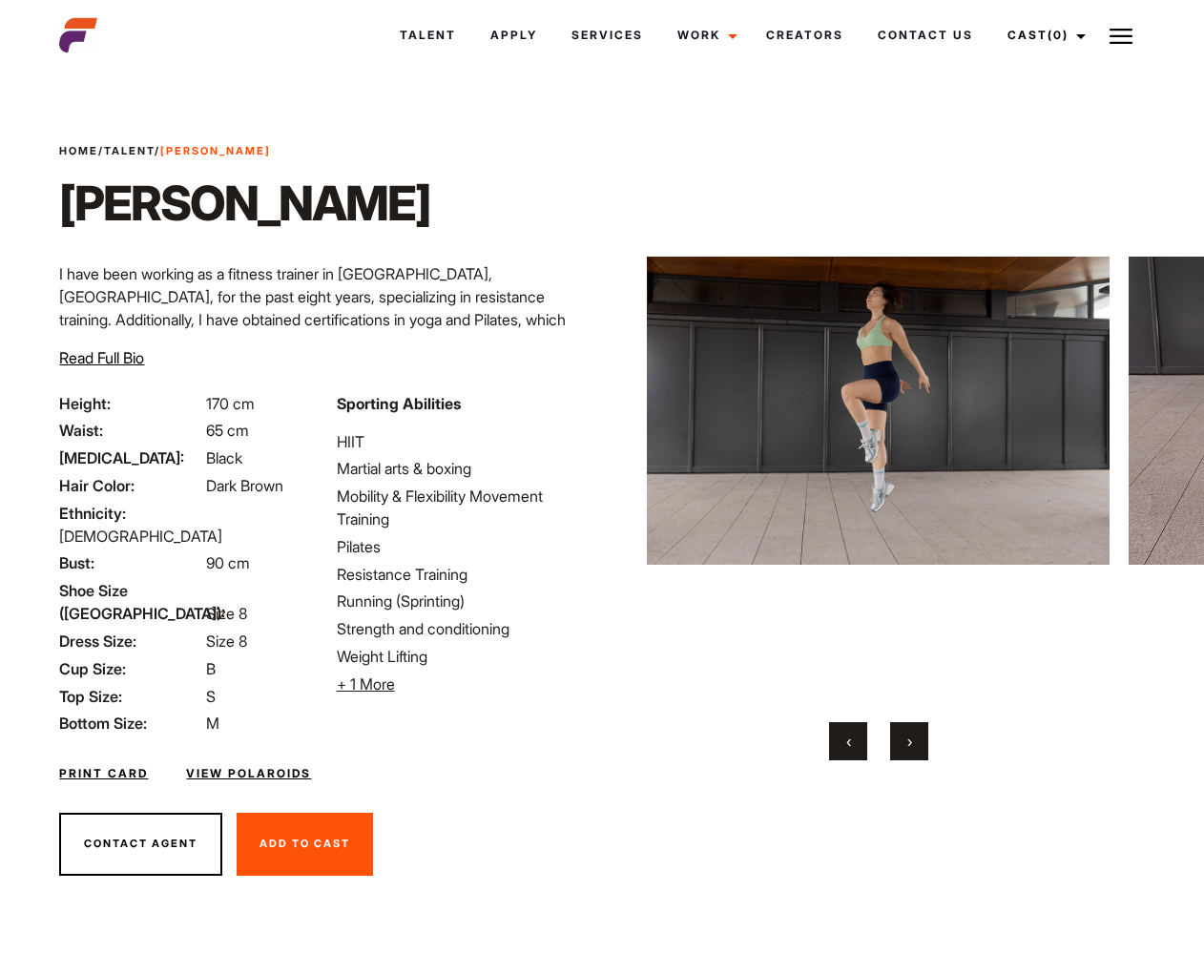
click at [913, 745] on button "›" at bounding box center [909, 741] width 38 height 38
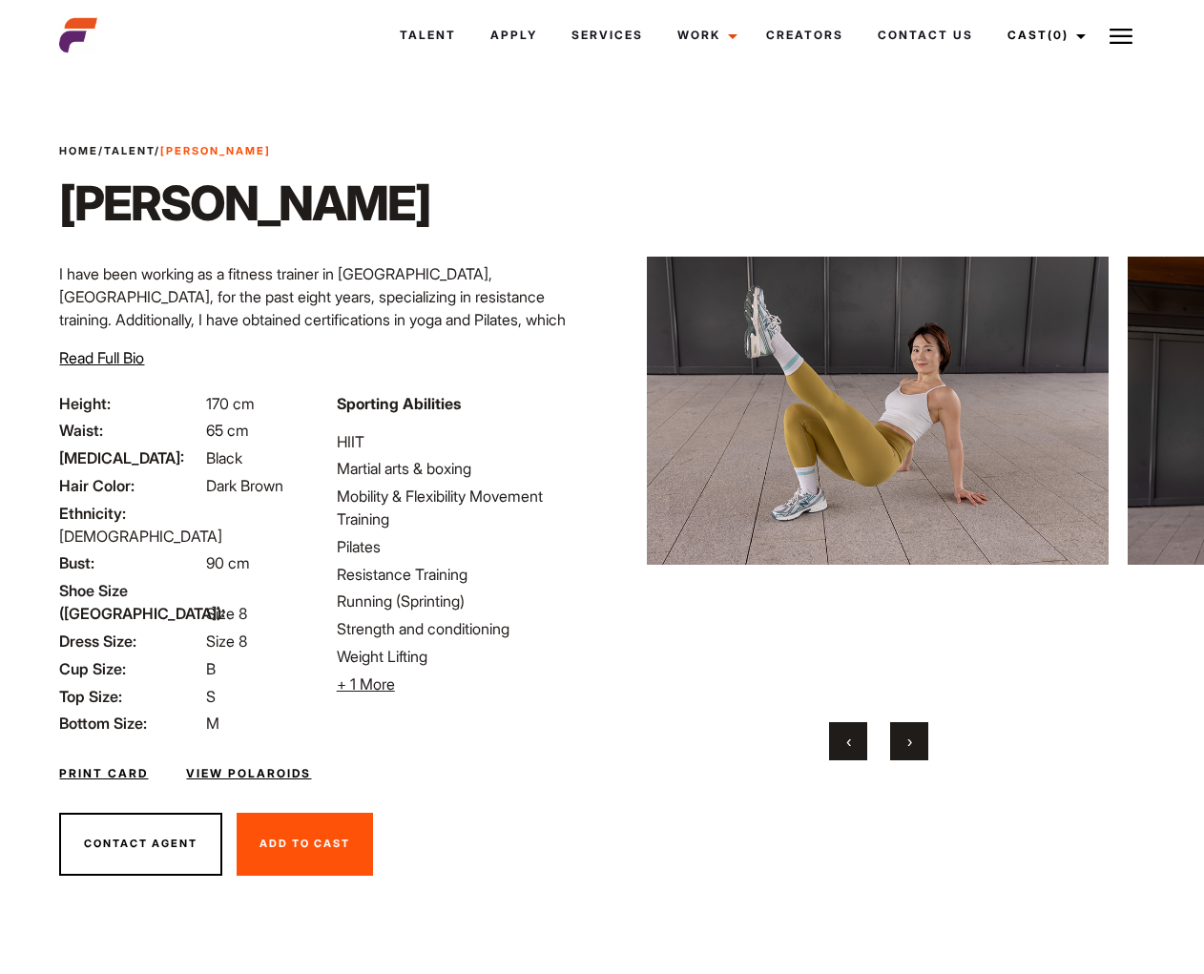
click at [913, 745] on button "›" at bounding box center [909, 741] width 38 height 38
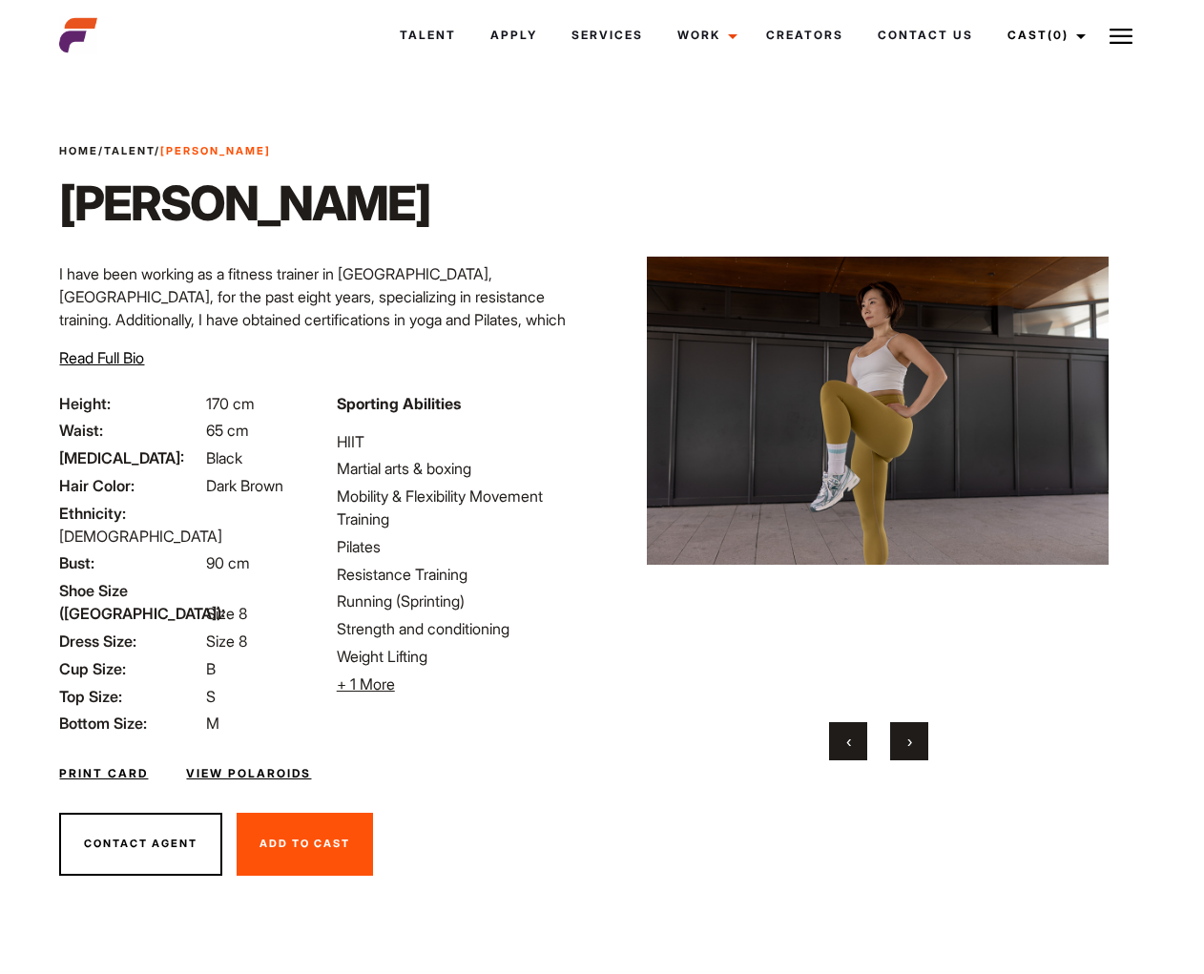
click at [913, 745] on button "›" at bounding box center [909, 741] width 38 height 38
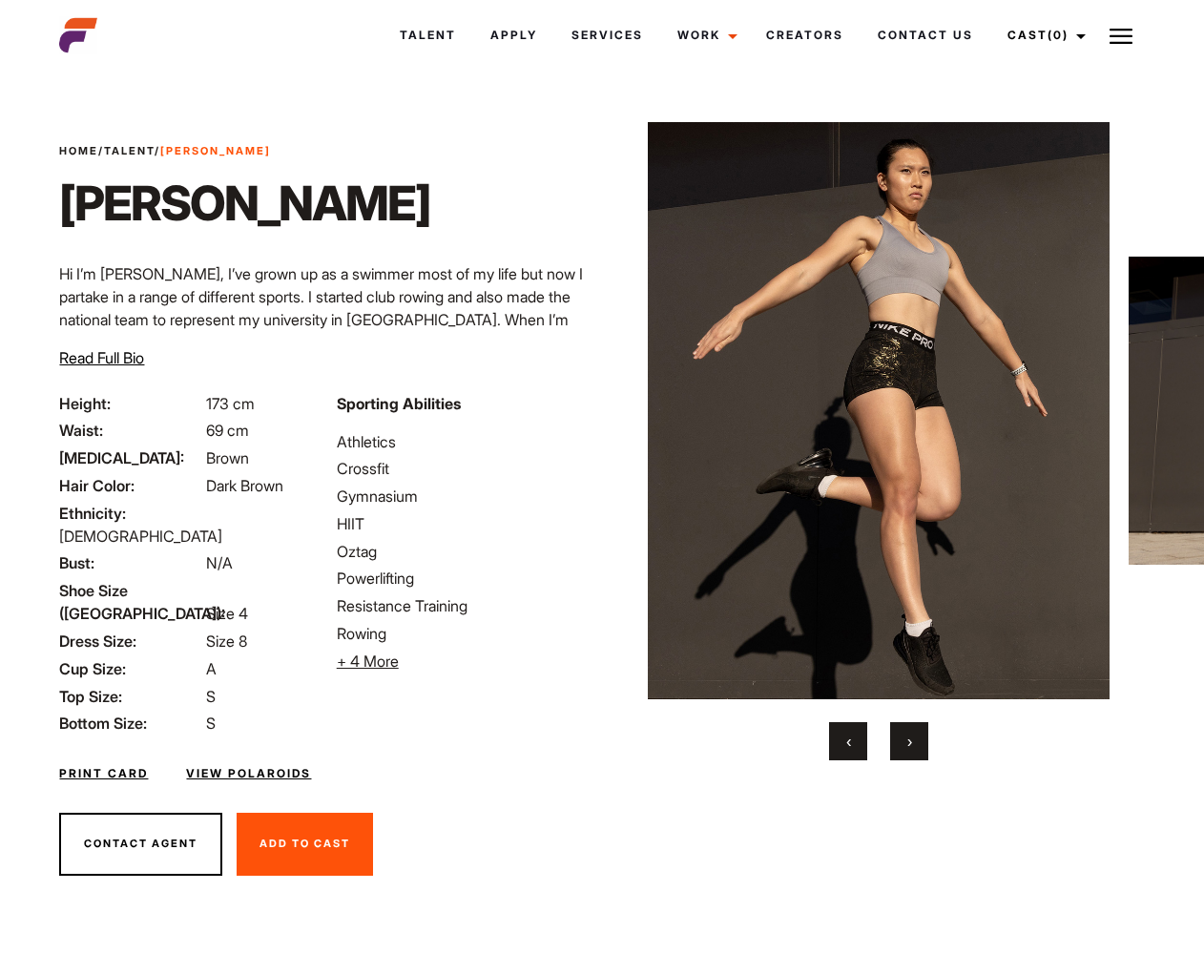
click at [909, 751] on button "›" at bounding box center [909, 741] width 38 height 38
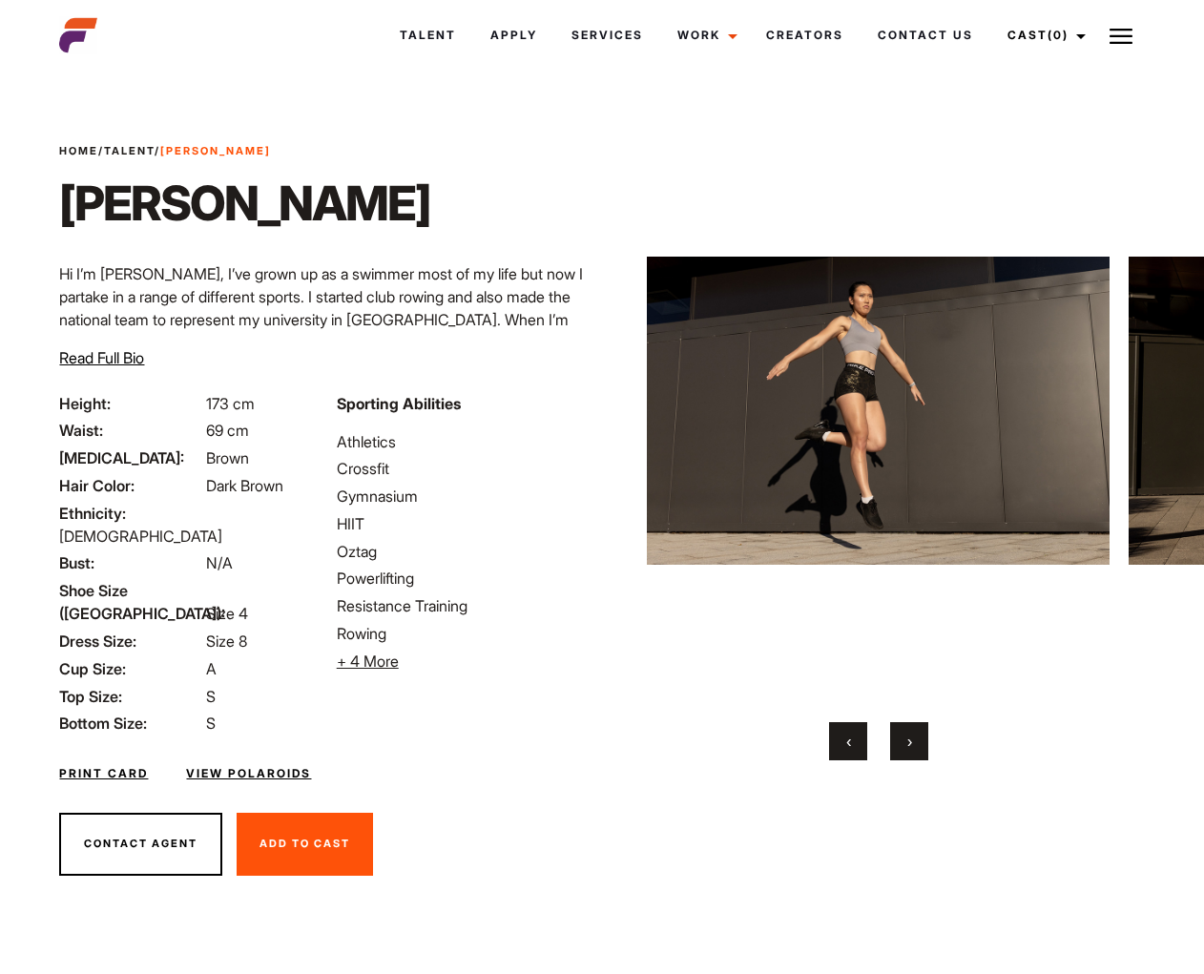
click at [909, 751] on button "›" at bounding box center [909, 741] width 38 height 38
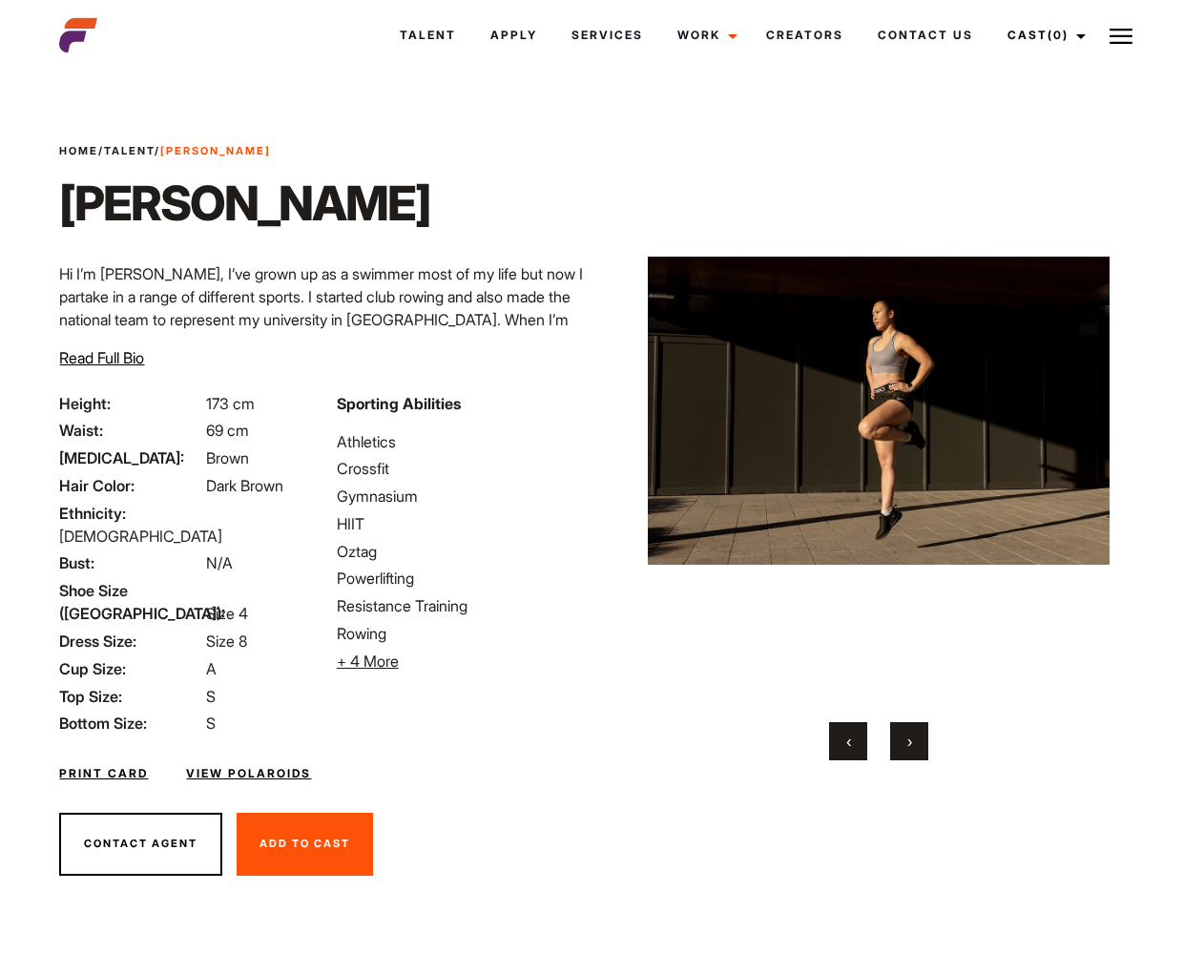
click at [909, 751] on button "›" at bounding box center [909, 741] width 38 height 38
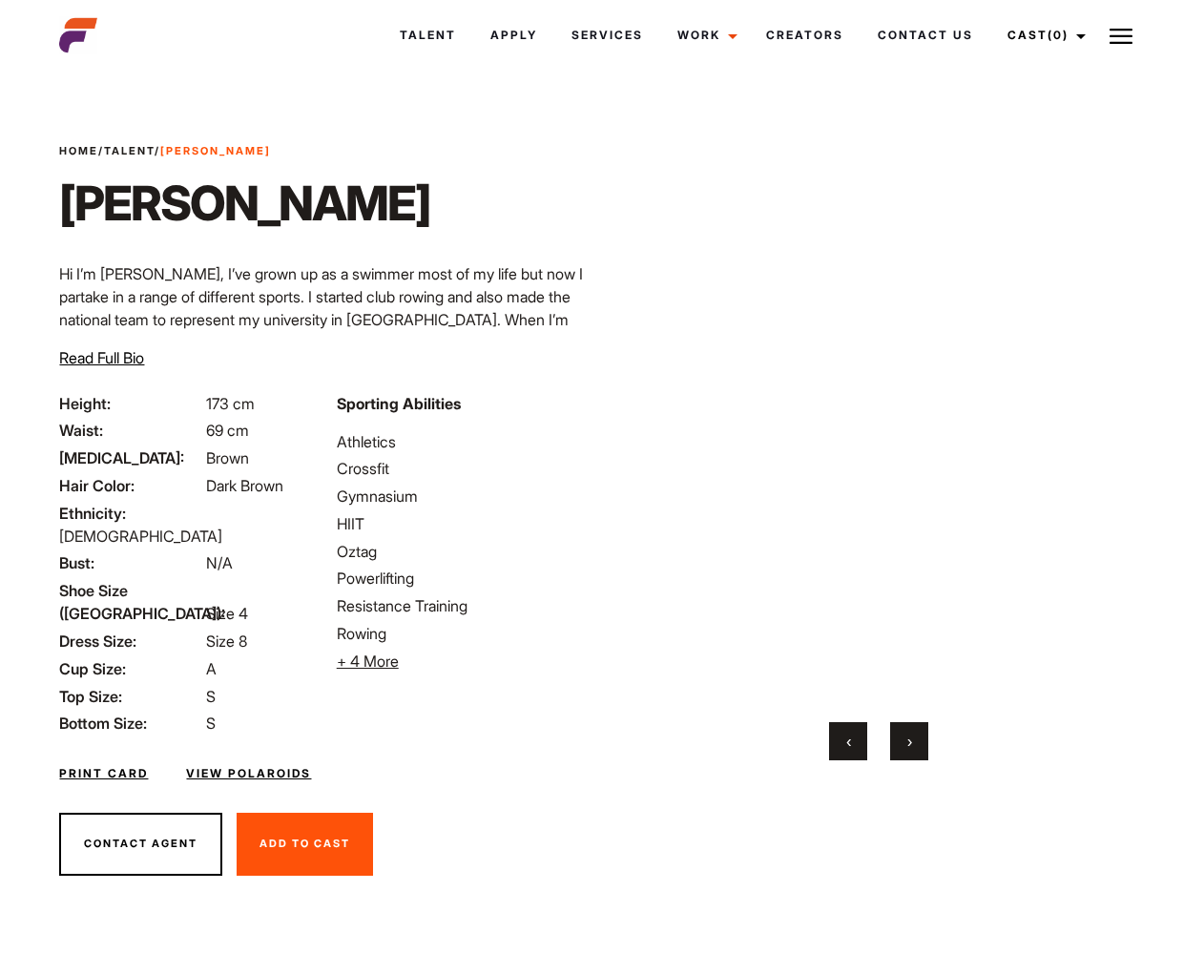
click at [909, 751] on button "›" at bounding box center [909, 741] width 38 height 38
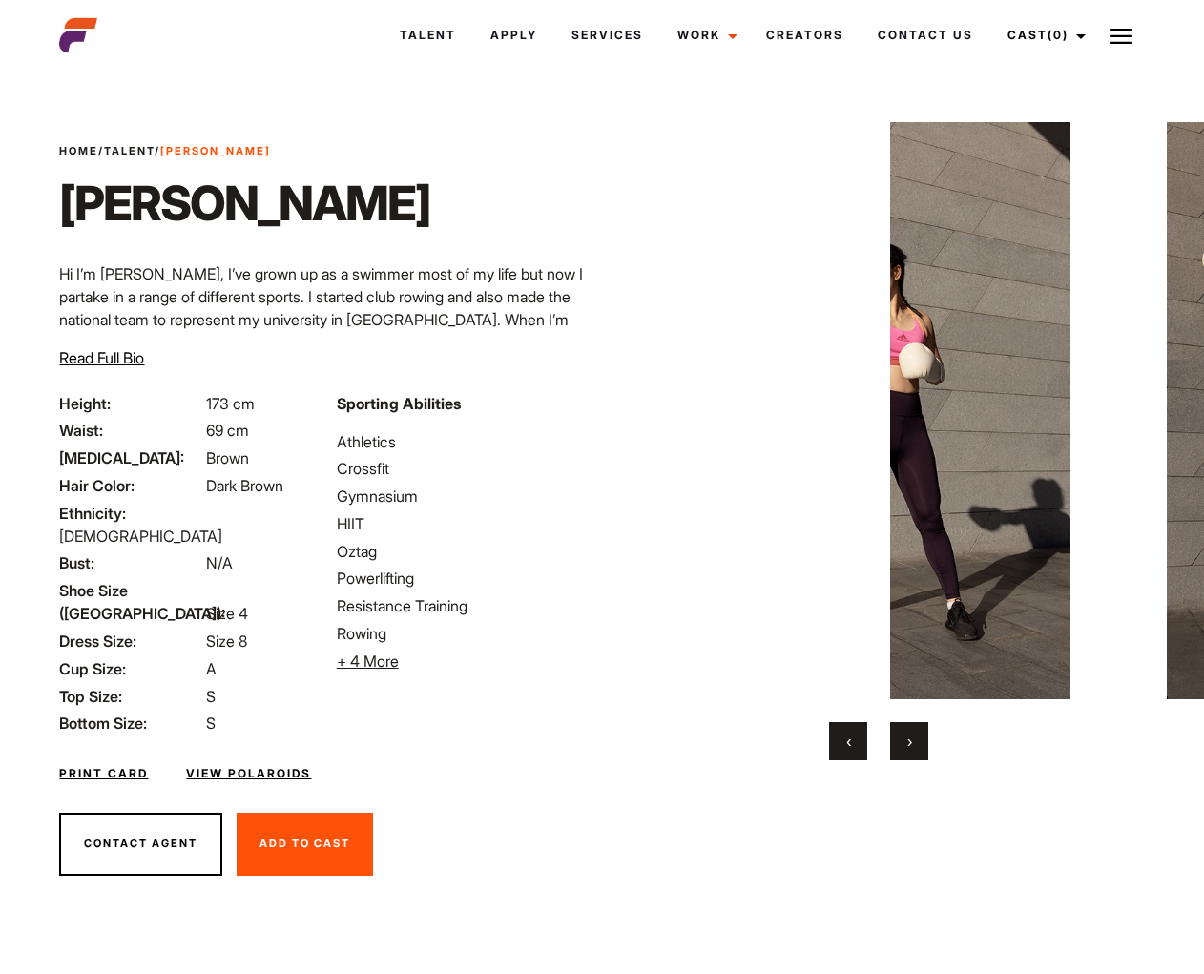
click at [909, 751] on button "›" at bounding box center [909, 741] width 38 height 38
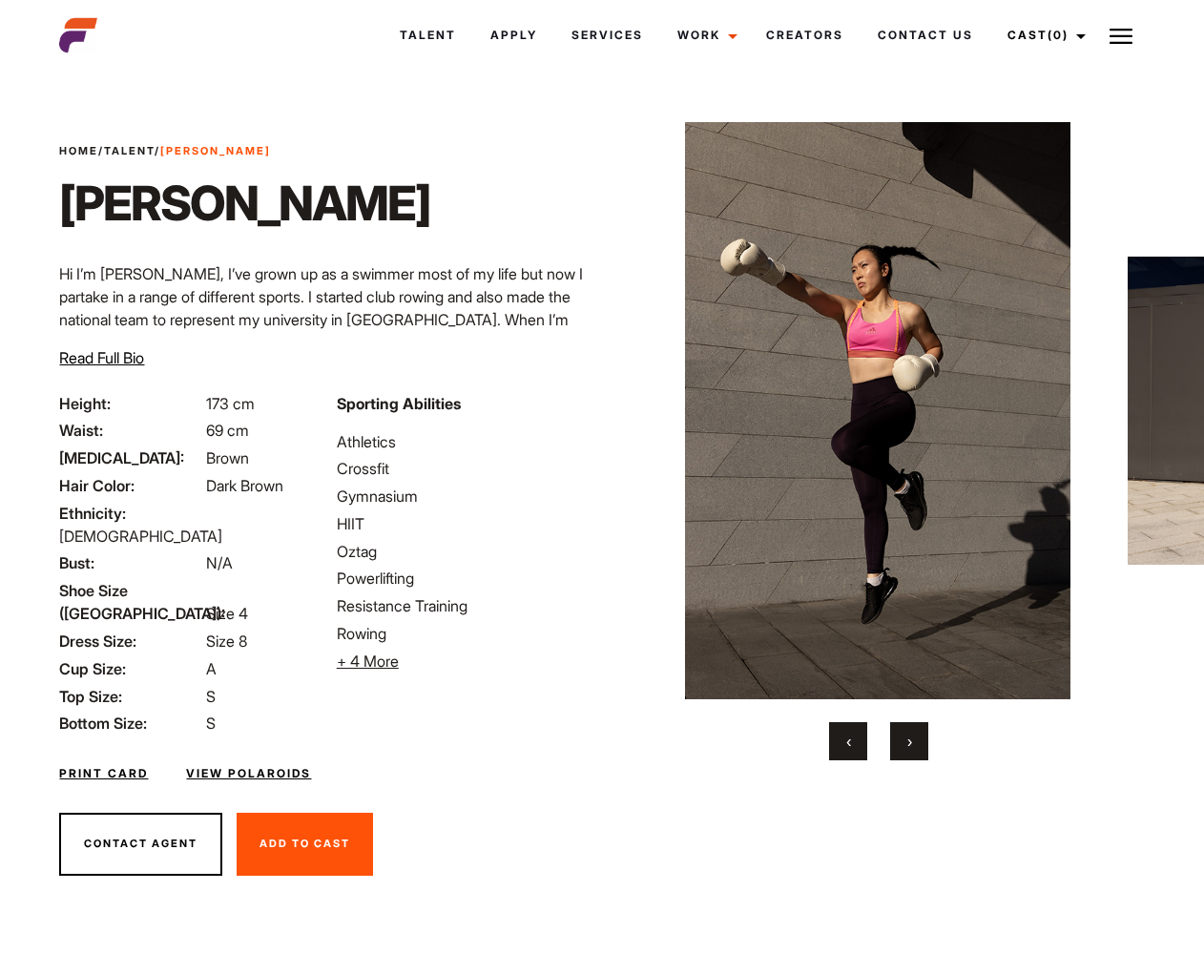
click at [909, 751] on button "›" at bounding box center [909, 741] width 38 height 38
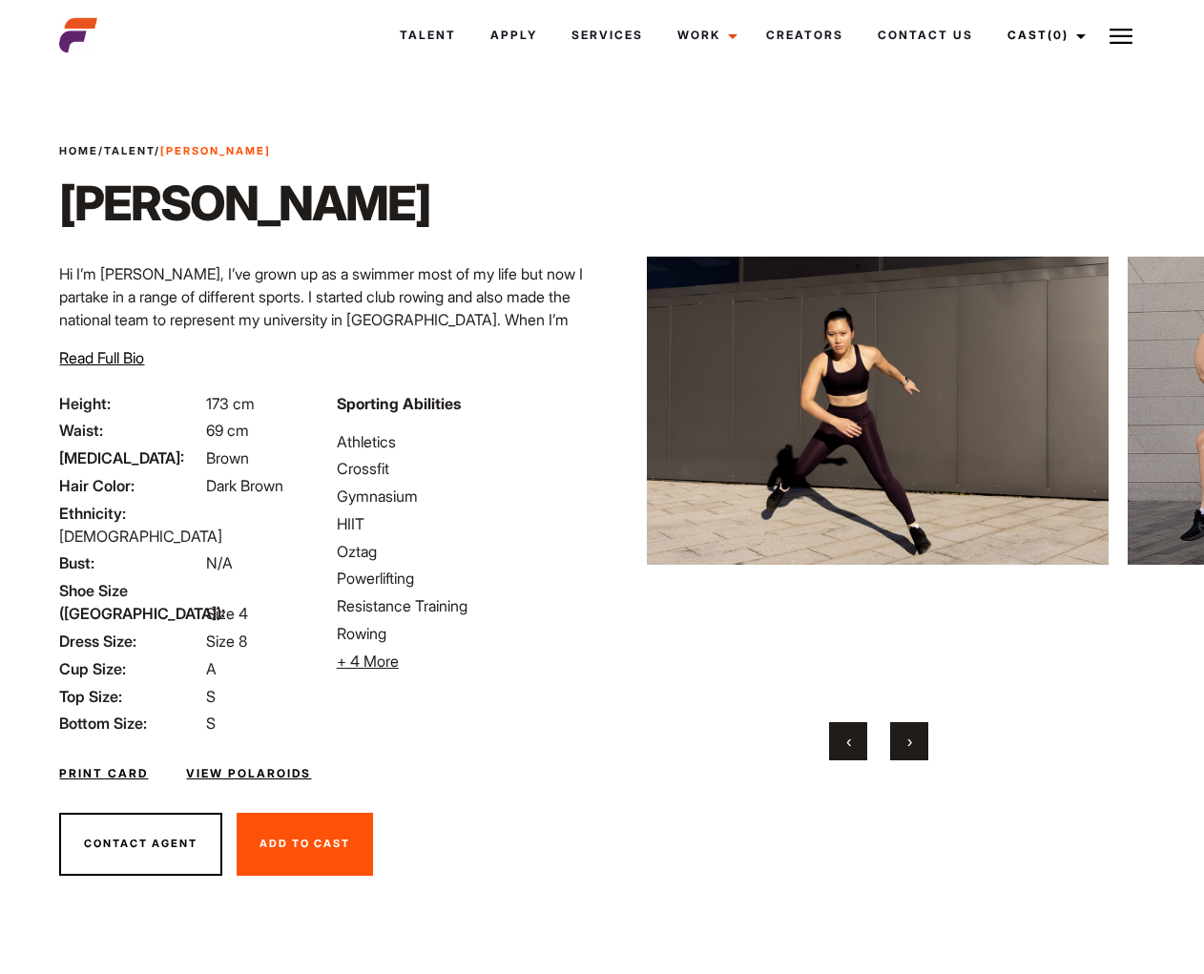
click at [909, 751] on button "›" at bounding box center [909, 741] width 38 height 38
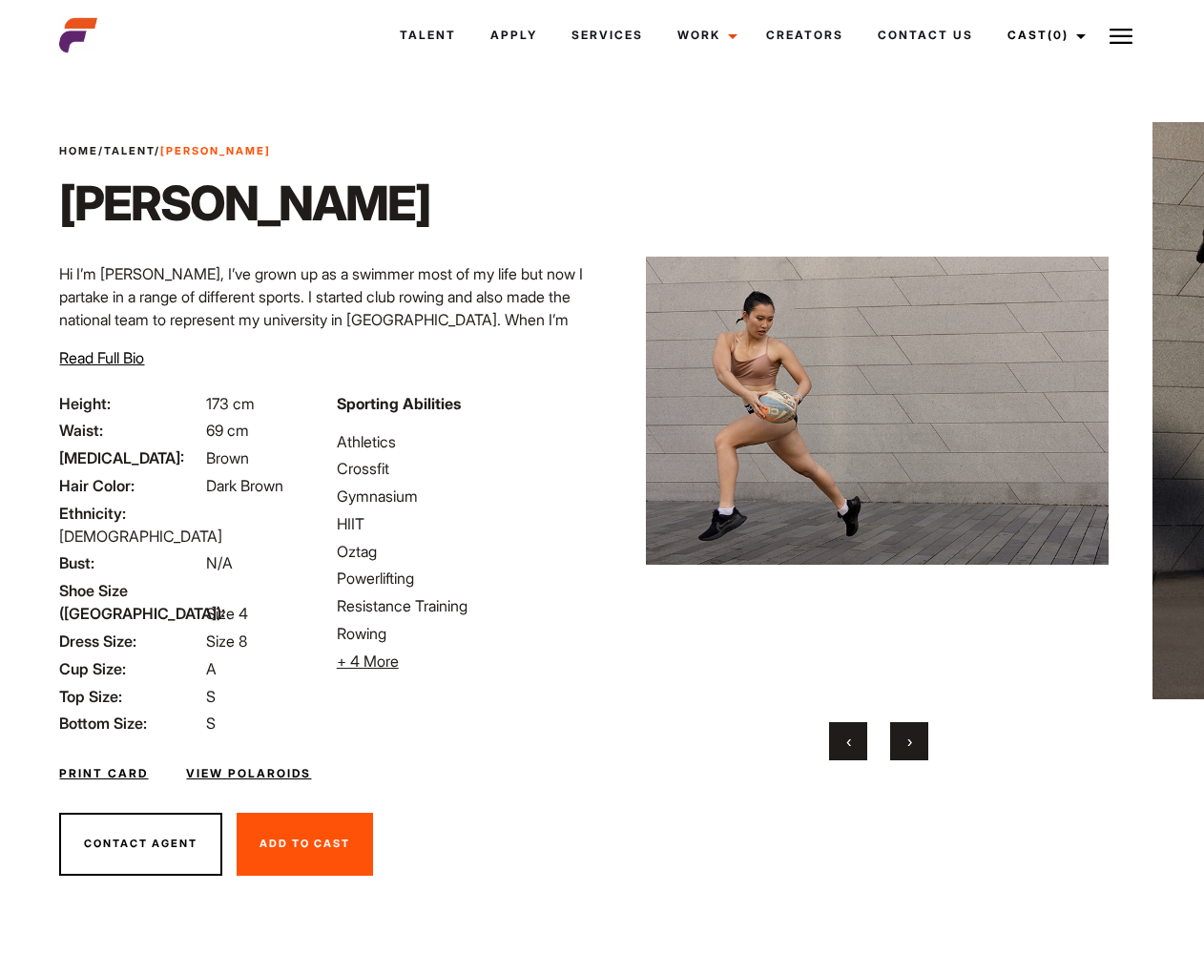
click at [909, 751] on button "›" at bounding box center [909, 741] width 38 height 38
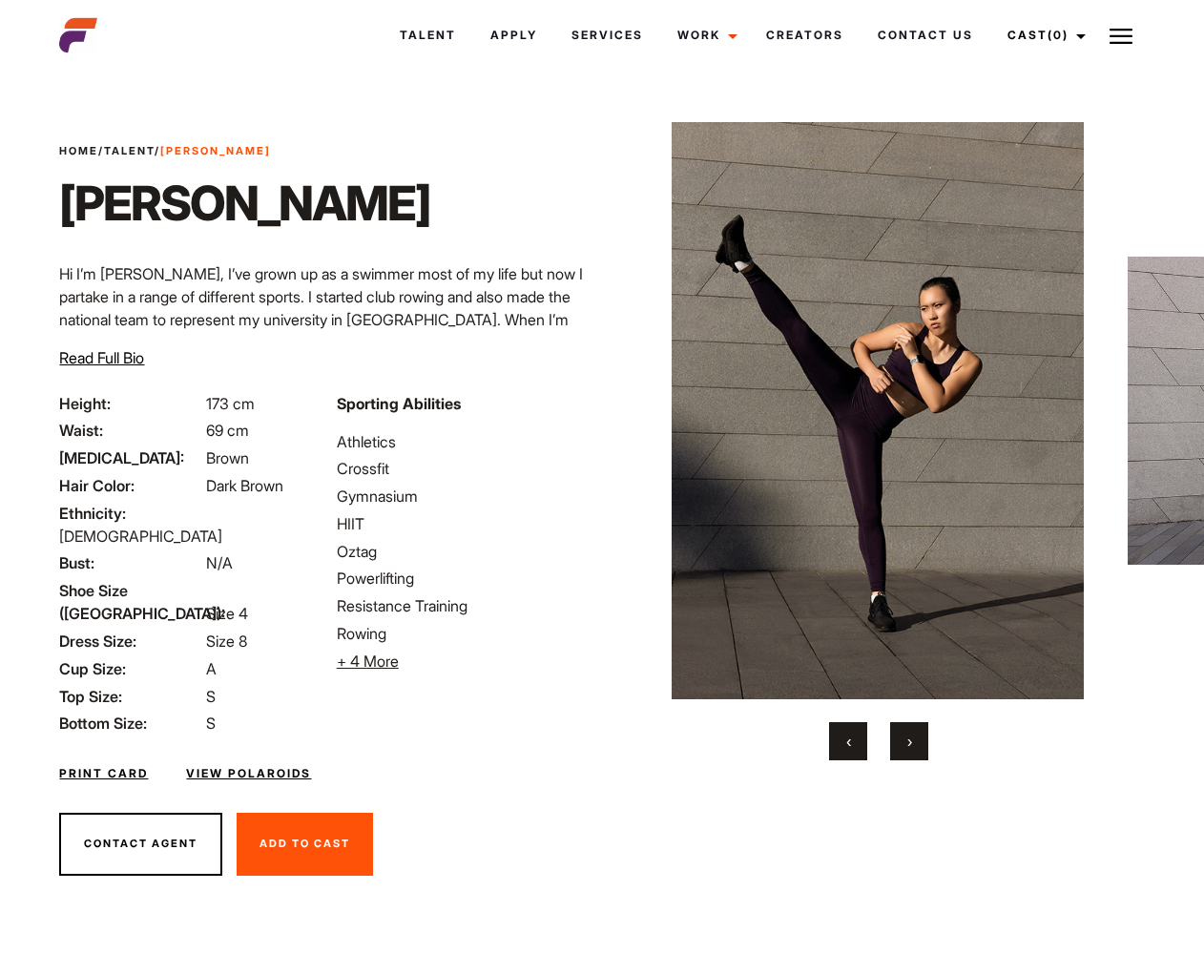
click at [909, 751] on button "›" at bounding box center [909, 741] width 38 height 38
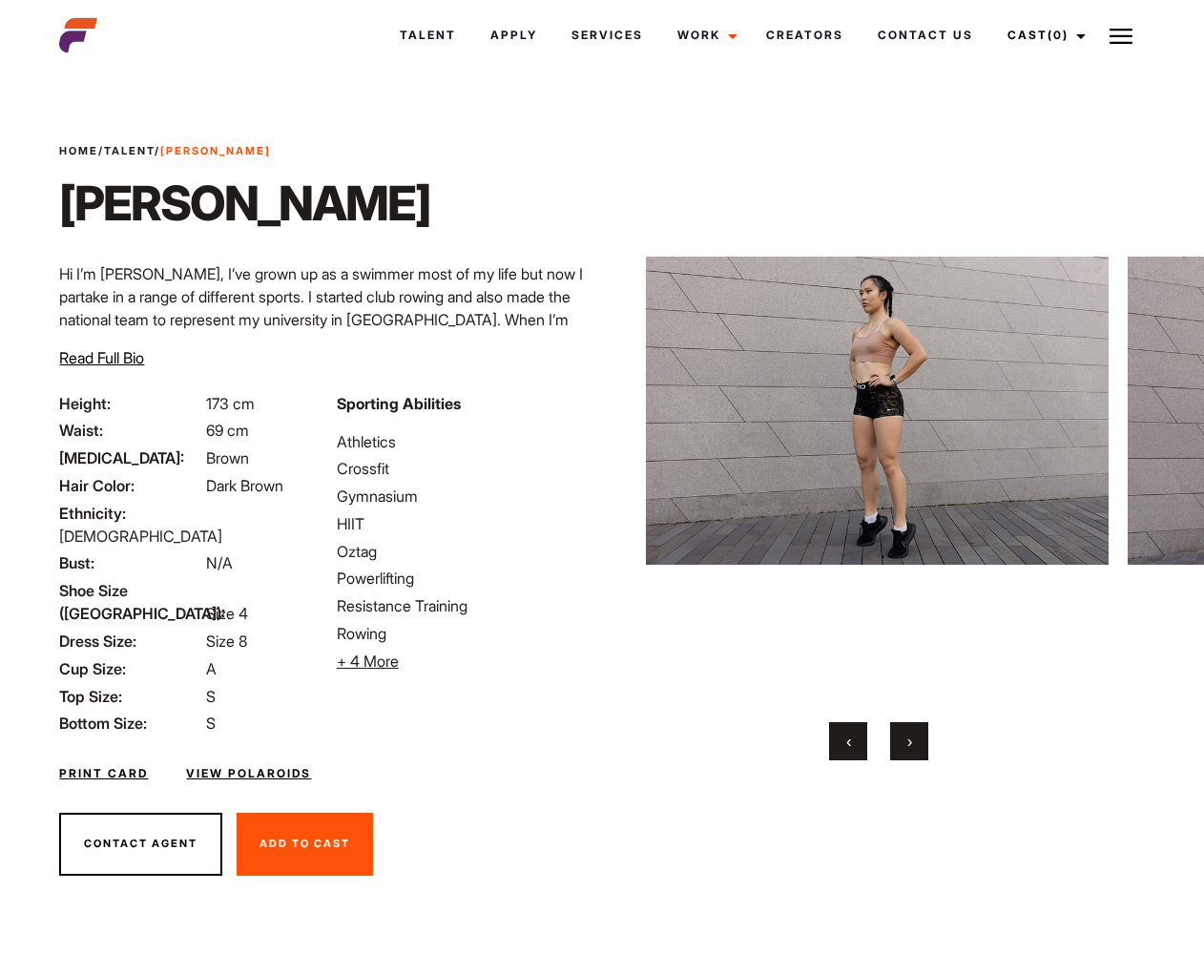
click at [909, 751] on button "›" at bounding box center [909, 741] width 38 height 38
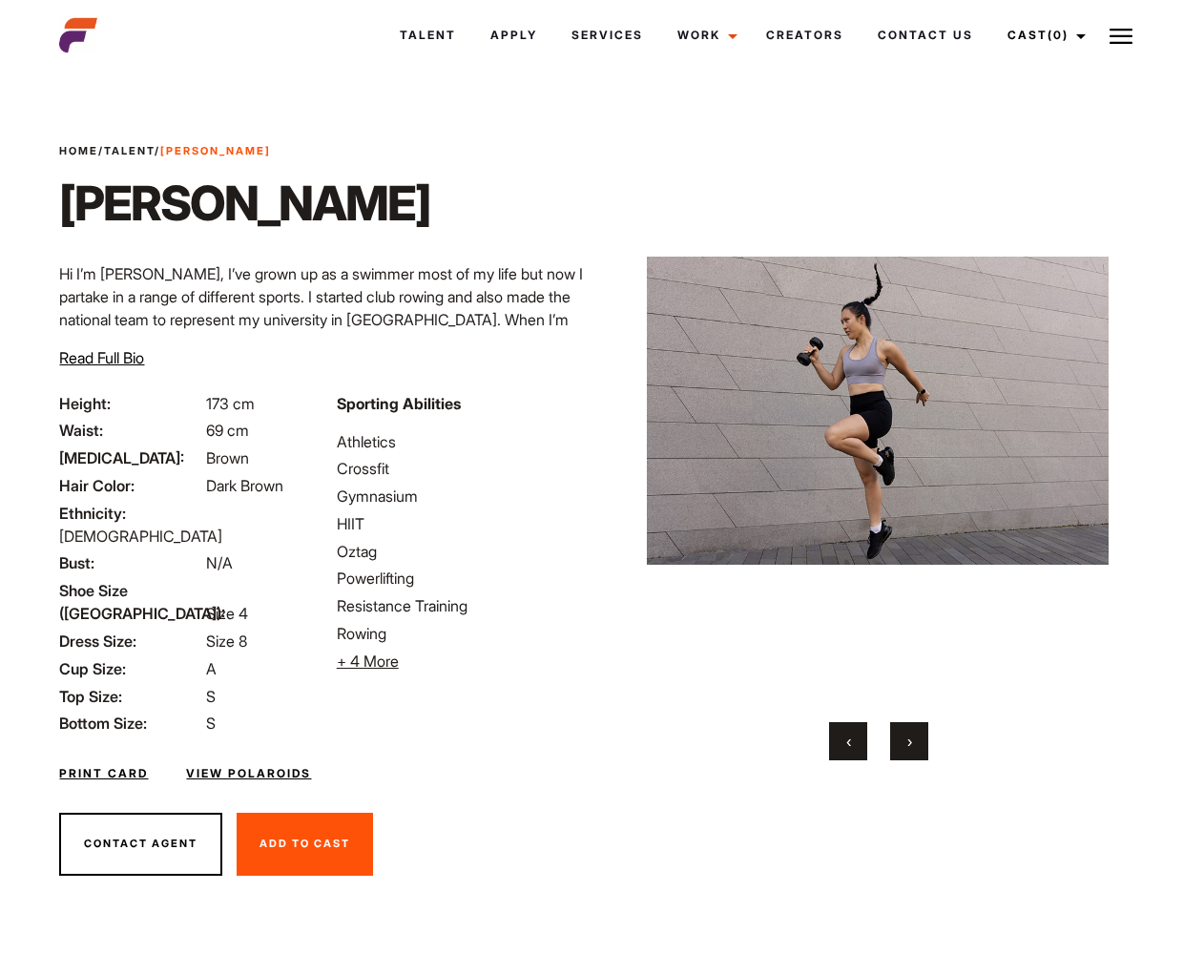
click at [909, 751] on button "›" at bounding box center [909, 741] width 38 height 38
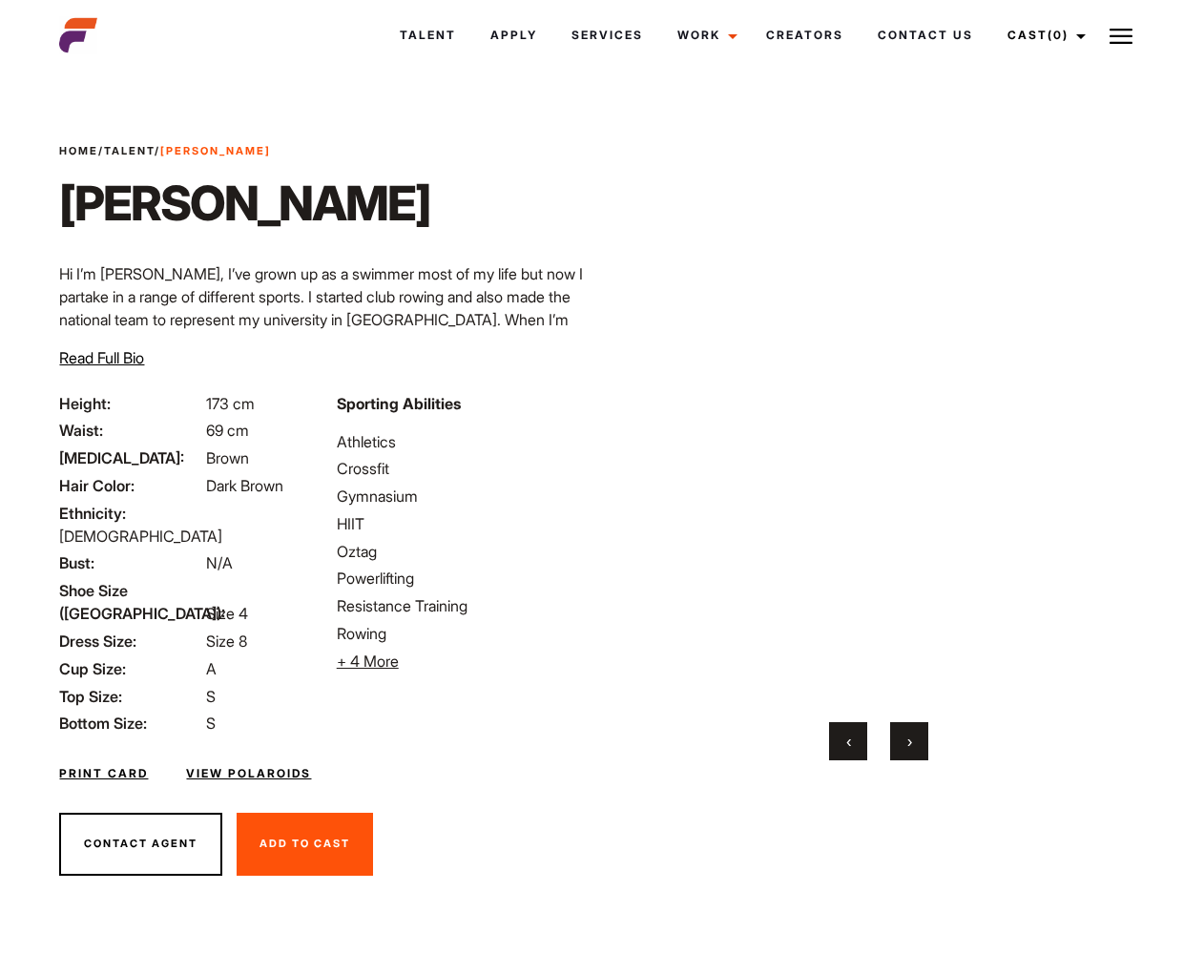
click at [909, 750] on span "›" at bounding box center [909, 741] width 5 height 19
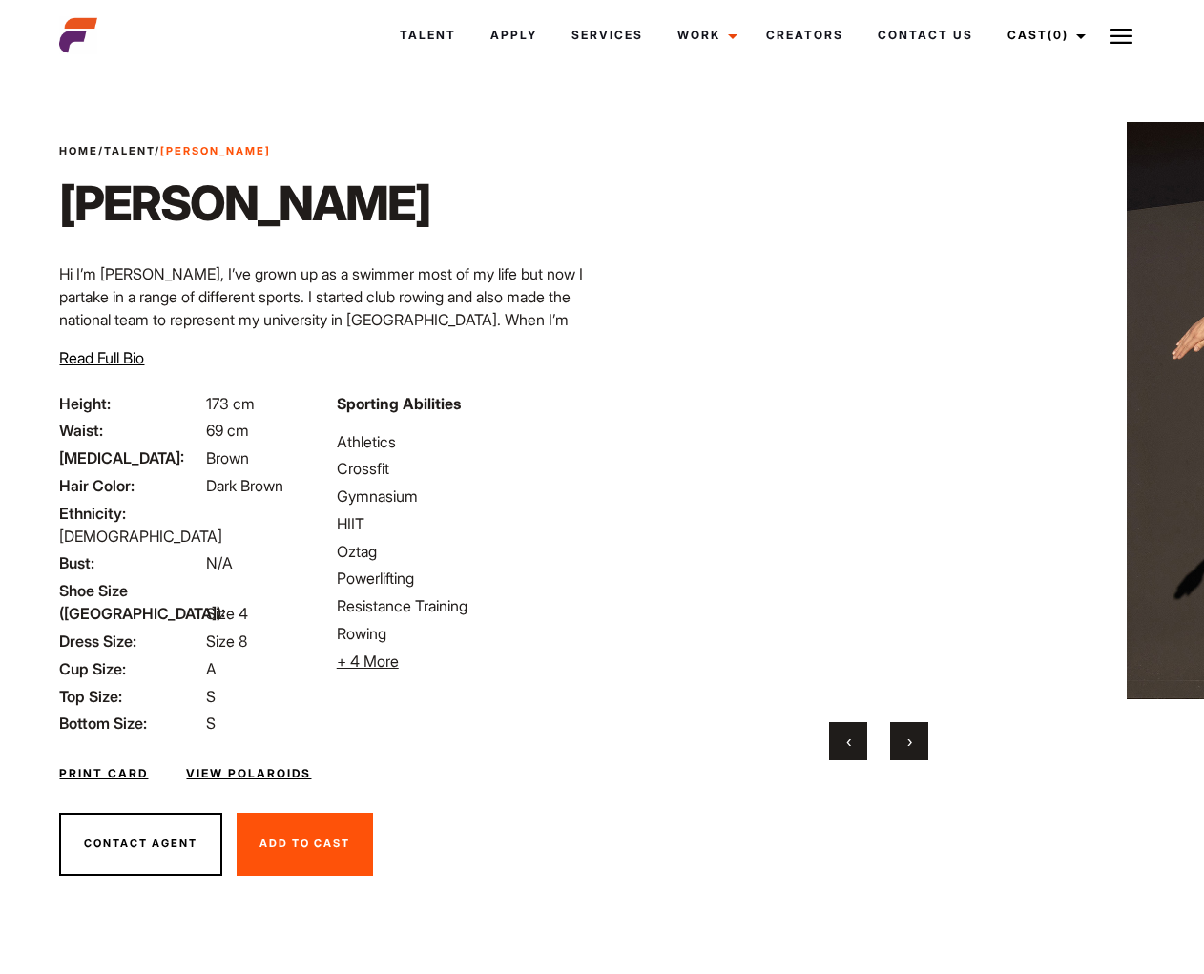
click at [909, 750] on span "›" at bounding box center [909, 741] width 5 height 19
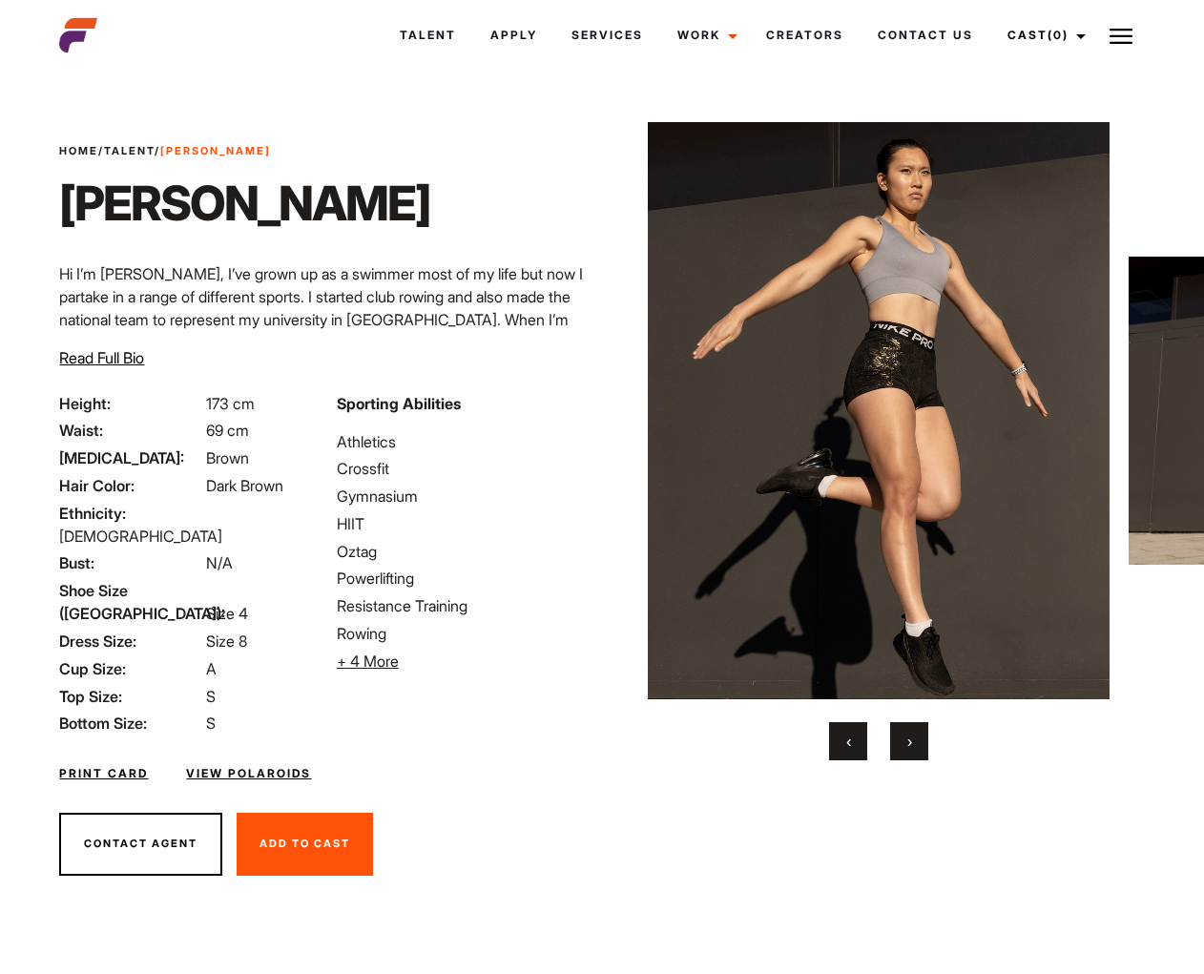
click at [909, 750] on span "›" at bounding box center [909, 741] width 5 height 19
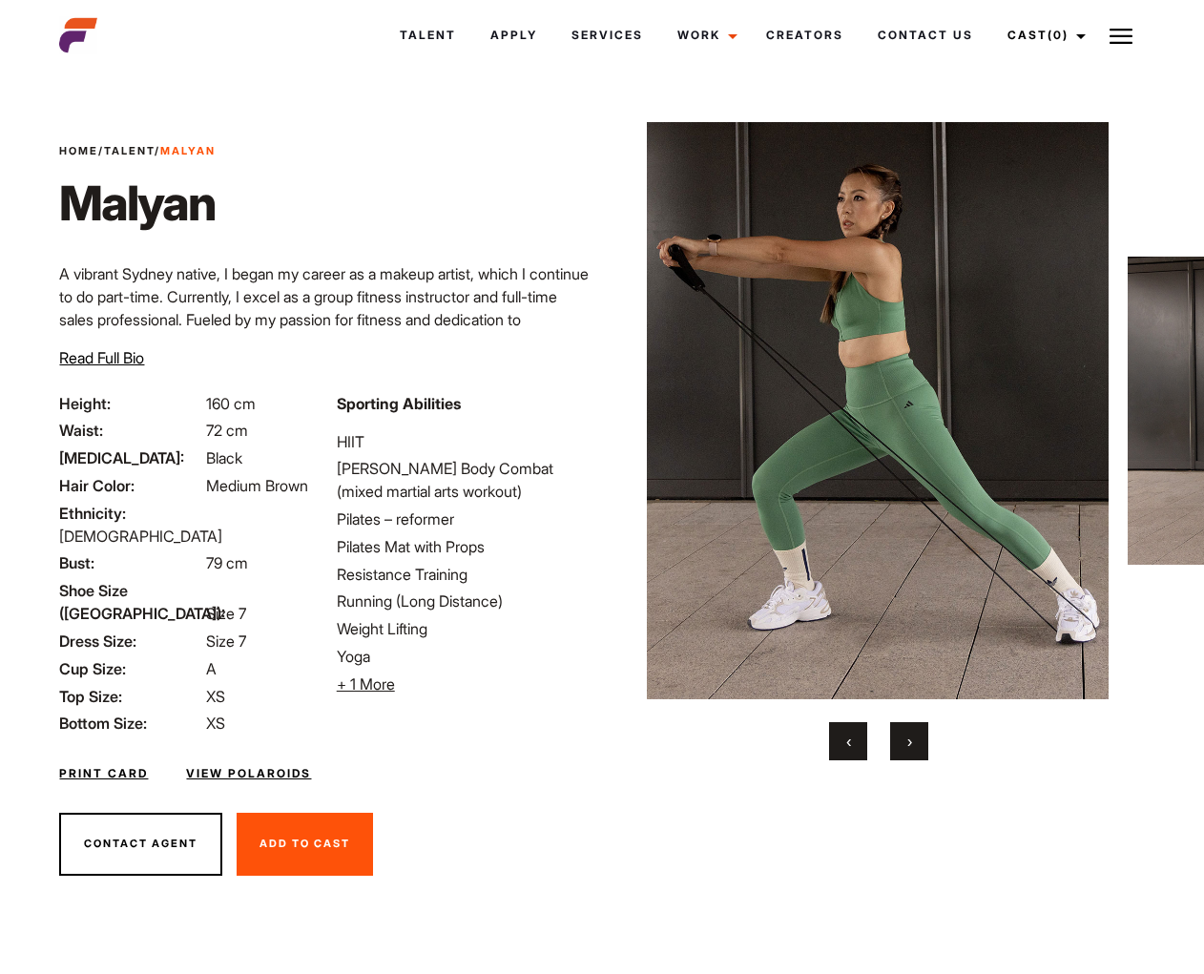
click at [909, 746] on span "›" at bounding box center [909, 741] width 5 height 19
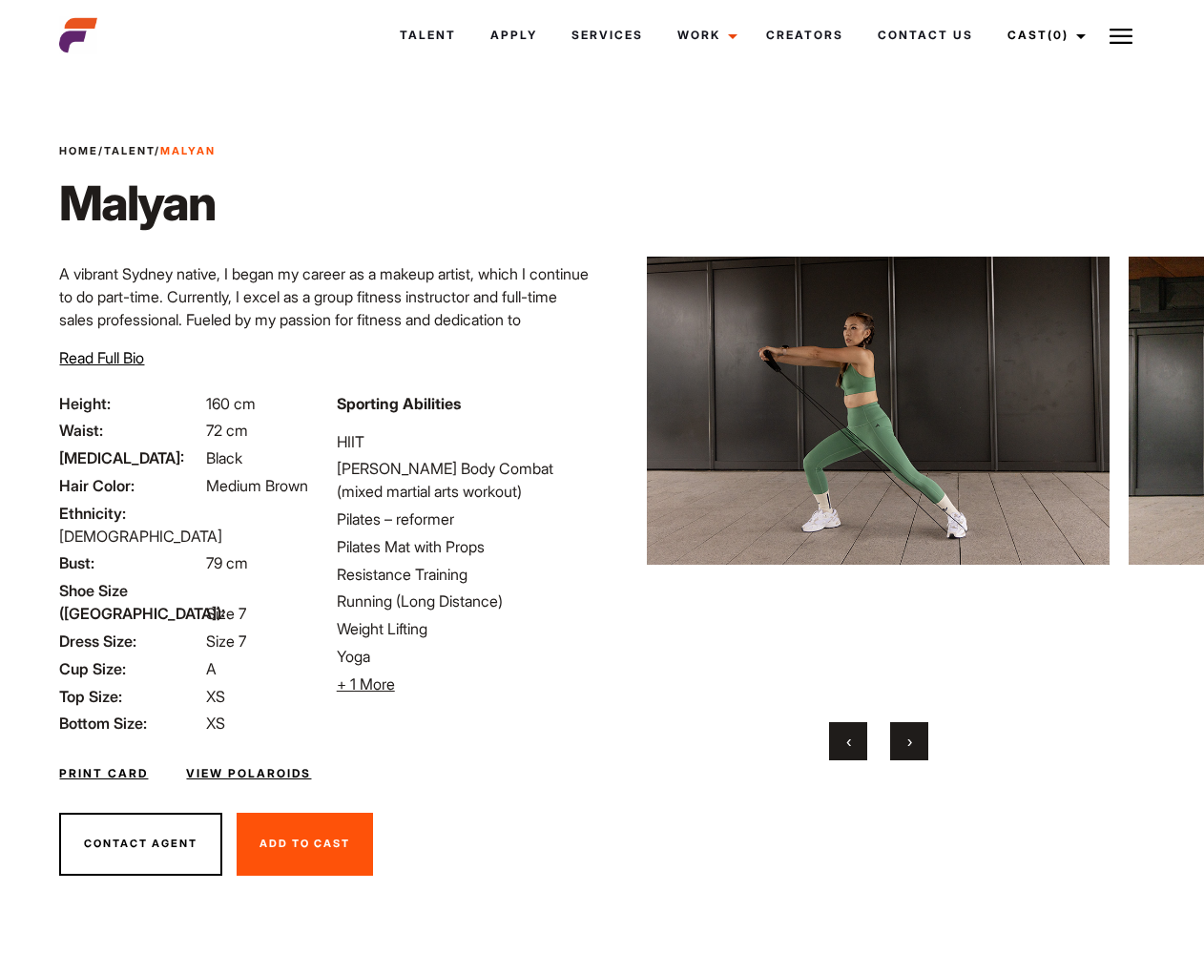
click at [912, 747] on button "›" at bounding box center [909, 741] width 38 height 38
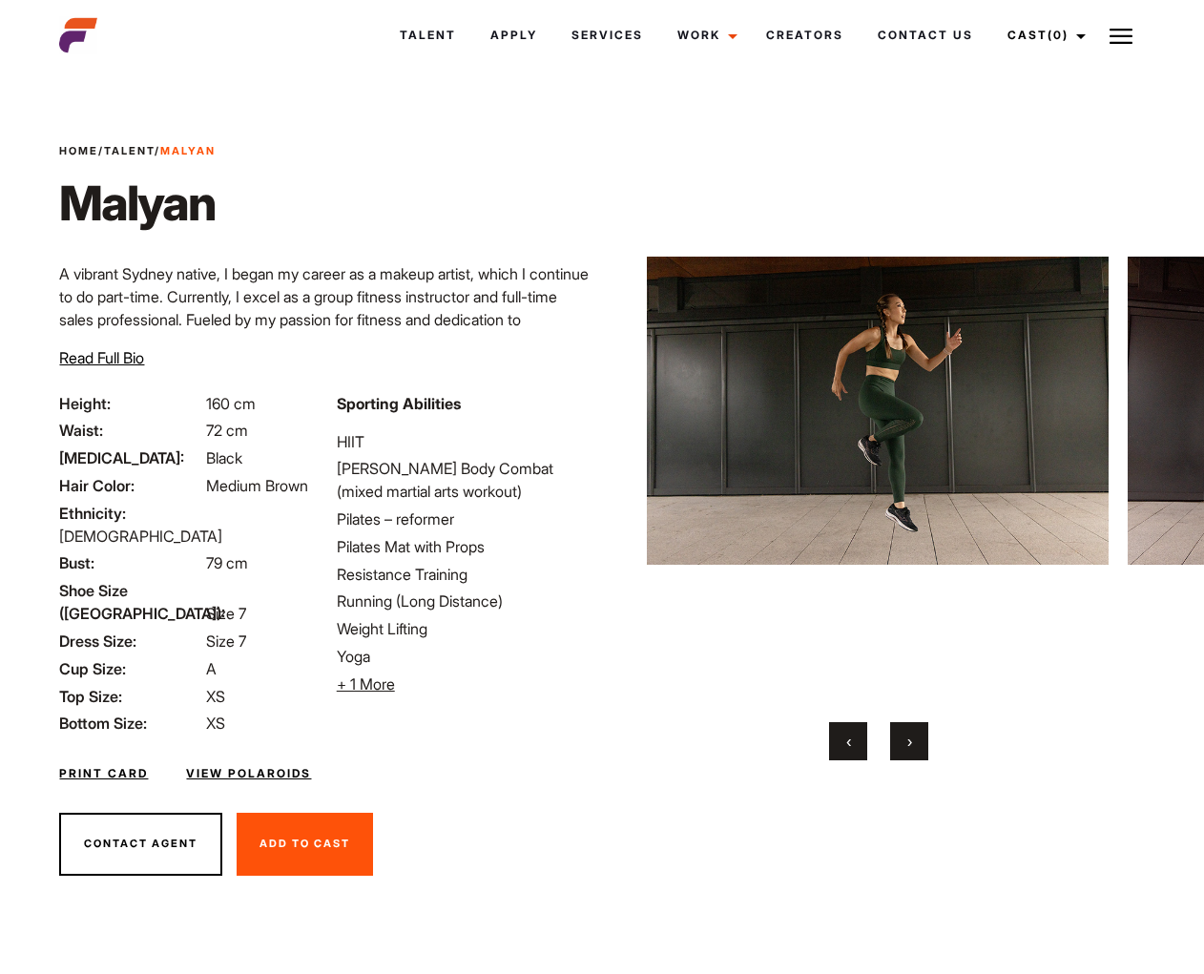
click at [912, 747] on button "›" at bounding box center [909, 741] width 38 height 38
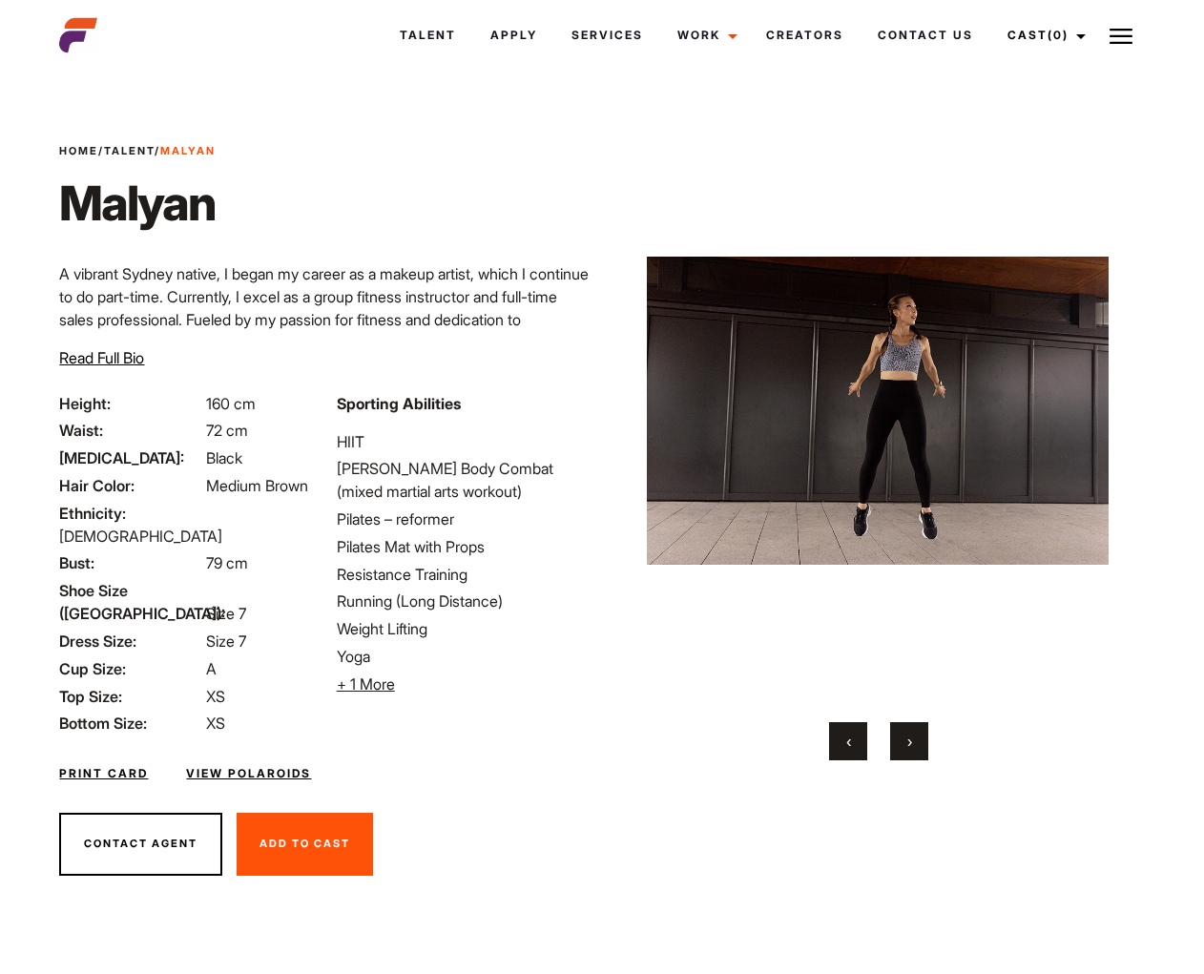
click at [912, 747] on button "›" at bounding box center [909, 741] width 38 height 38
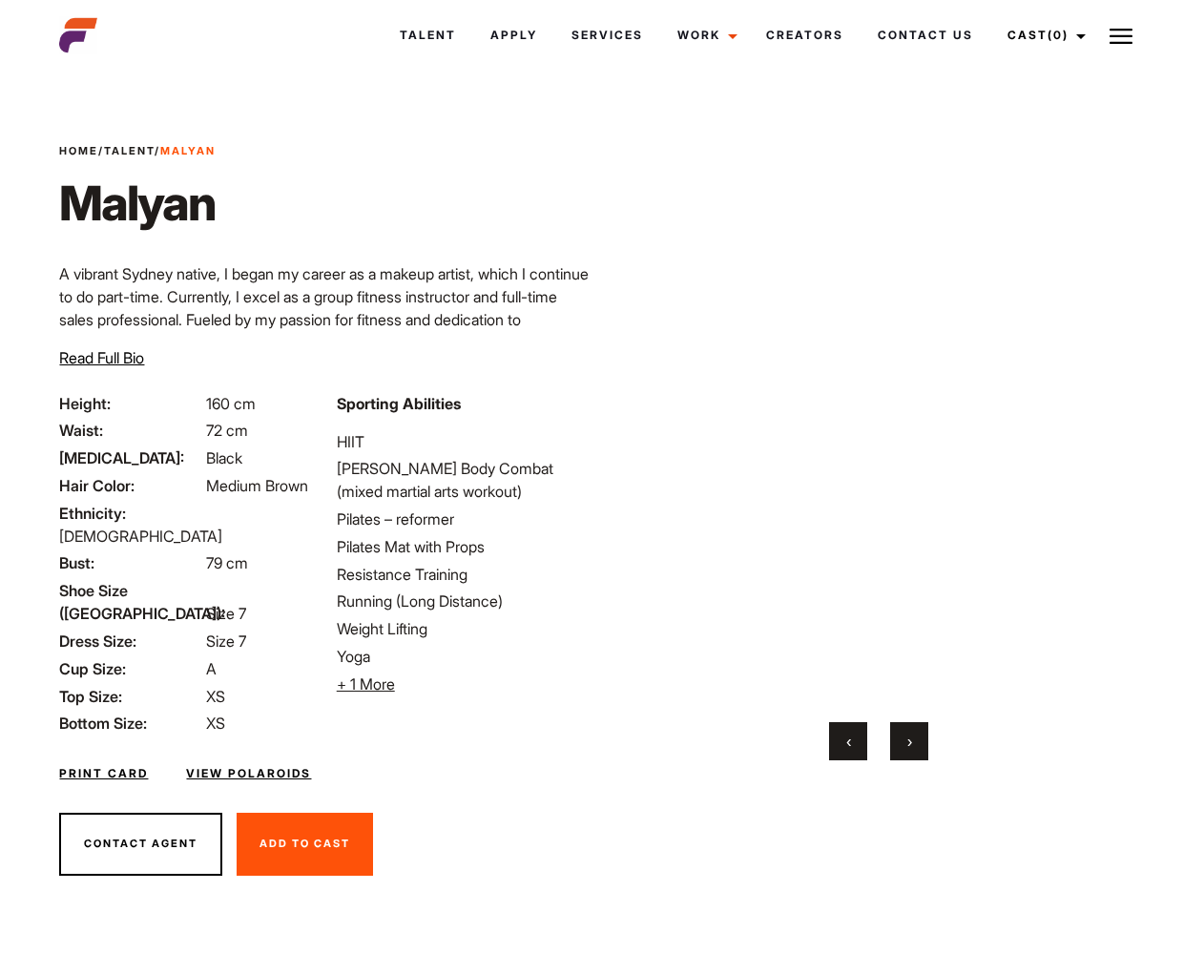
click at [912, 747] on button "›" at bounding box center [909, 741] width 38 height 38
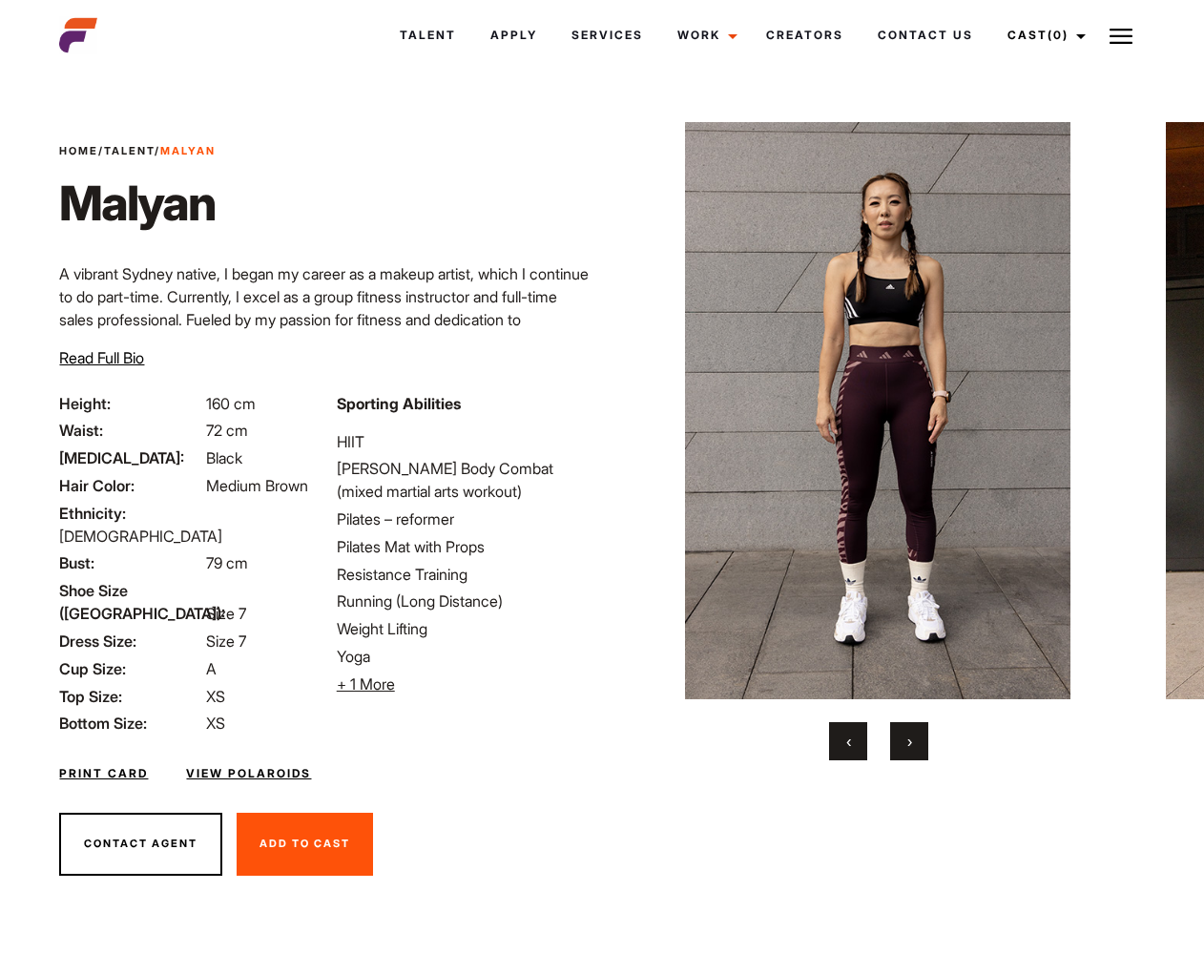
click at [912, 747] on button "›" at bounding box center [909, 741] width 38 height 38
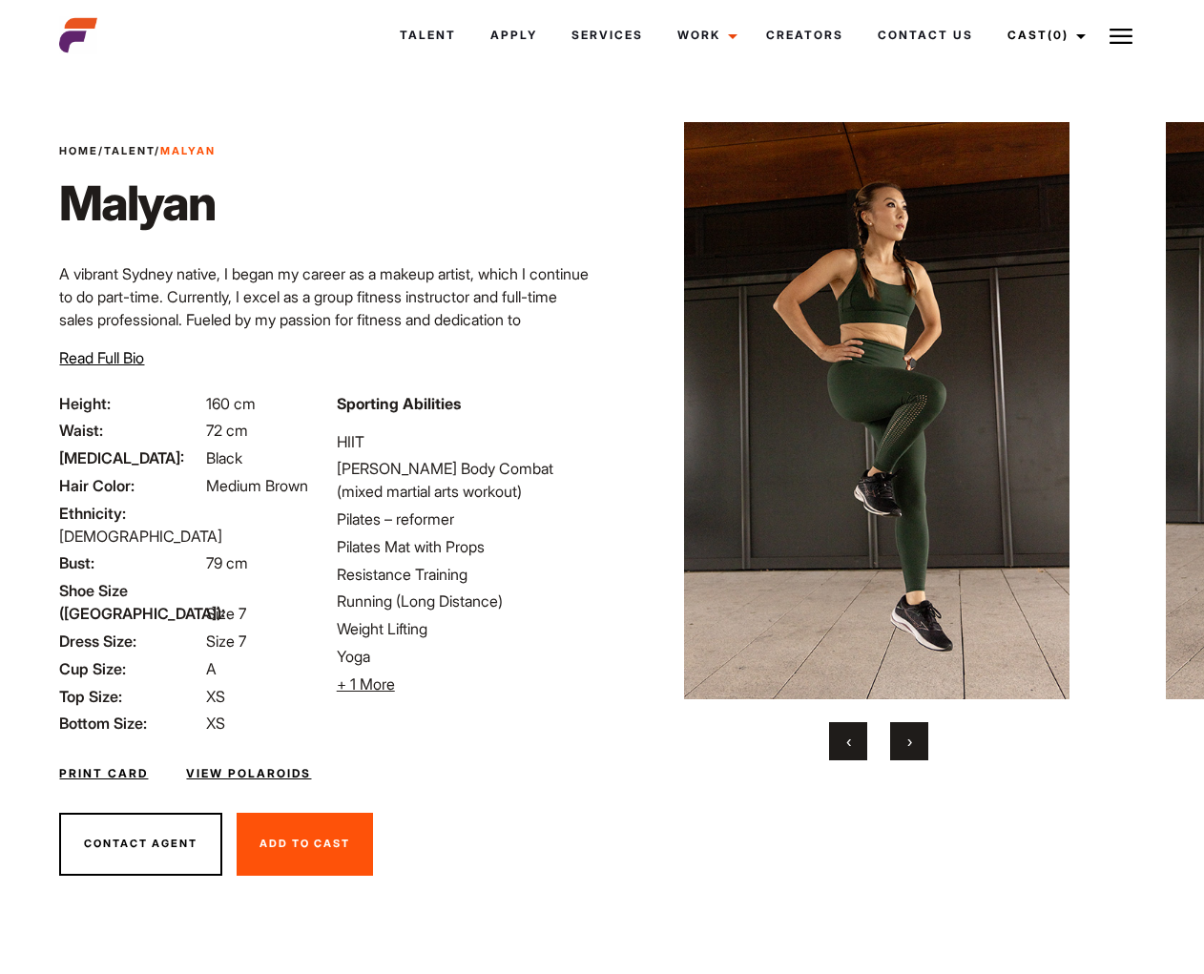
click at [912, 747] on button "›" at bounding box center [909, 741] width 38 height 38
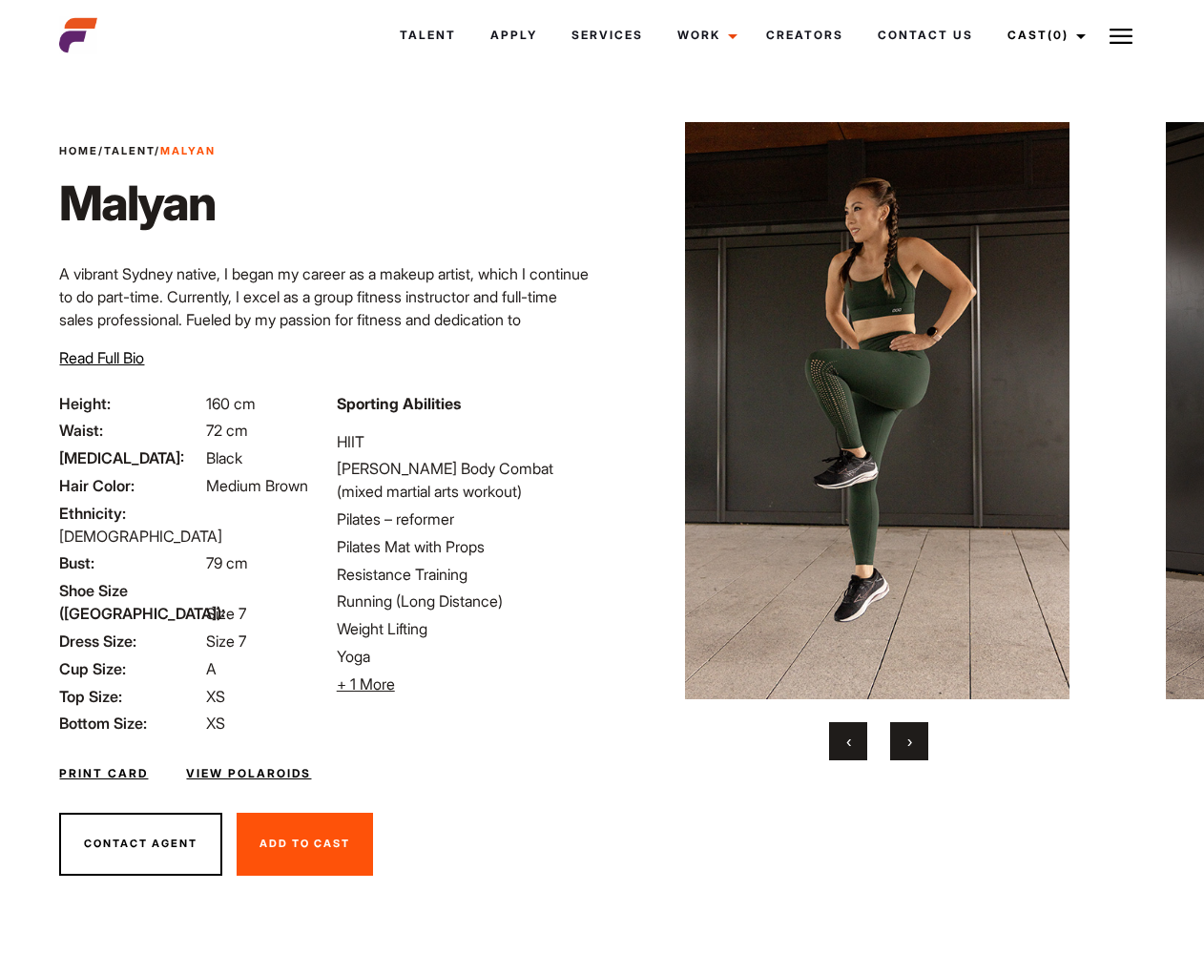
click at [912, 747] on button "›" at bounding box center [909, 741] width 38 height 38
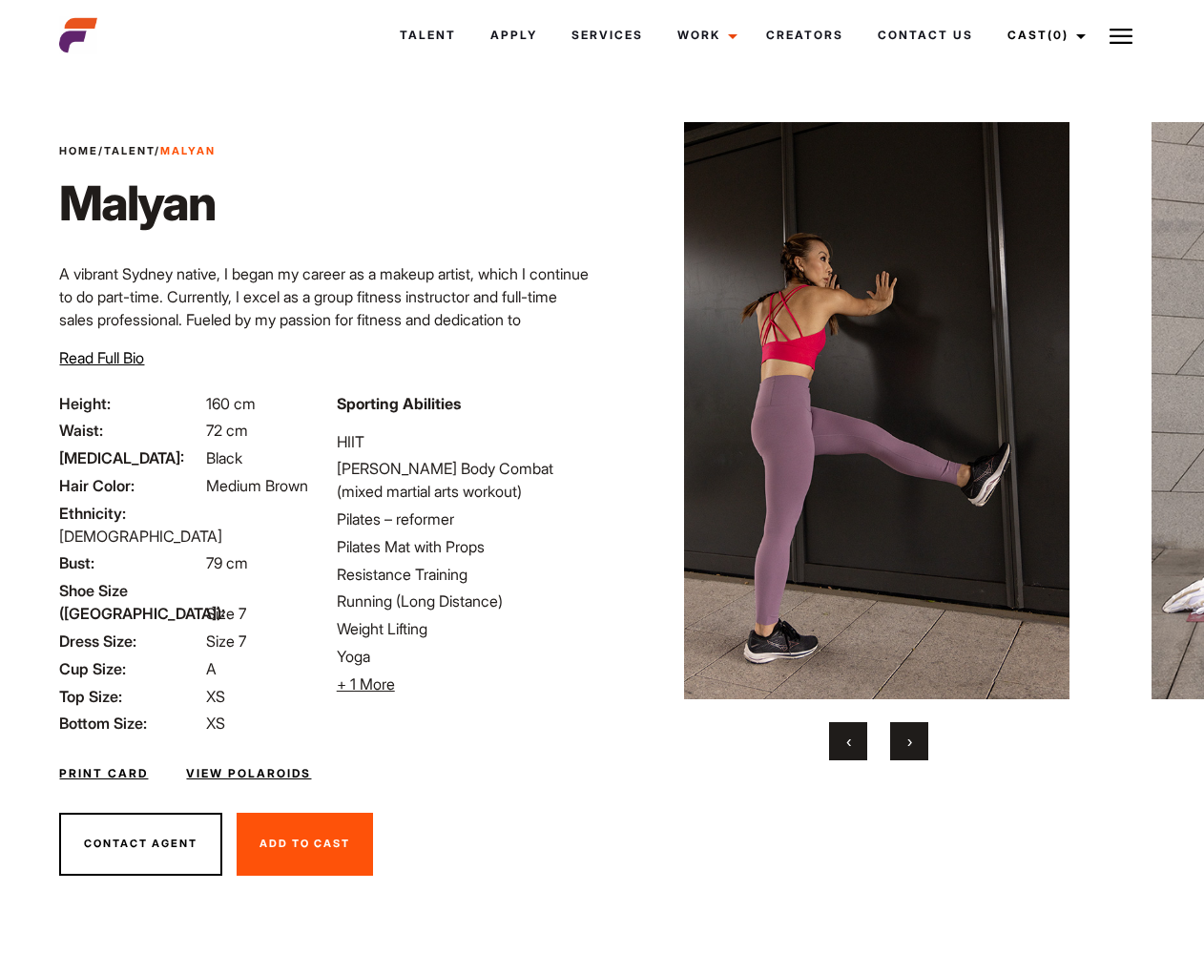
click at [912, 747] on button "›" at bounding box center [909, 741] width 38 height 38
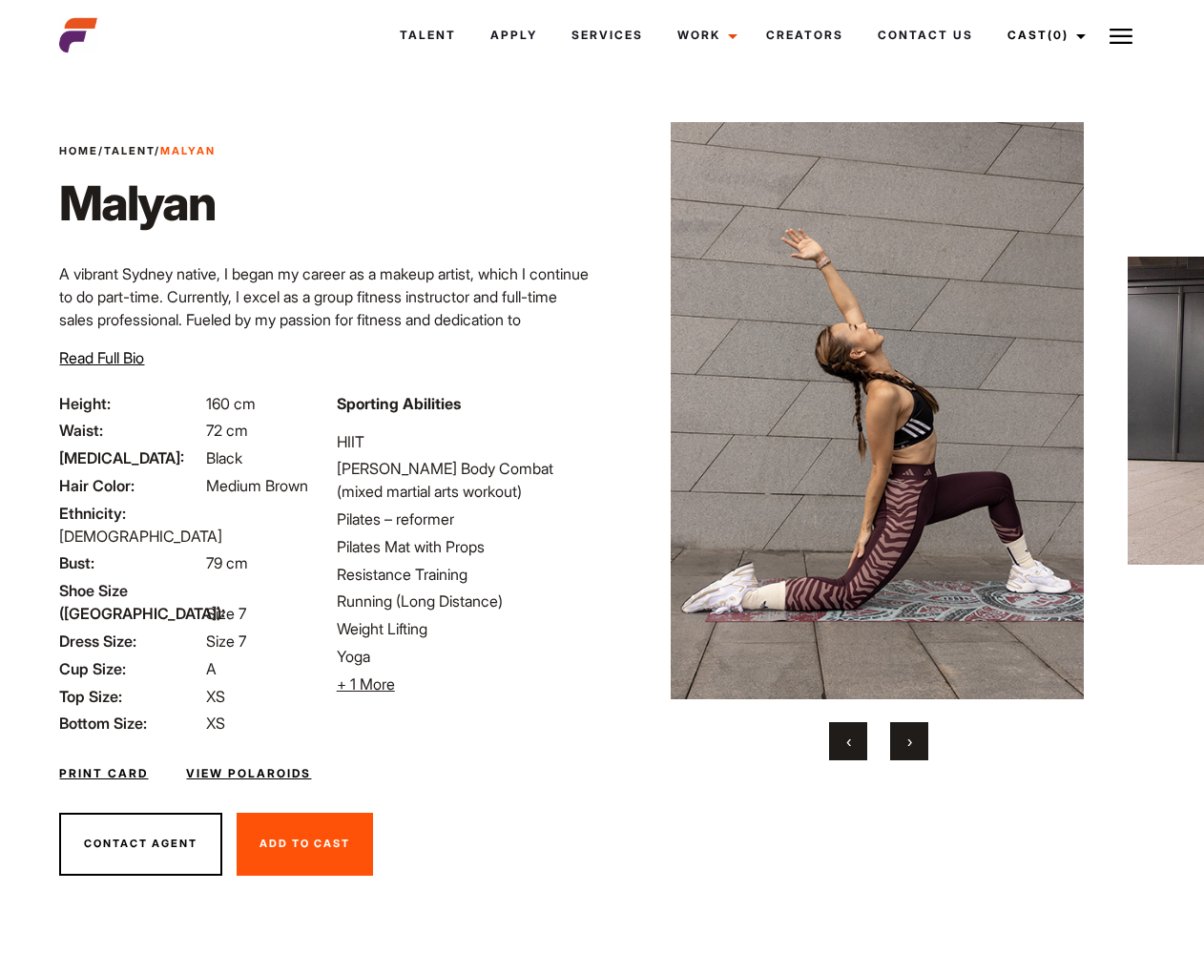
click at [912, 747] on button "›" at bounding box center [909, 741] width 38 height 38
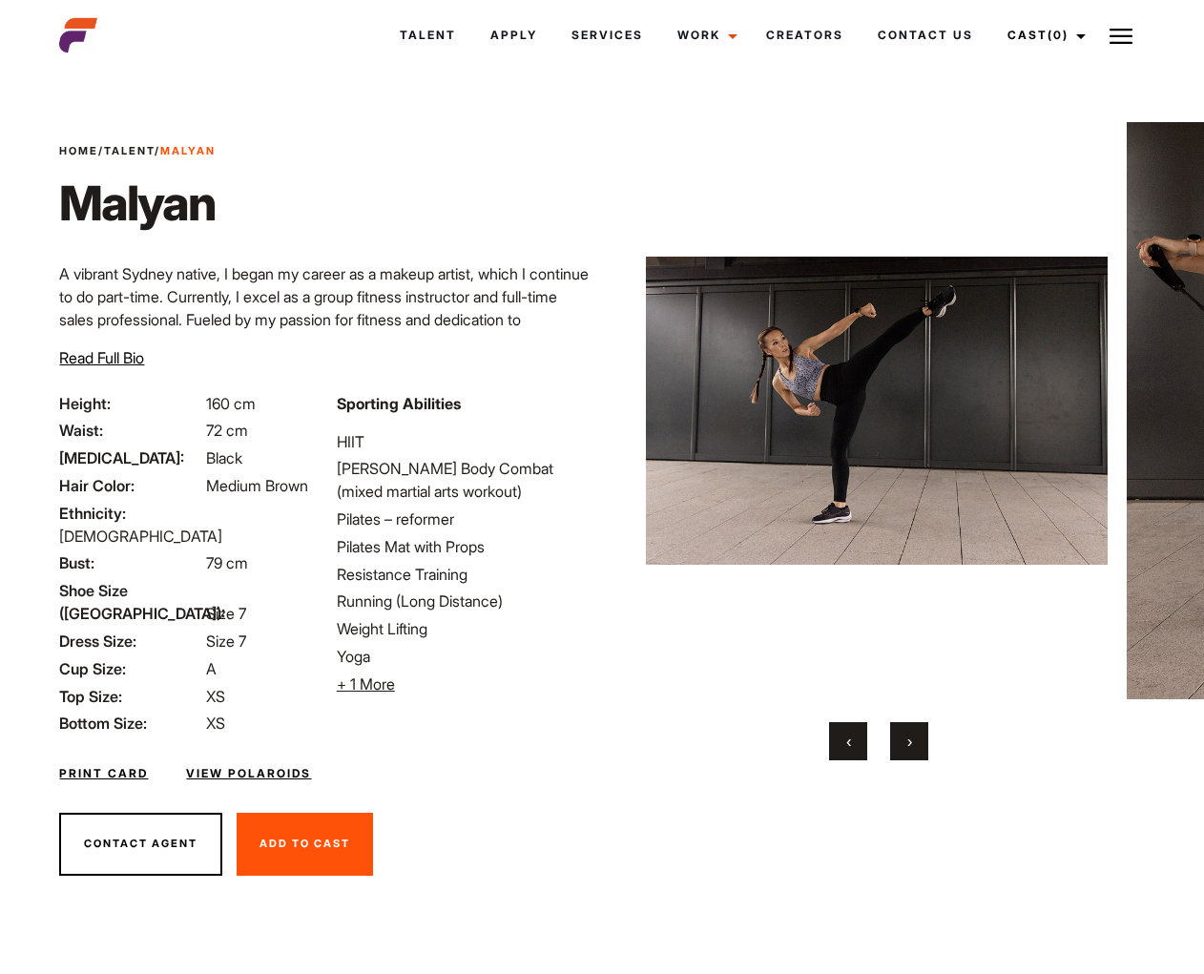
click at [912, 747] on button "›" at bounding box center [909, 741] width 38 height 38
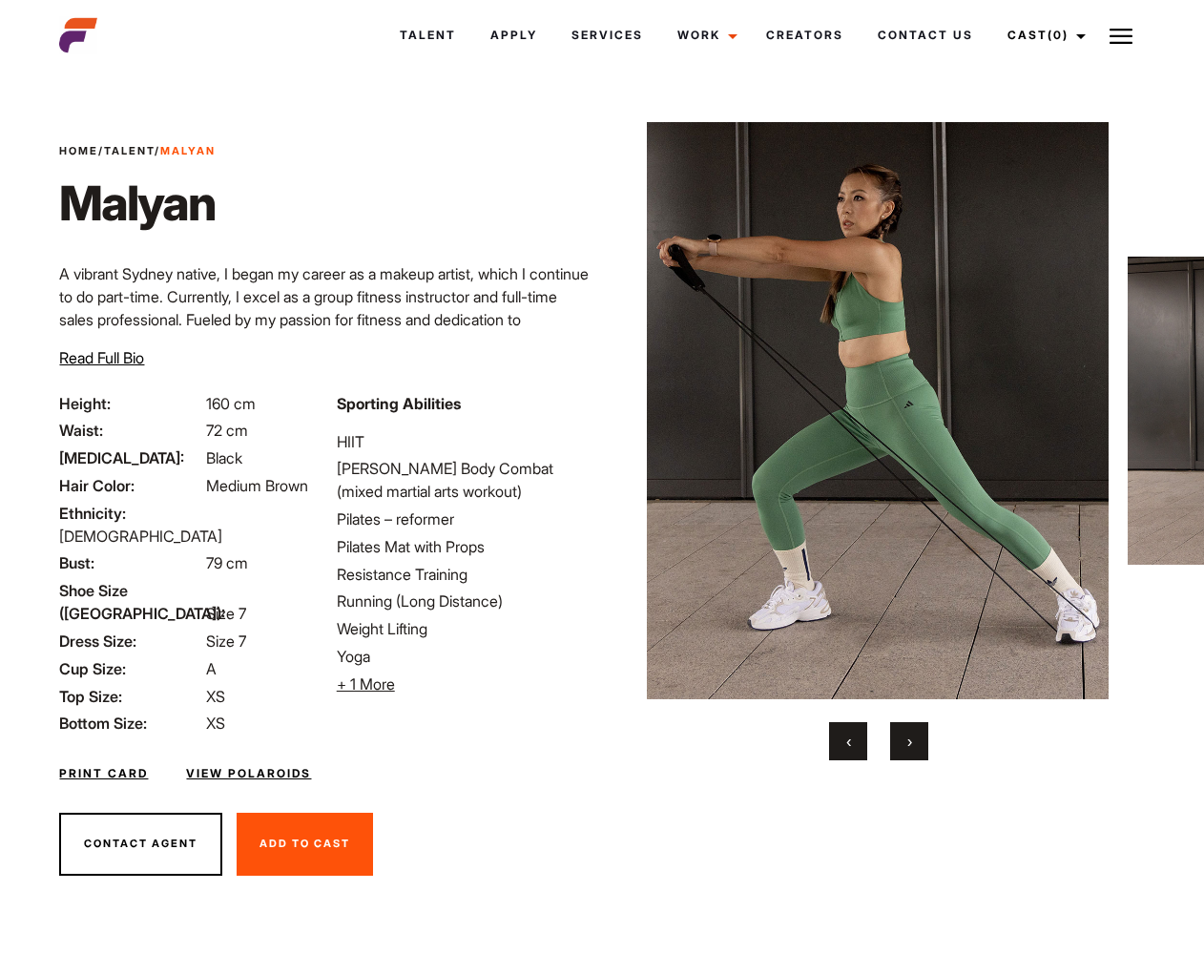
click at [912, 747] on button "›" at bounding box center [909, 741] width 38 height 38
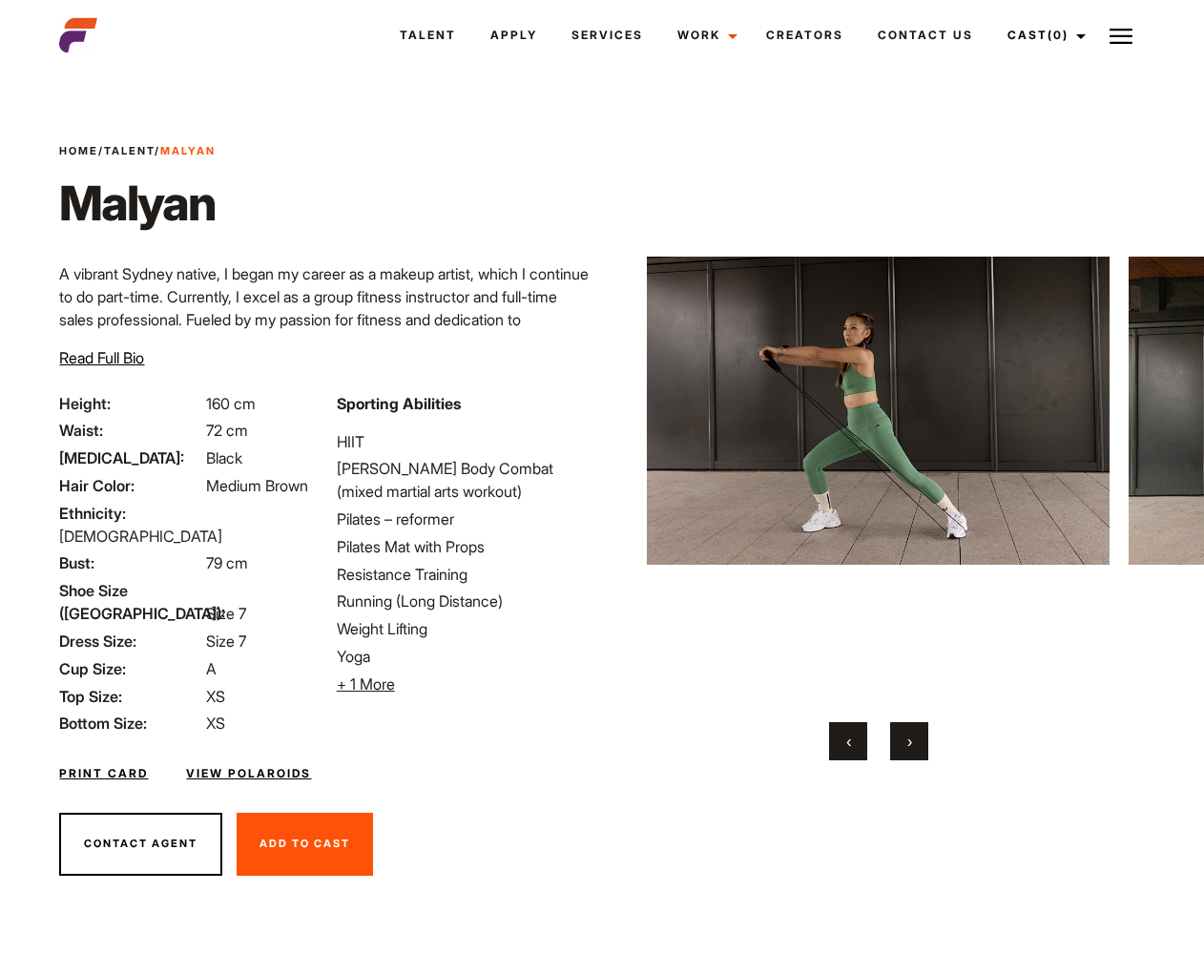
click at [912, 747] on button "›" at bounding box center [909, 741] width 38 height 38
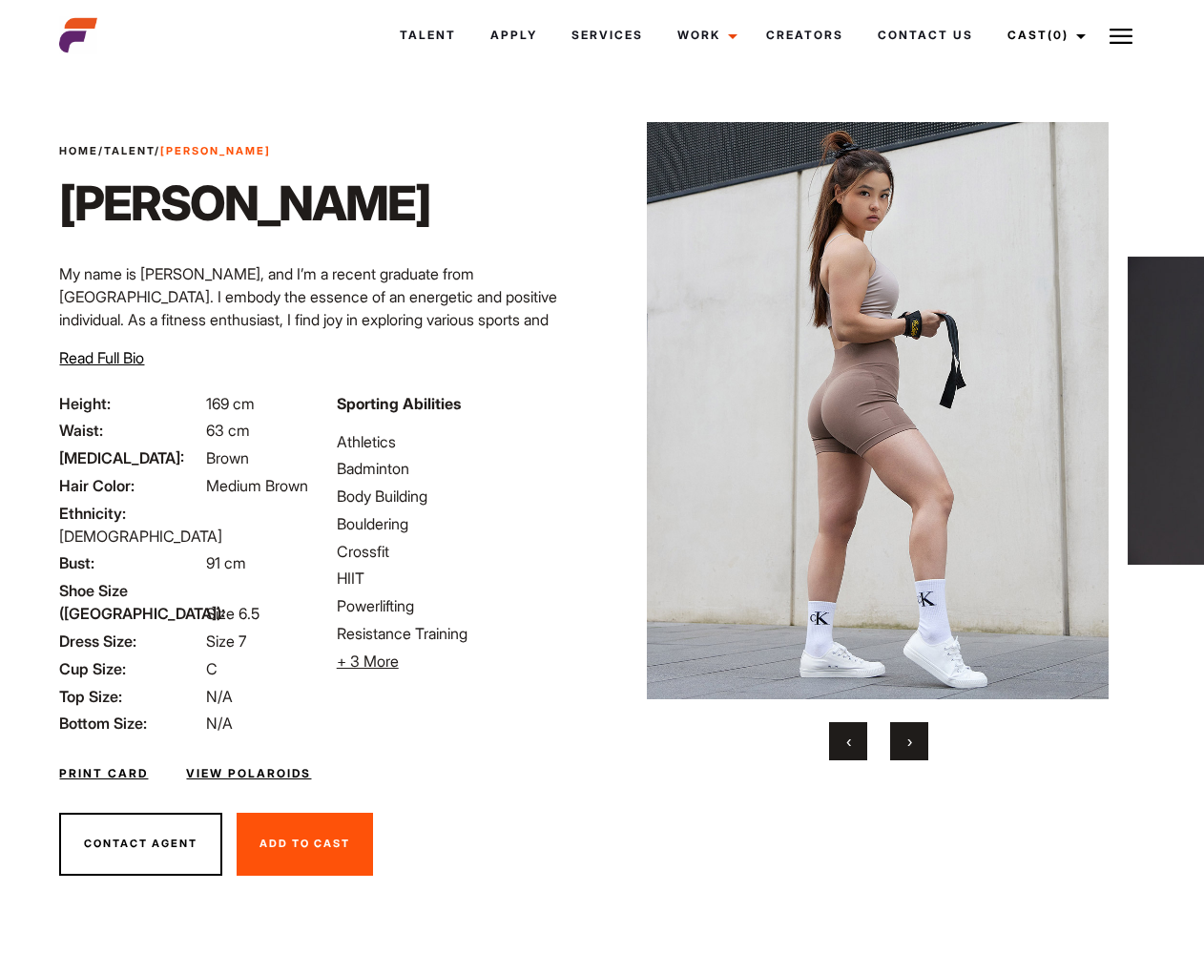
click at [912, 747] on button "›" at bounding box center [909, 741] width 38 height 38
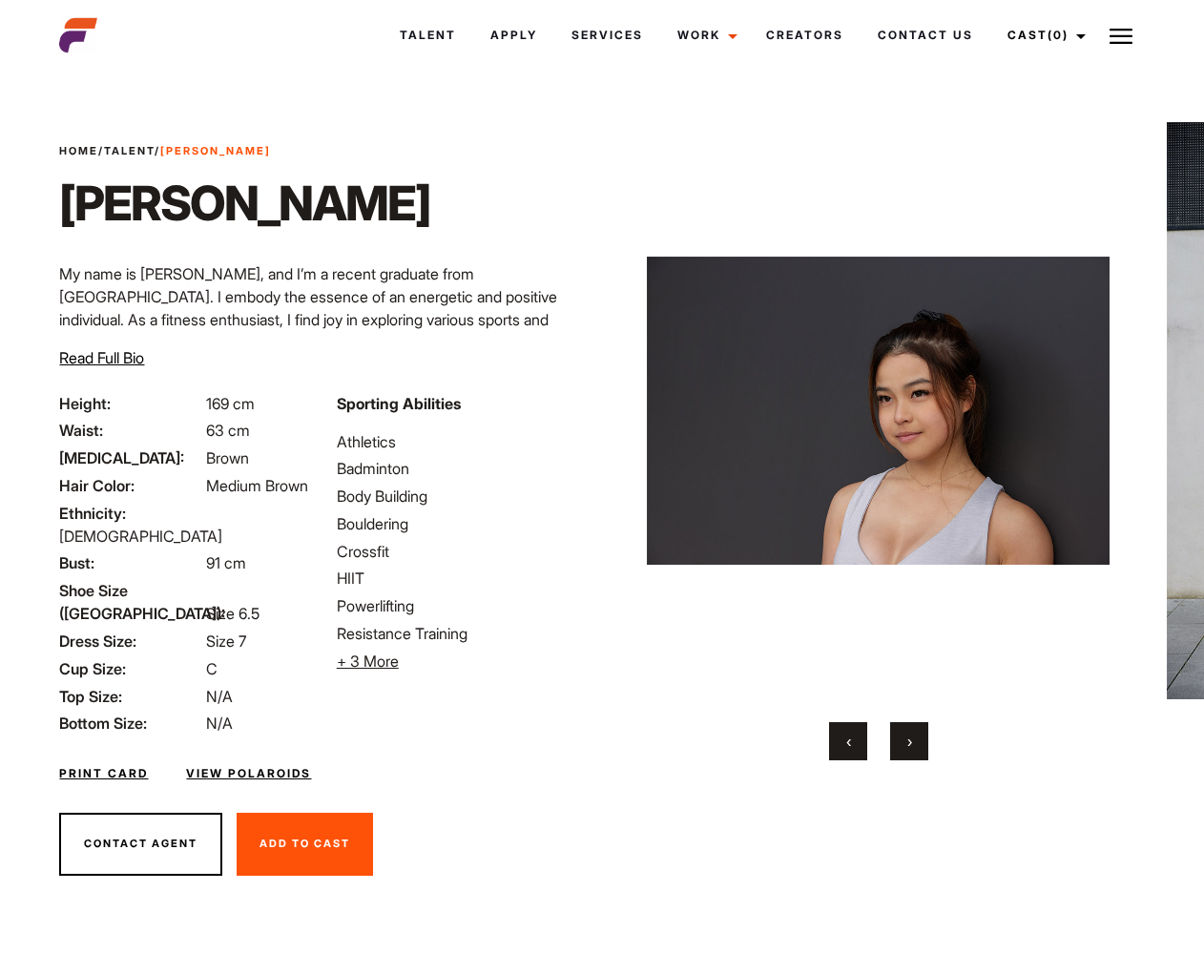
click at [912, 747] on button "›" at bounding box center [909, 741] width 38 height 38
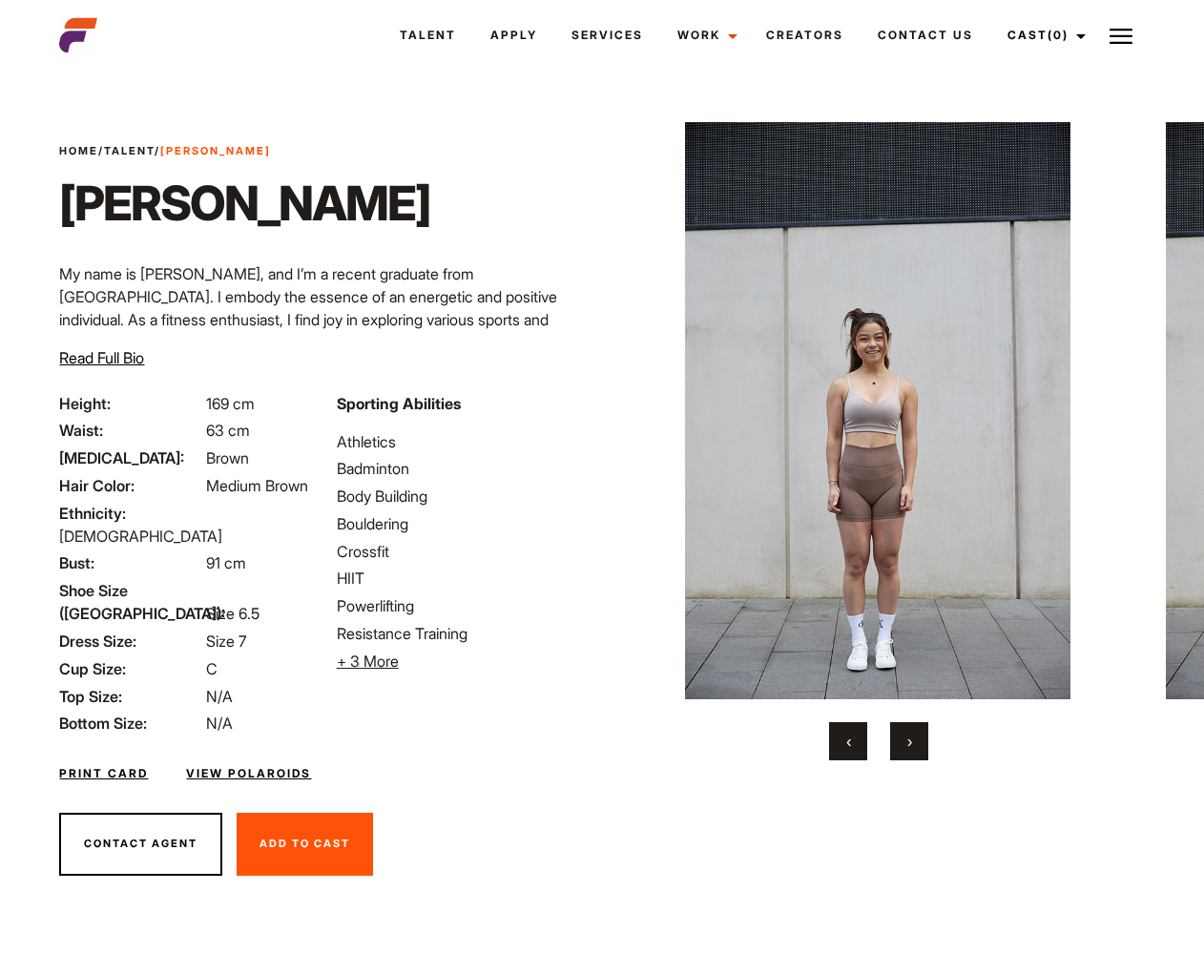
click at [912, 747] on button "›" at bounding box center [909, 741] width 38 height 38
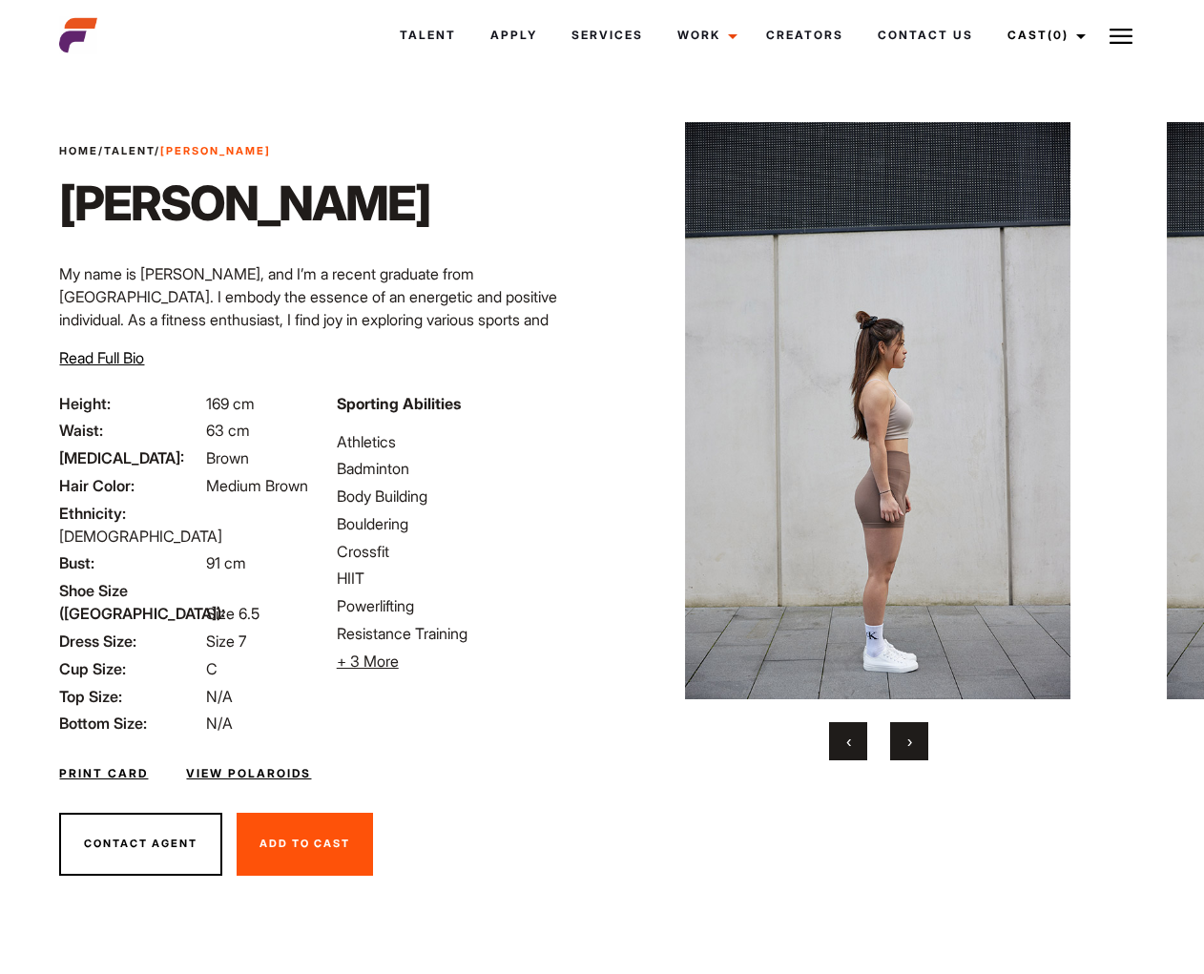
click at [912, 747] on button "›" at bounding box center [909, 741] width 38 height 38
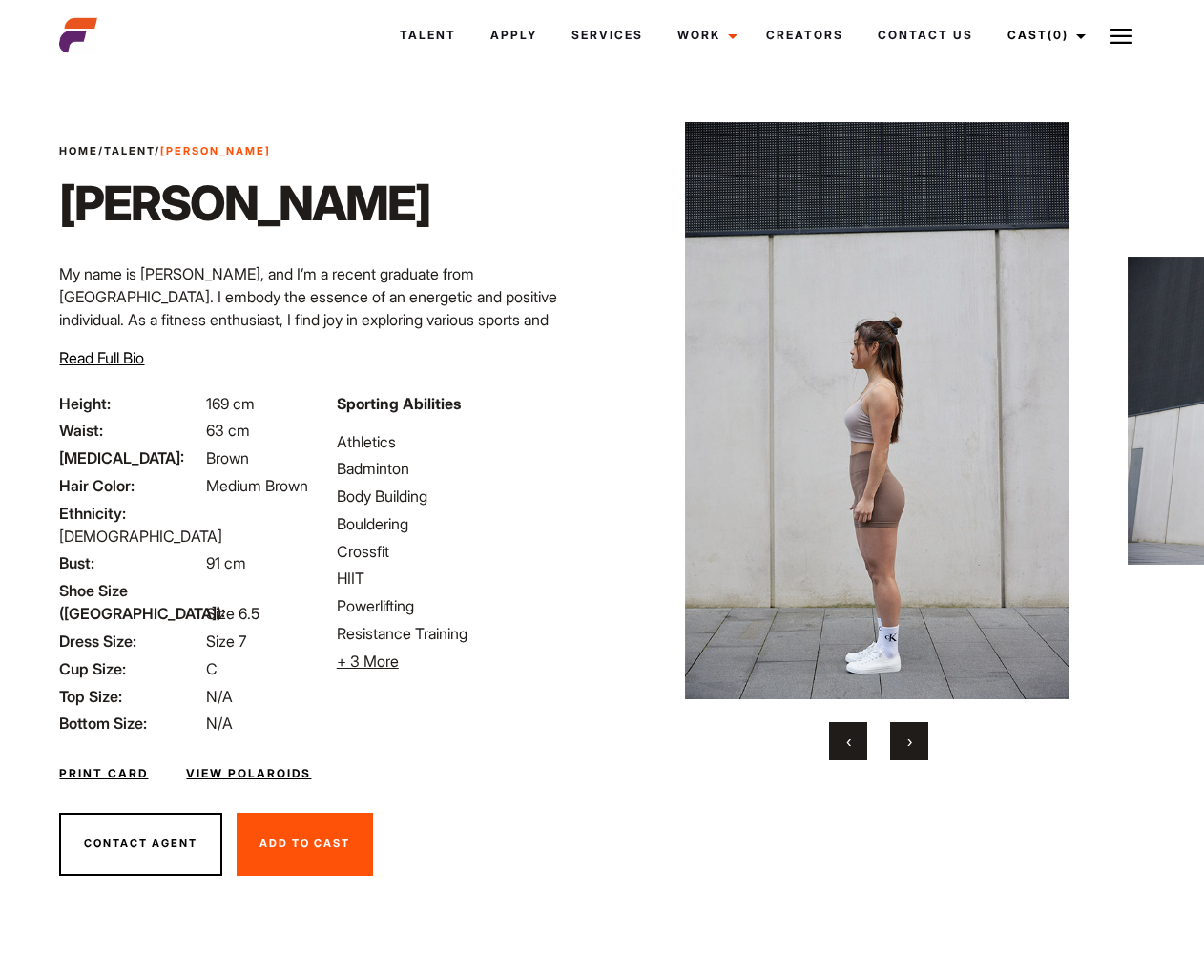
click at [912, 747] on button "›" at bounding box center [909, 741] width 38 height 38
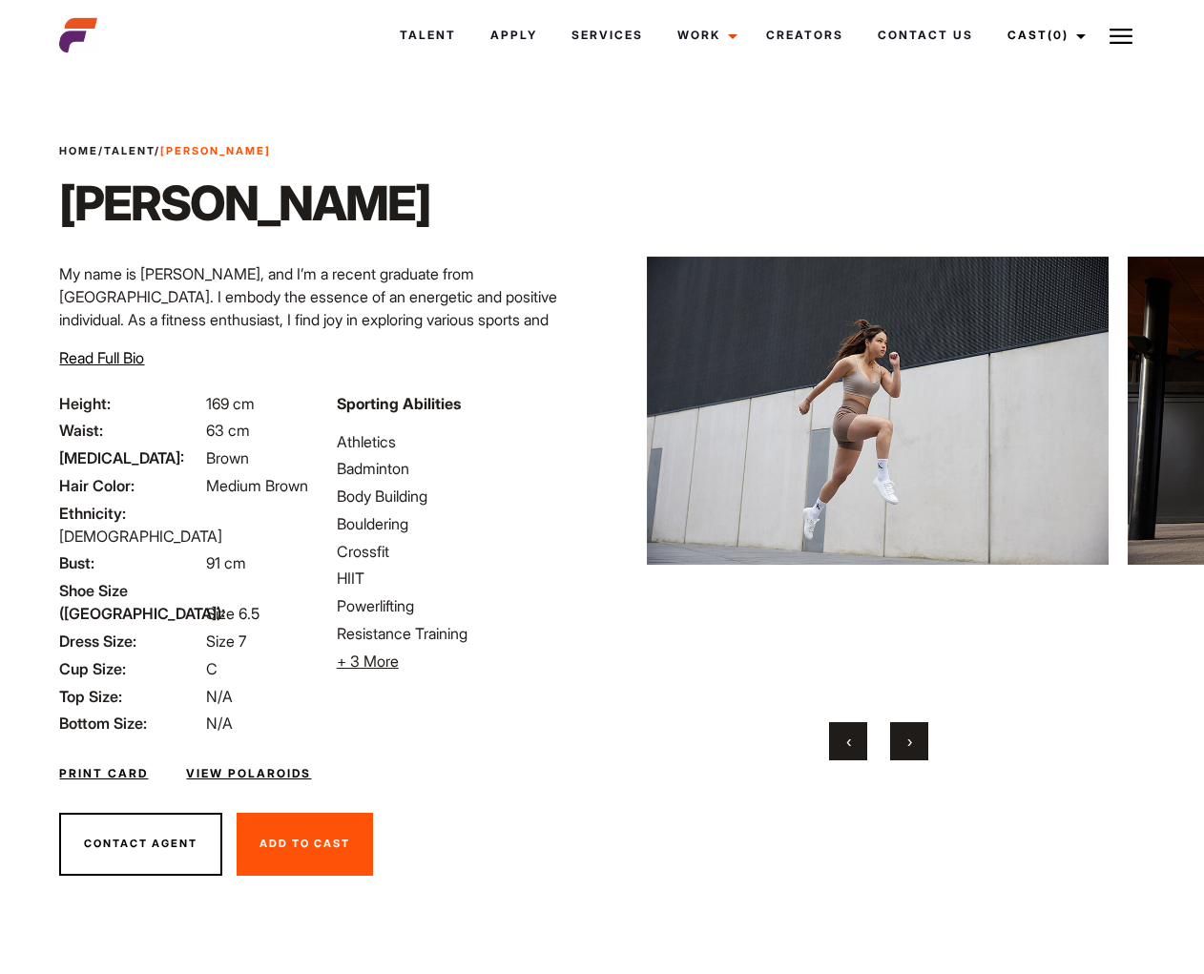
click at [912, 747] on button "›" at bounding box center [909, 741] width 38 height 38
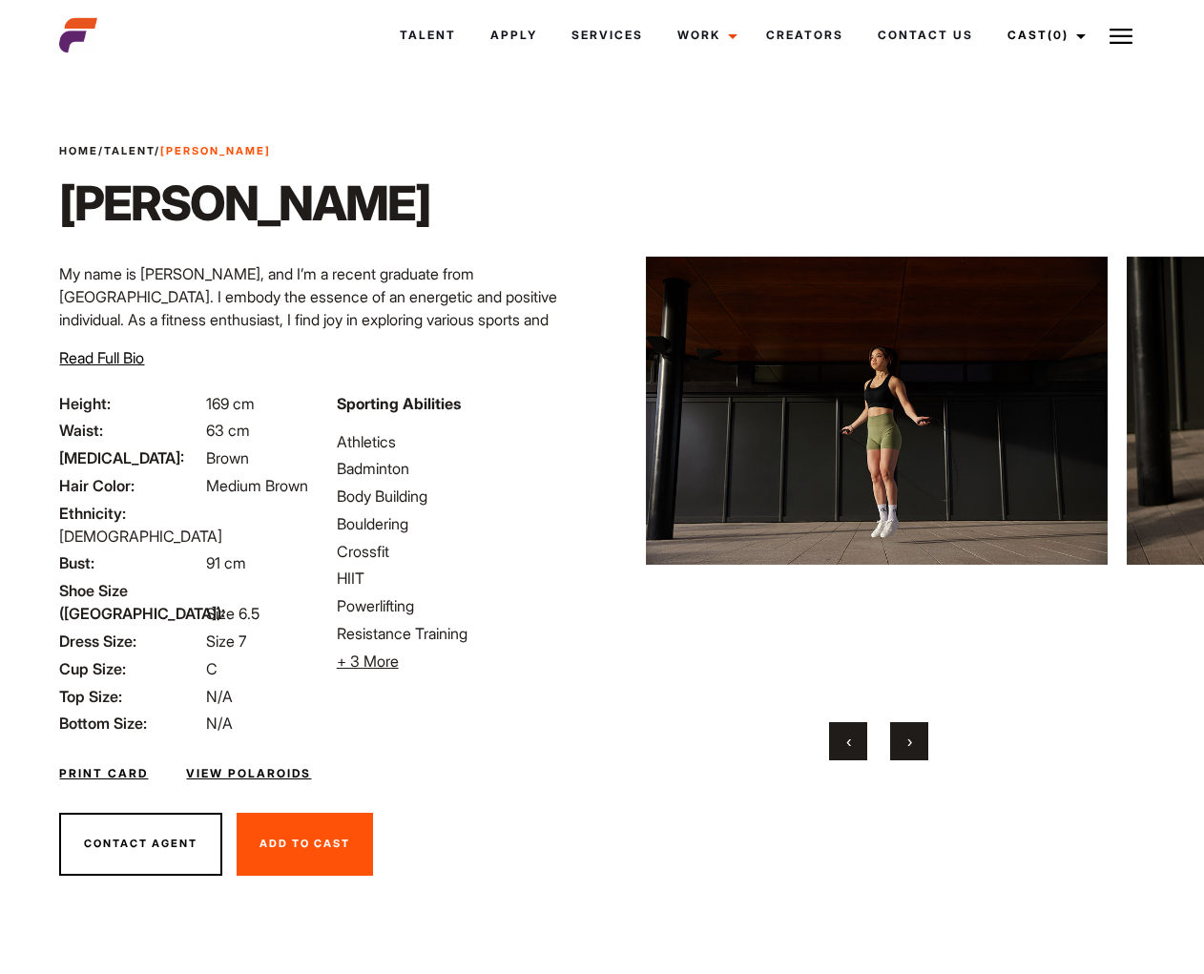
click at [912, 747] on button "›" at bounding box center [909, 741] width 38 height 38
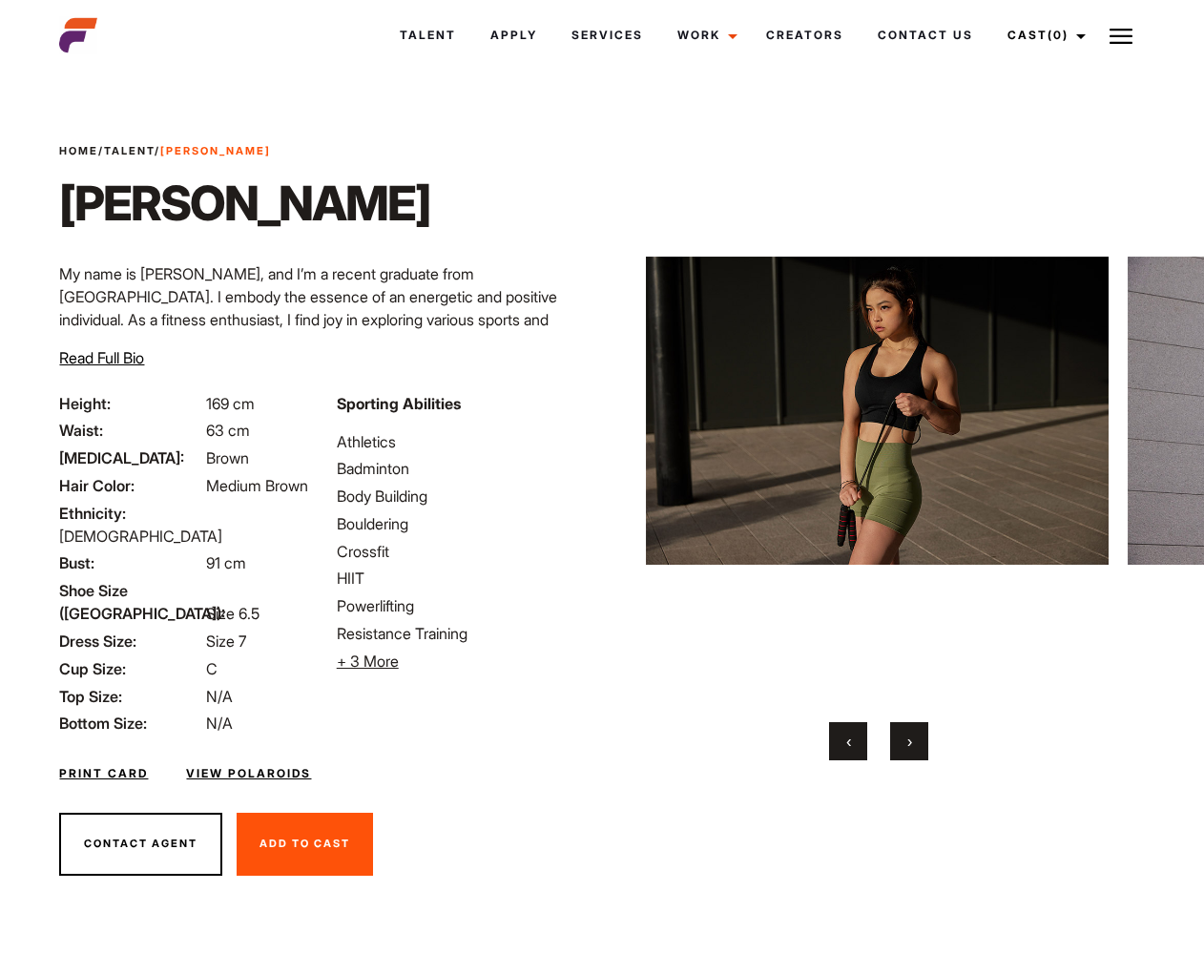
click at [912, 747] on button "›" at bounding box center [909, 741] width 38 height 38
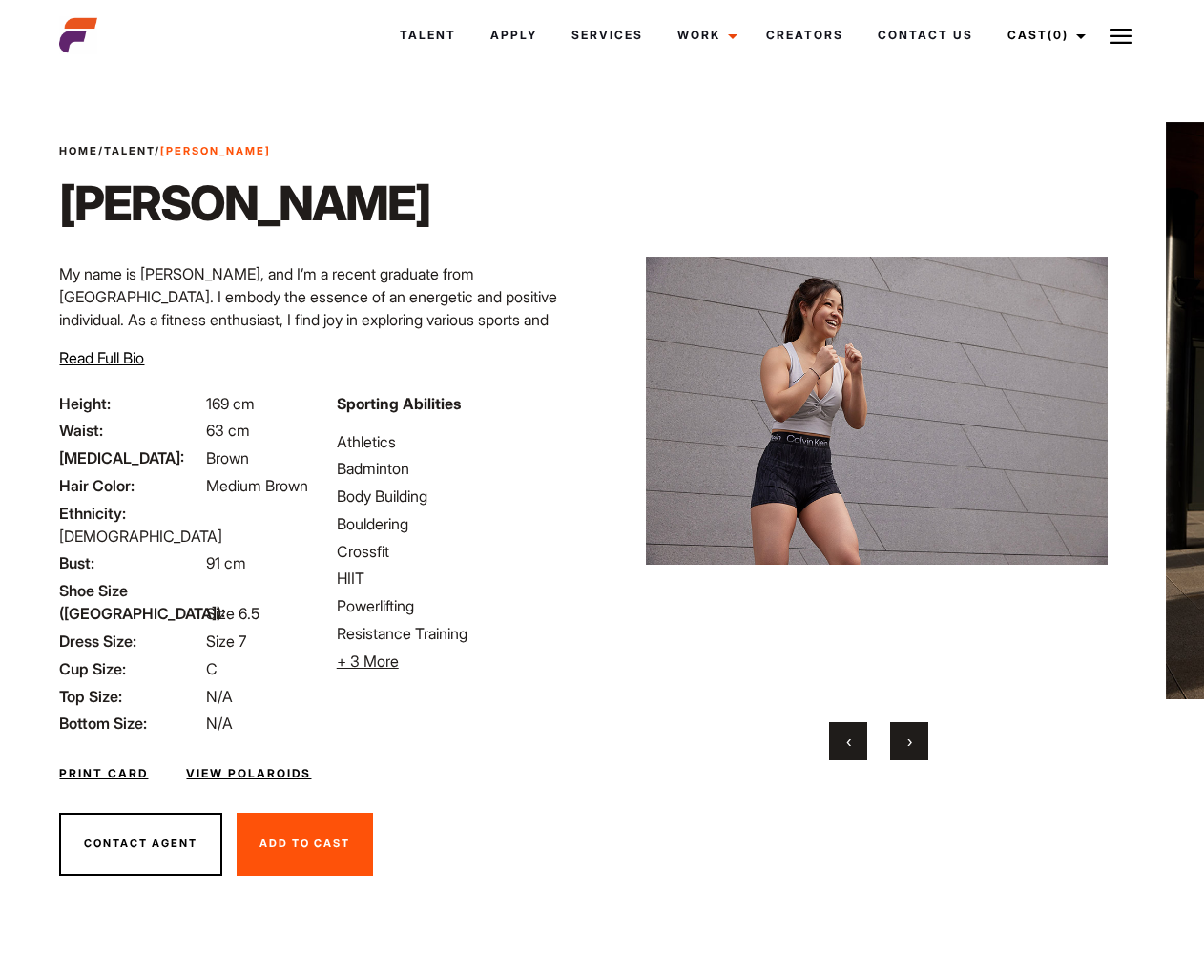
click at [912, 747] on button "›" at bounding box center [909, 741] width 38 height 38
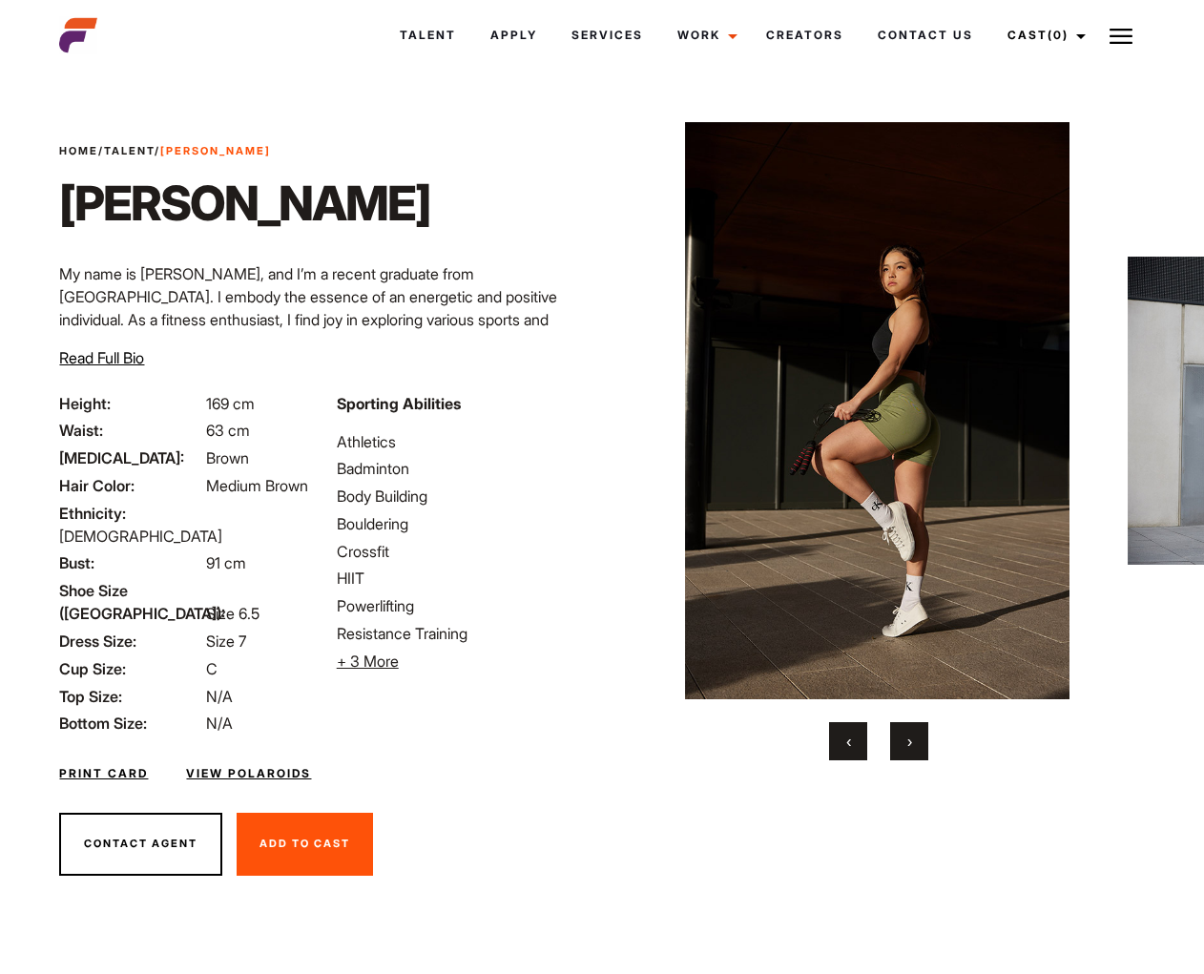
click at [912, 747] on button "›" at bounding box center [909, 741] width 38 height 38
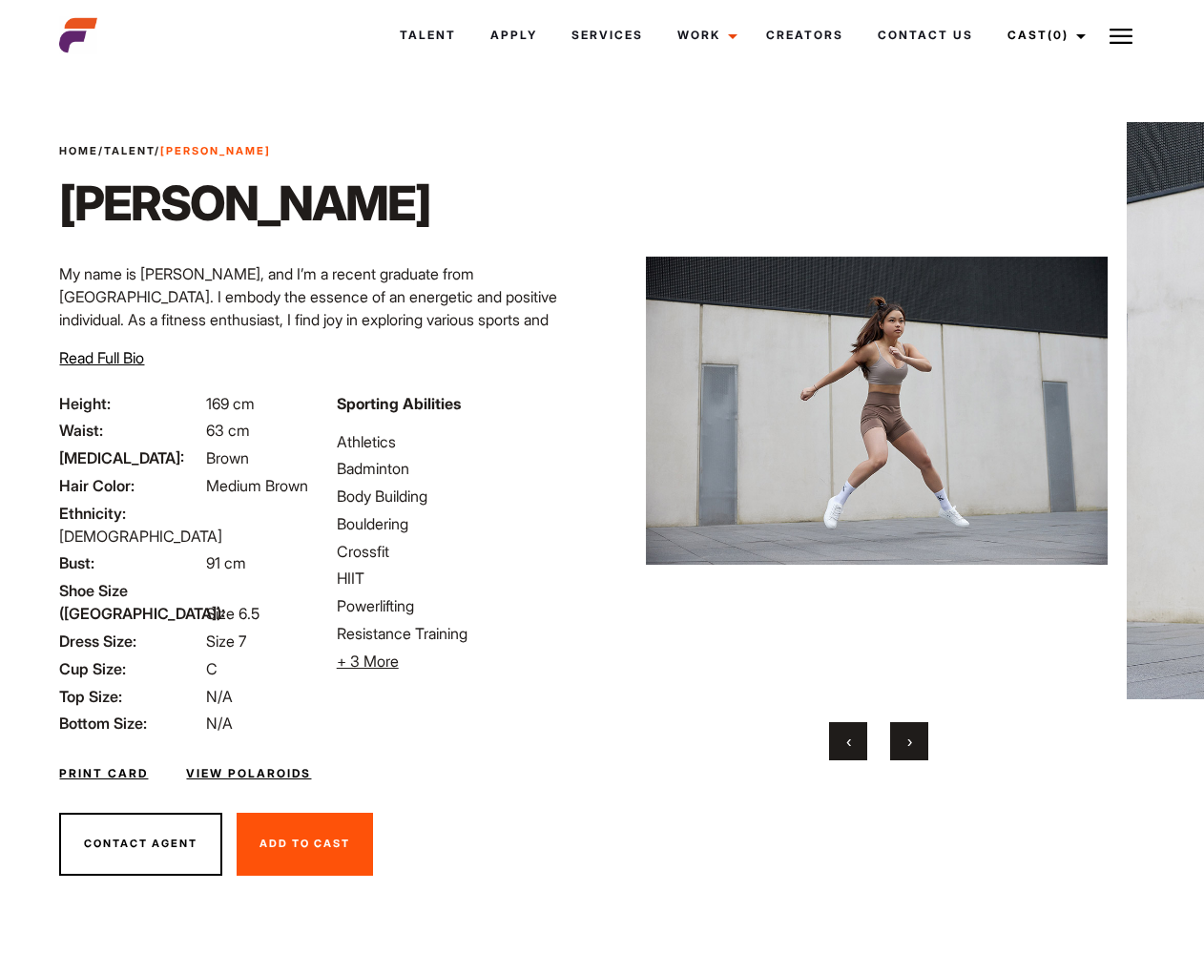
click at [912, 747] on button "›" at bounding box center [909, 741] width 38 height 38
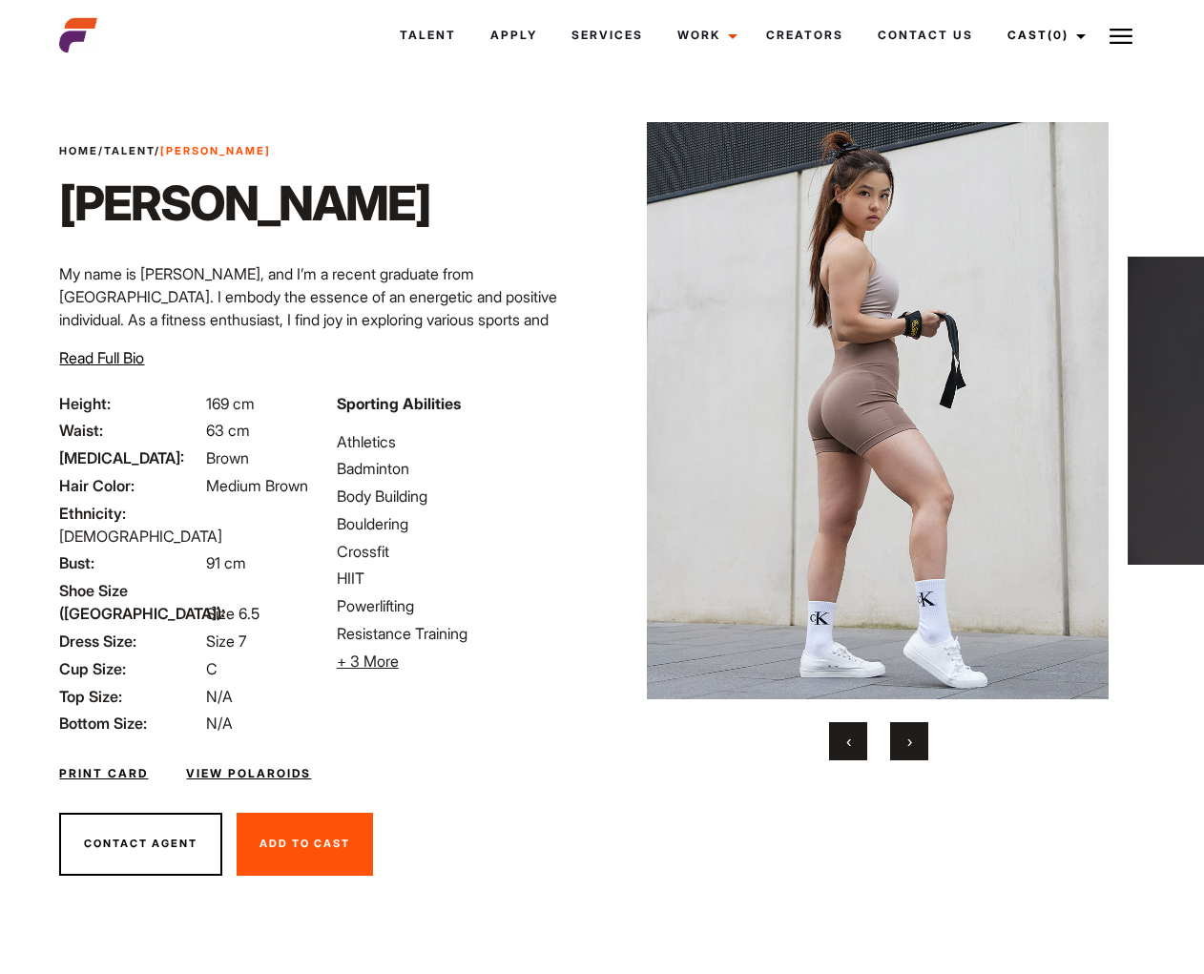
click at [912, 747] on button "›" at bounding box center [909, 741] width 38 height 38
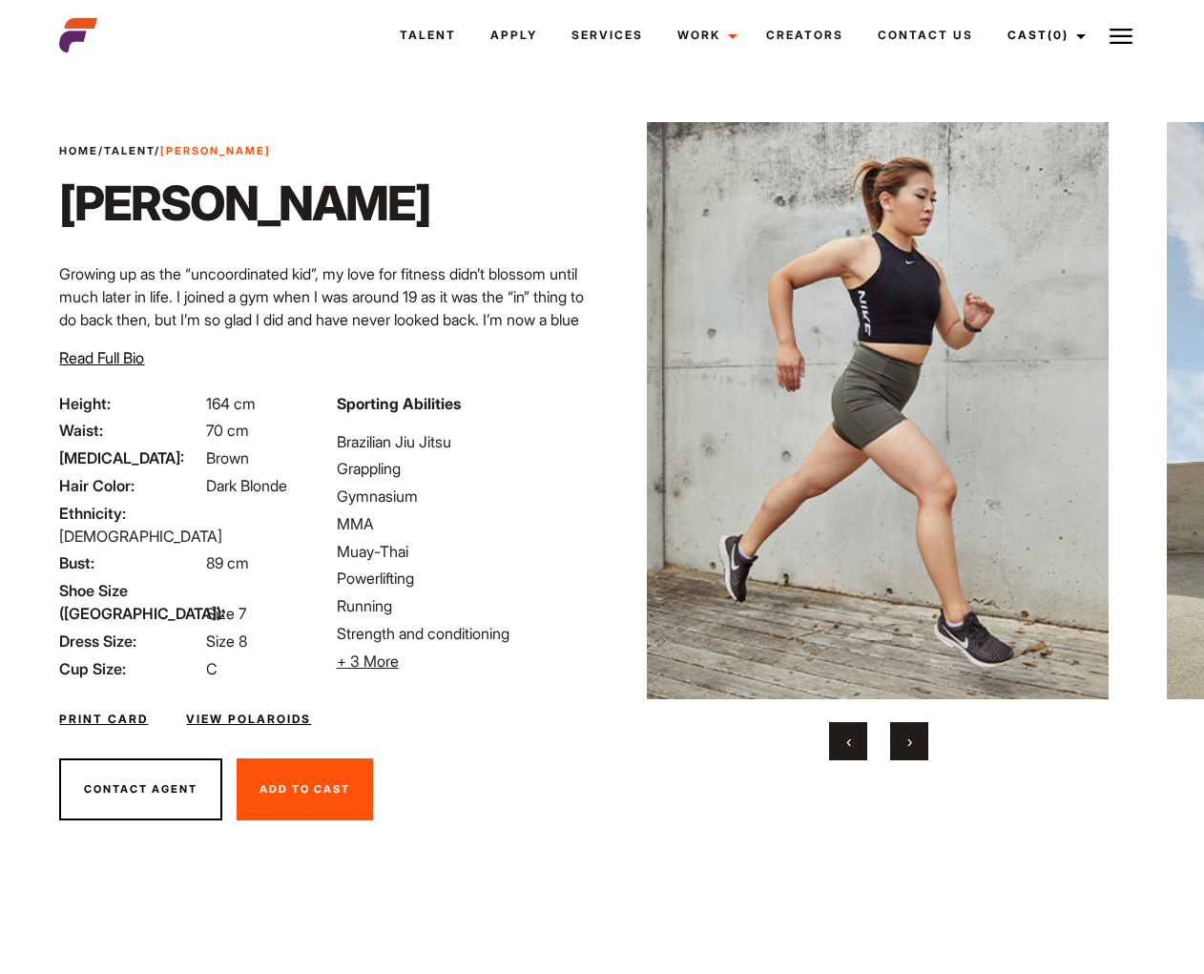
click at [912, 747] on button "›" at bounding box center [909, 741] width 38 height 38
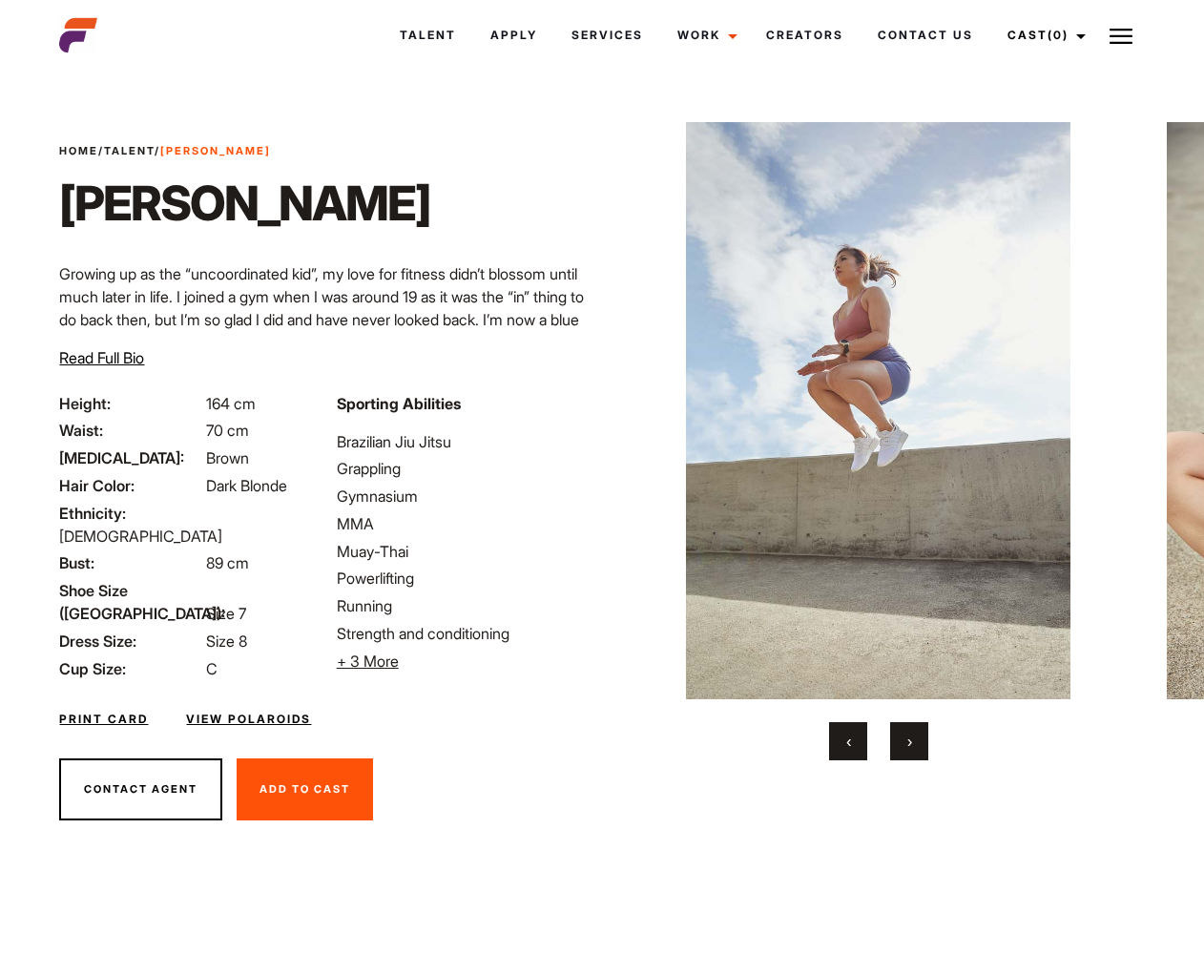
click at [912, 747] on button "›" at bounding box center [909, 741] width 38 height 38
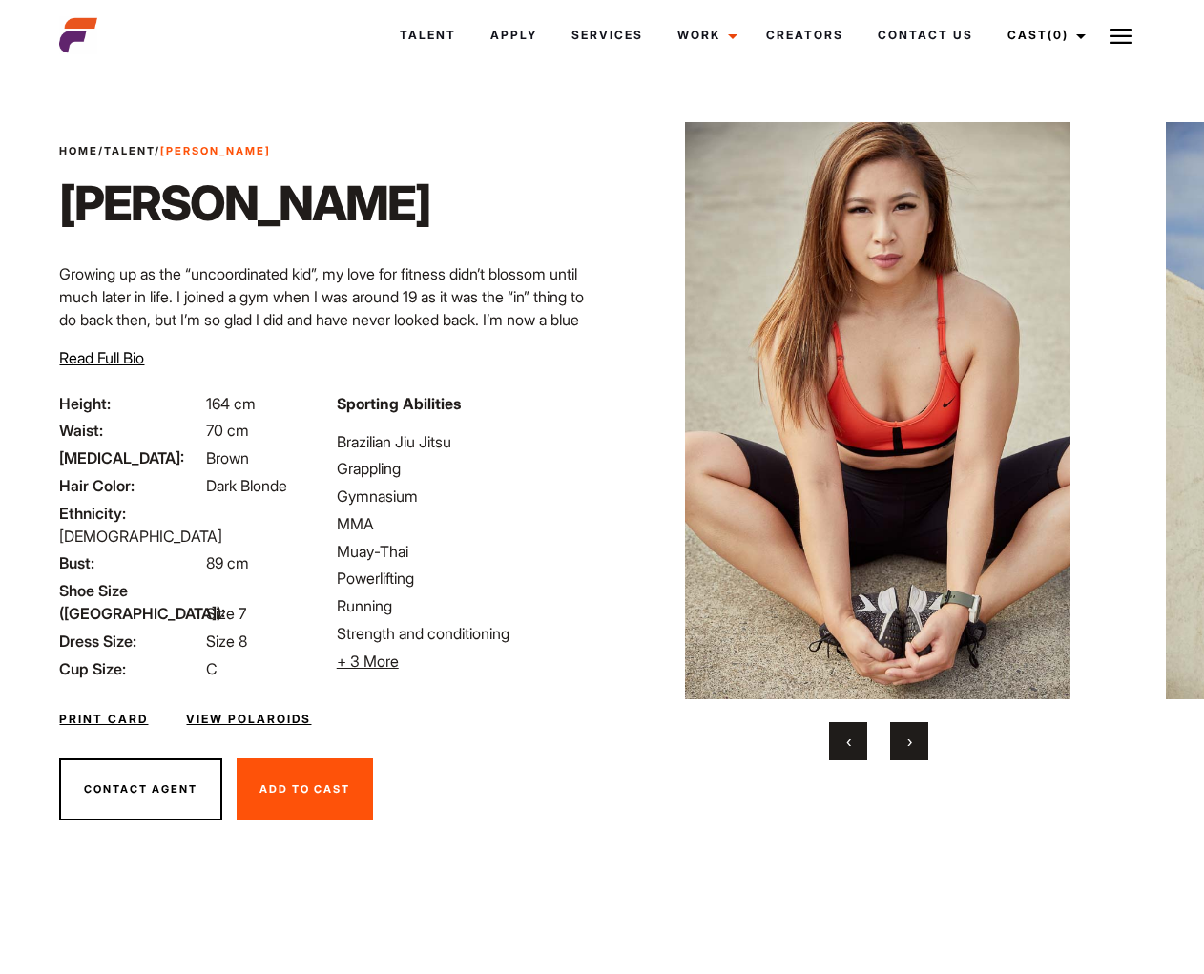
click at [912, 747] on button "›" at bounding box center [909, 741] width 38 height 38
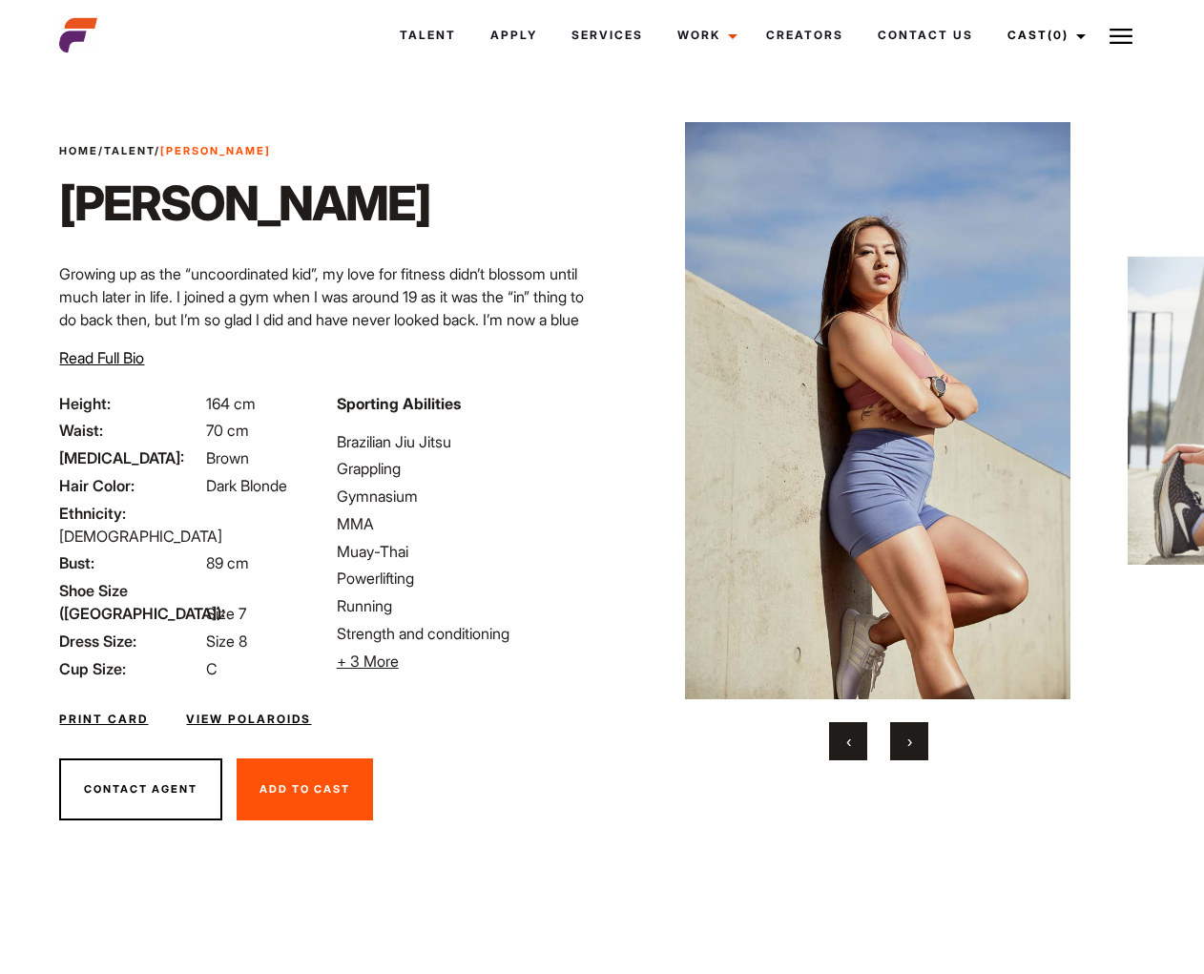
click at [912, 747] on button "›" at bounding box center [909, 741] width 38 height 38
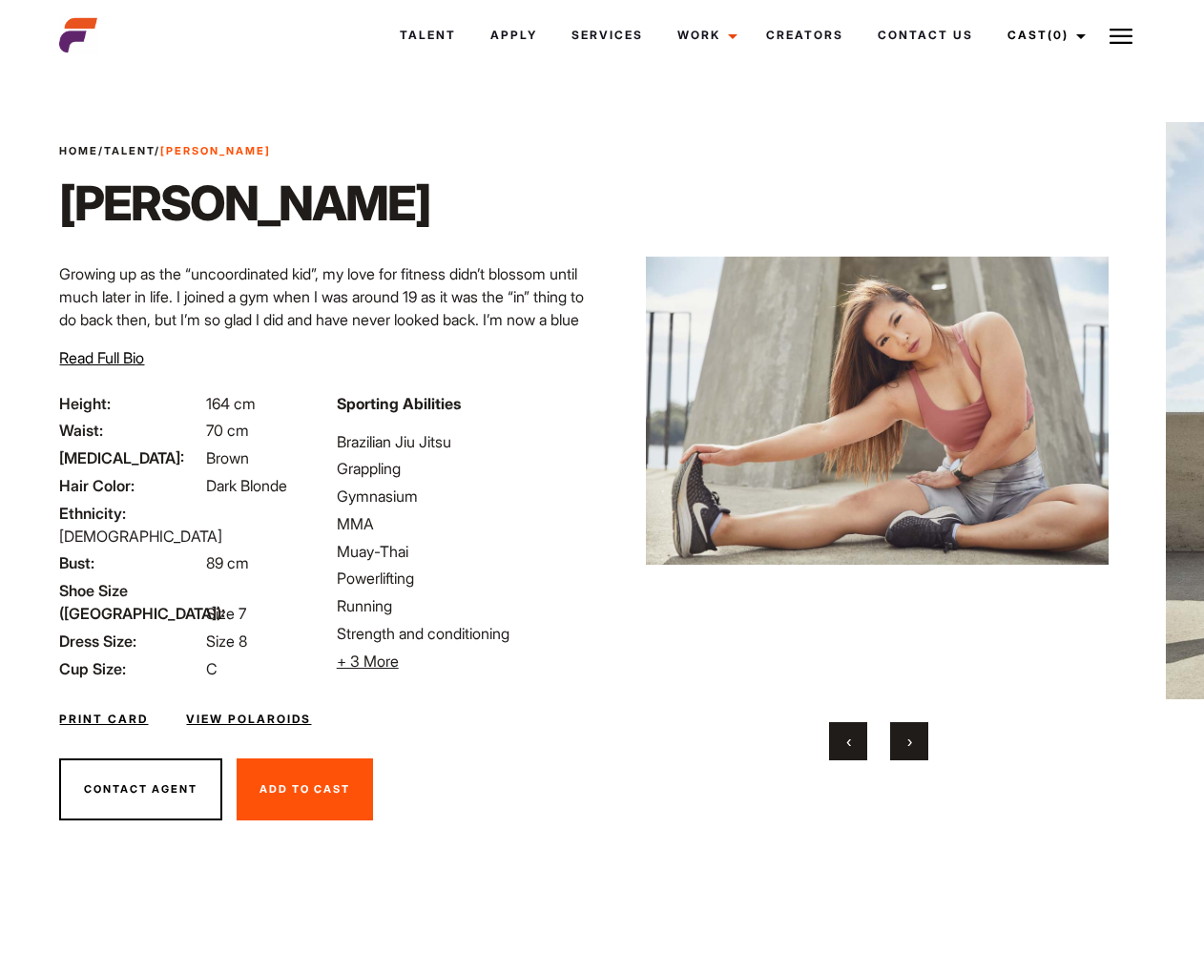
click at [912, 747] on button "›" at bounding box center [909, 741] width 38 height 38
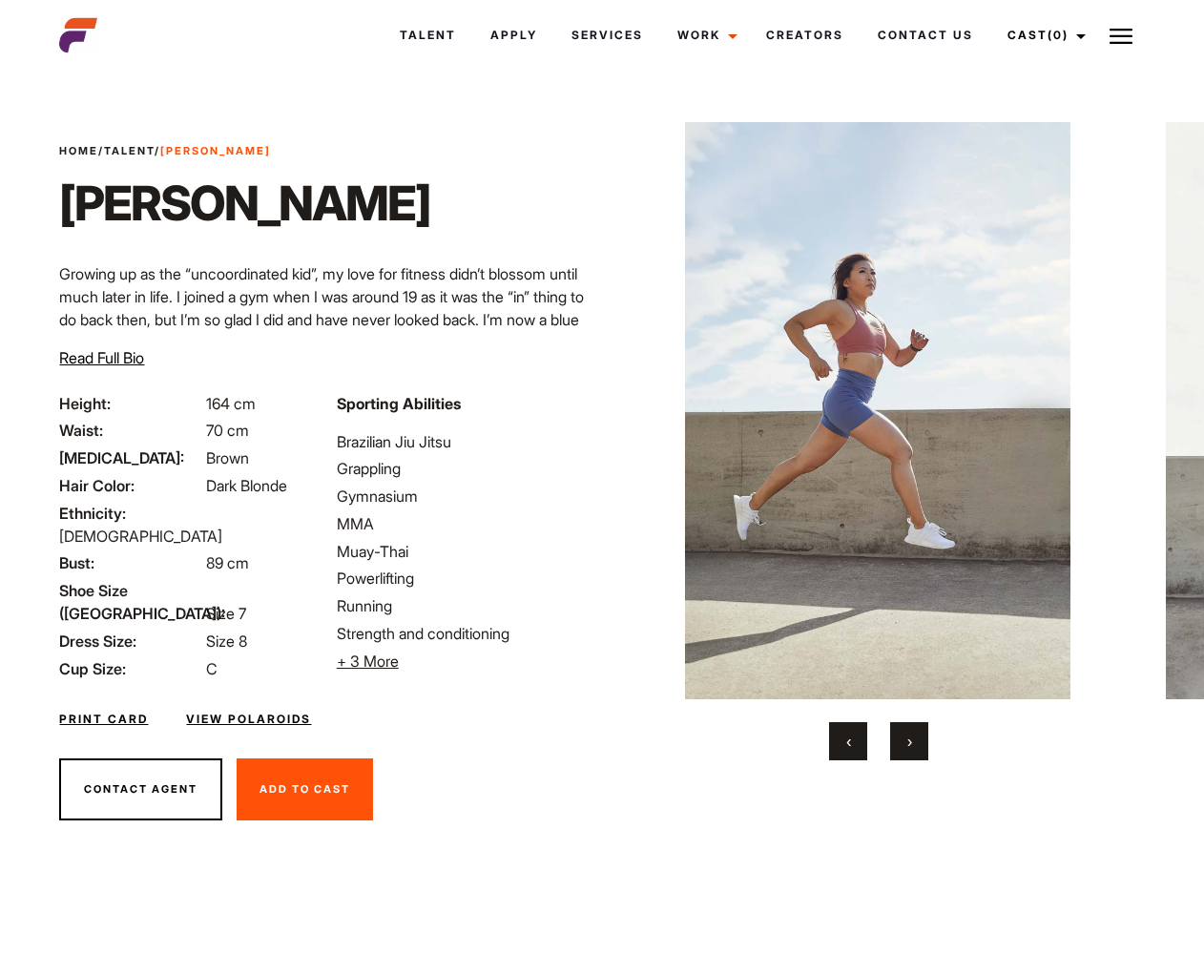
click at [912, 747] on button "›" at bounding box center [909, 741] width 38 height 38
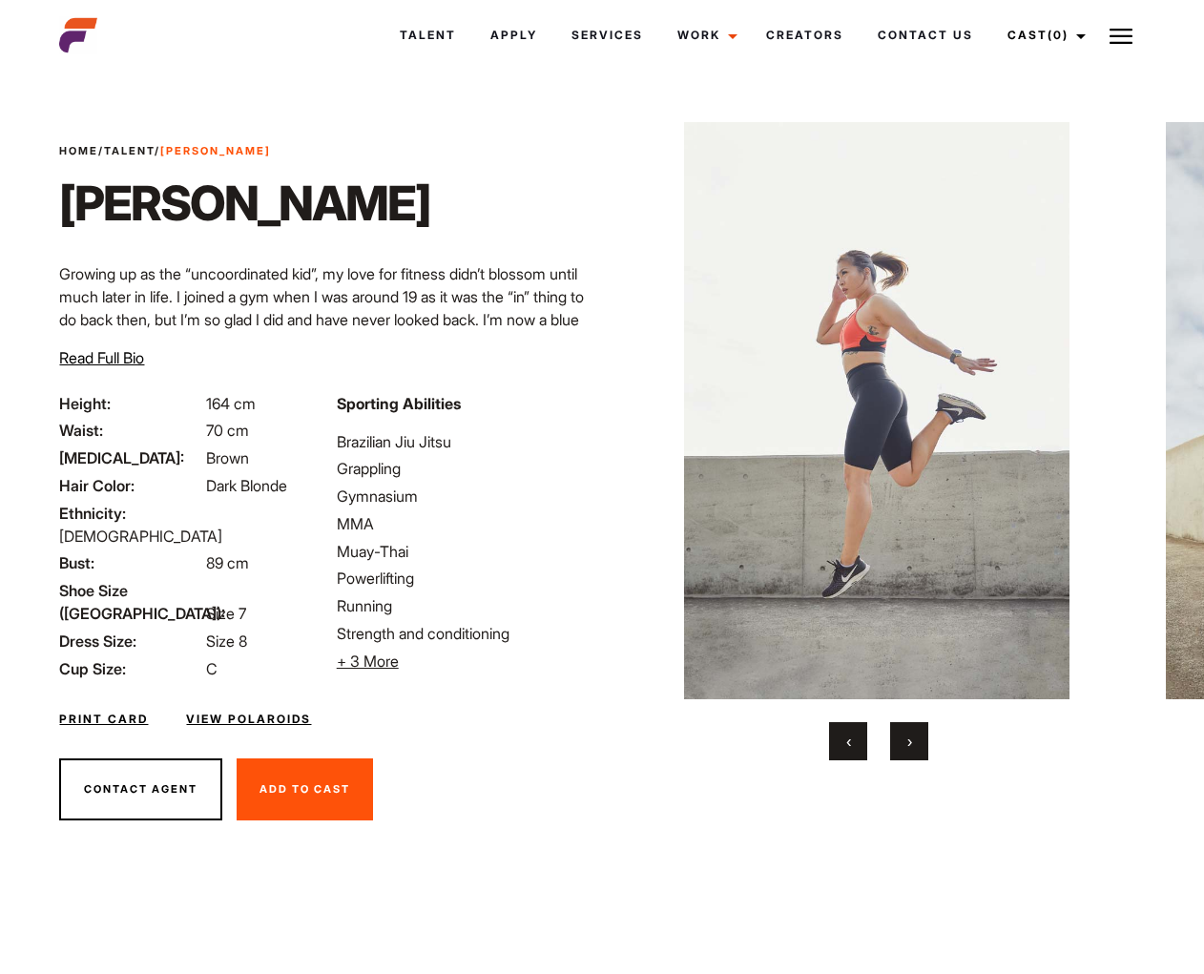
click at [912, 747] on button "›" at bounding box center [909, 741] width 38 height 38
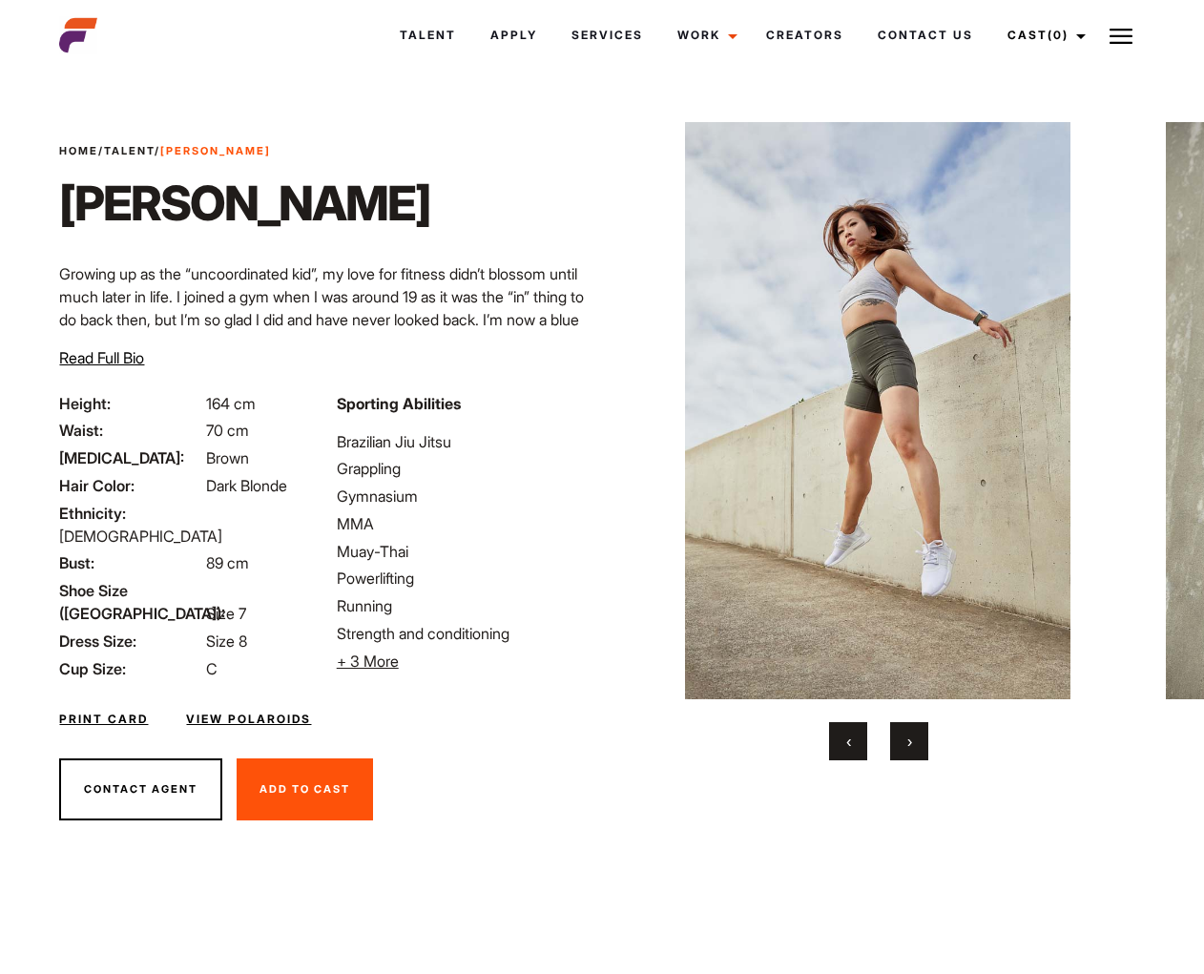
click at [912, 747] on button "›" at bounding box center [909, 741] width 38 height 38
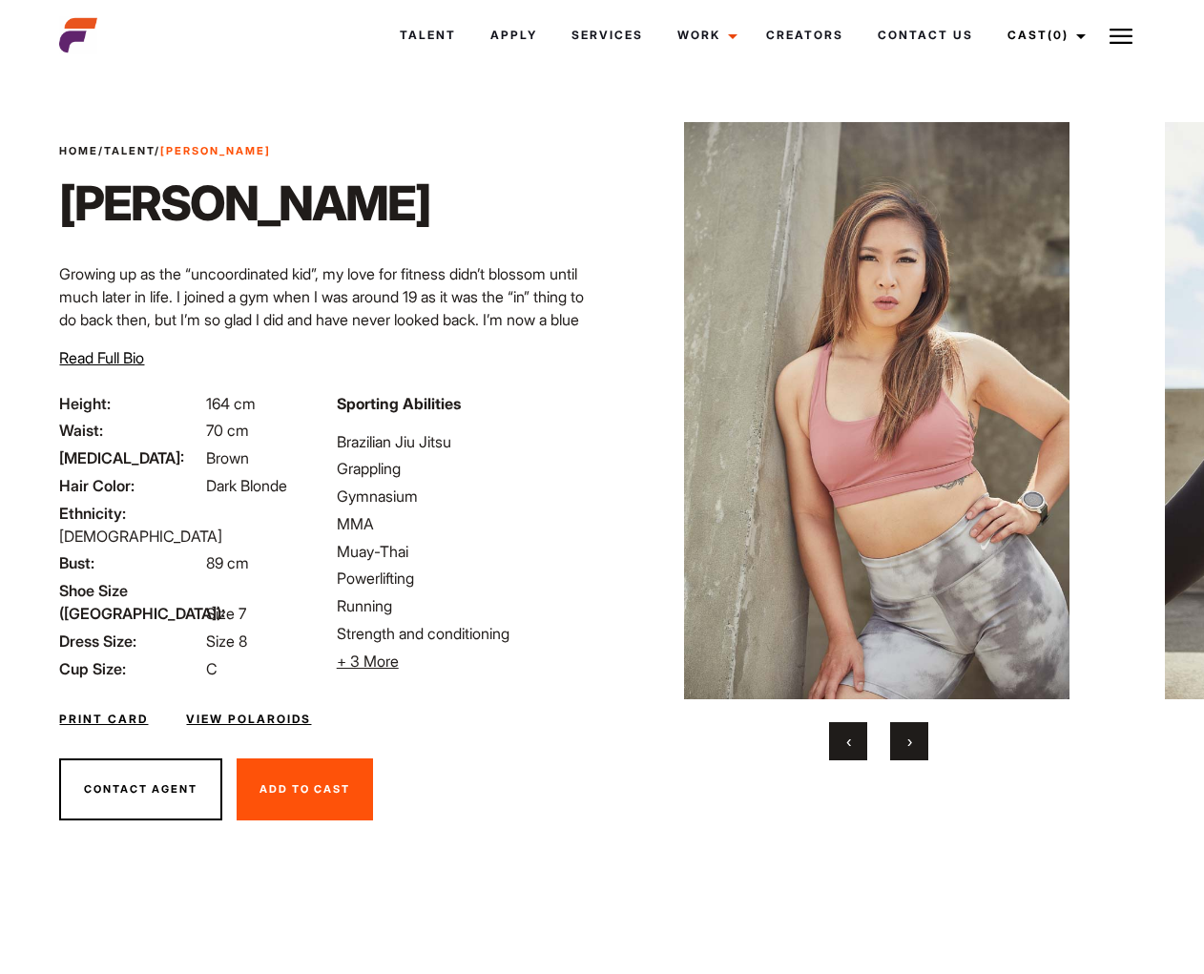
click at [912, 747] on button "›" at bounding box center [909, 741] width 38 height 38
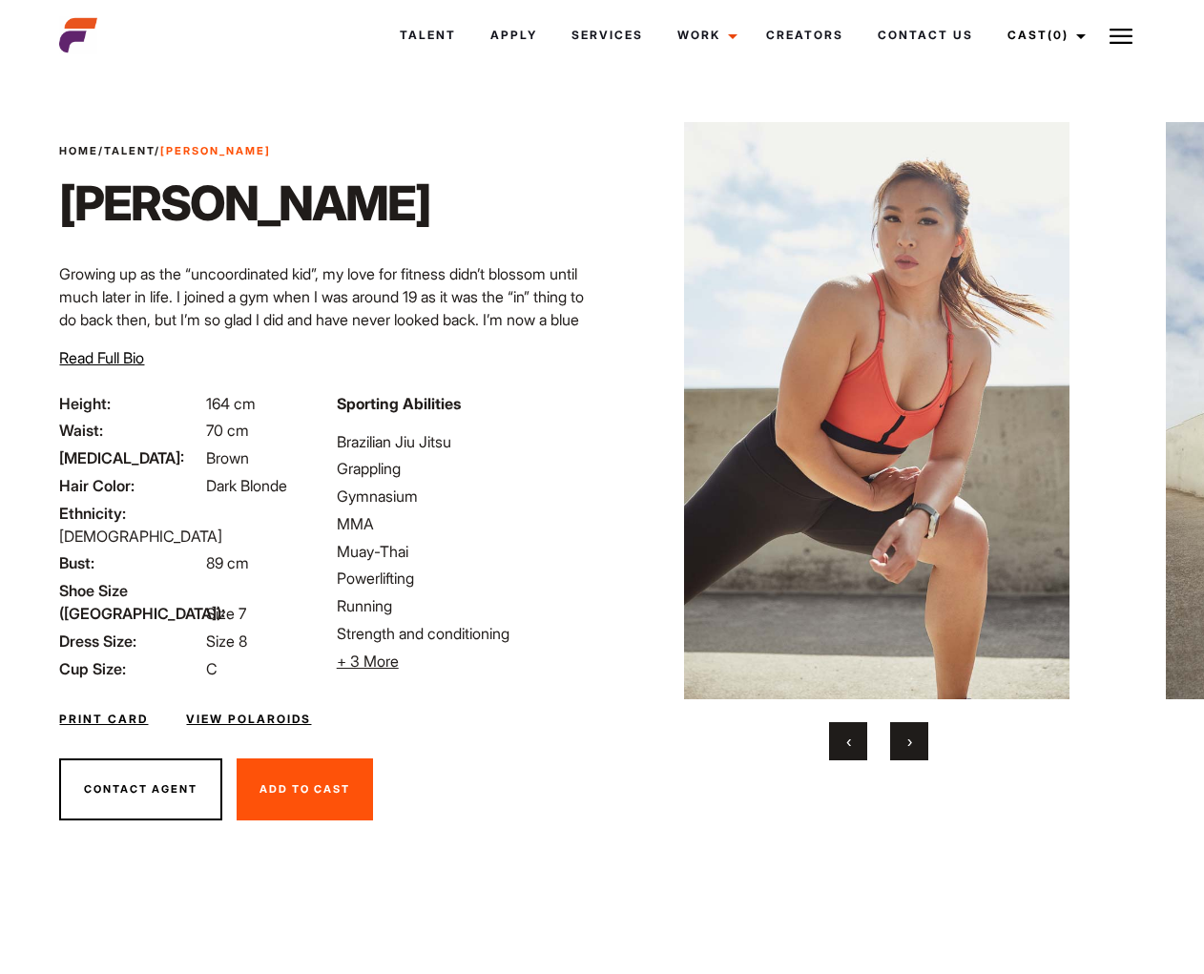
click at [912, 747] on button "›" at bounding box center [909, 741] width 38 height 38
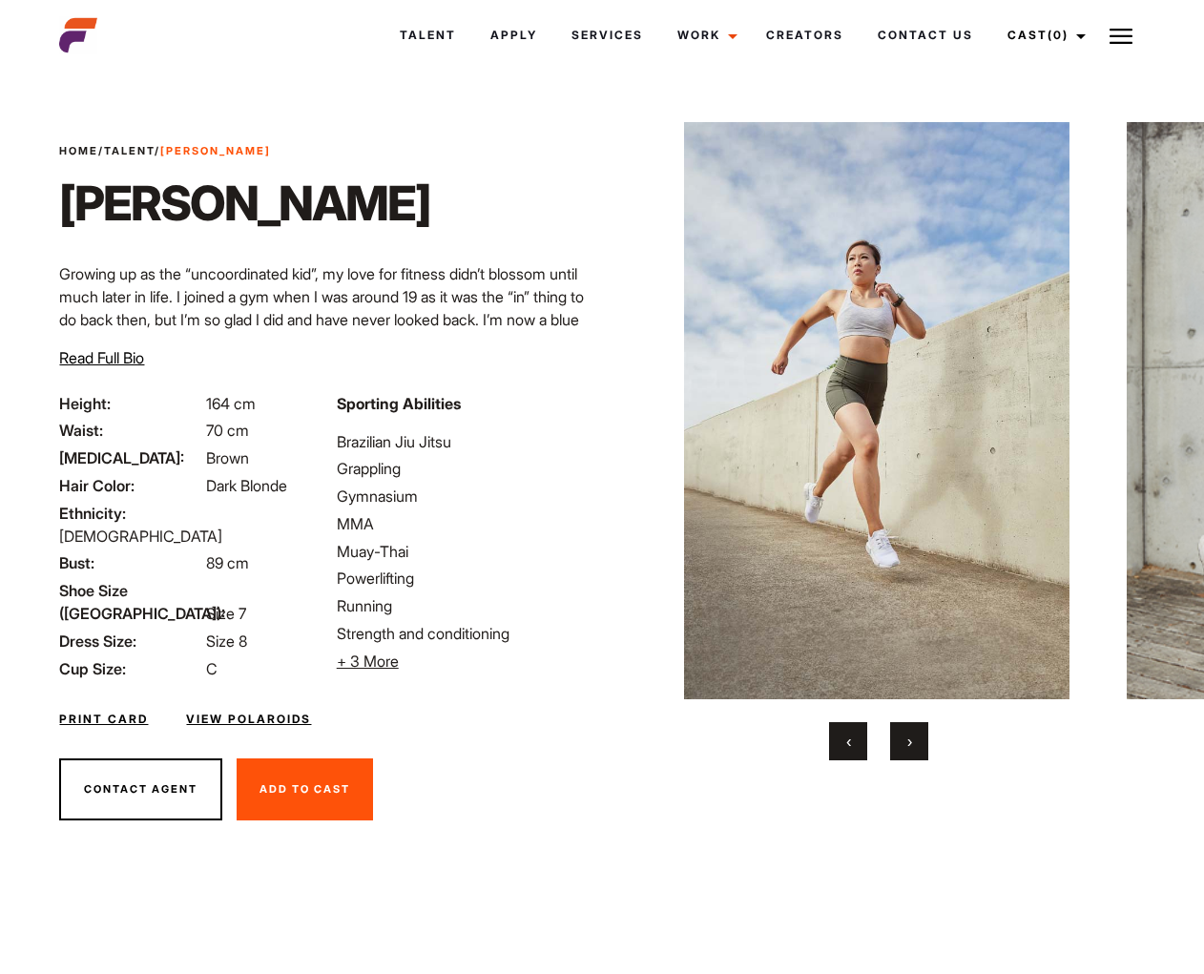
click at [912, 747] on button "›" at bounding box center [909, 741] width 38 height 38
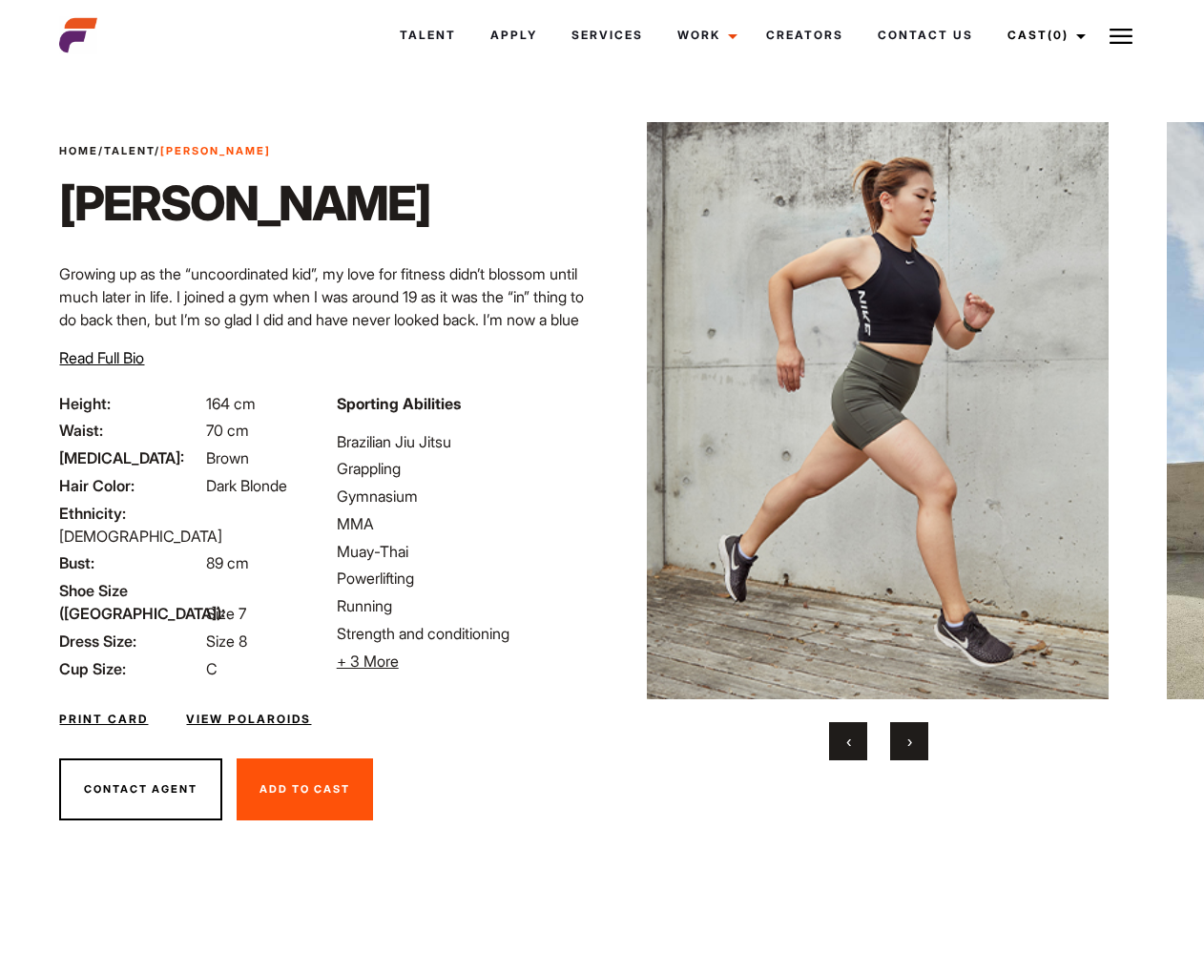
click at [912, 747] on button "›" at bounding box center [909, 741] width 38 height 38
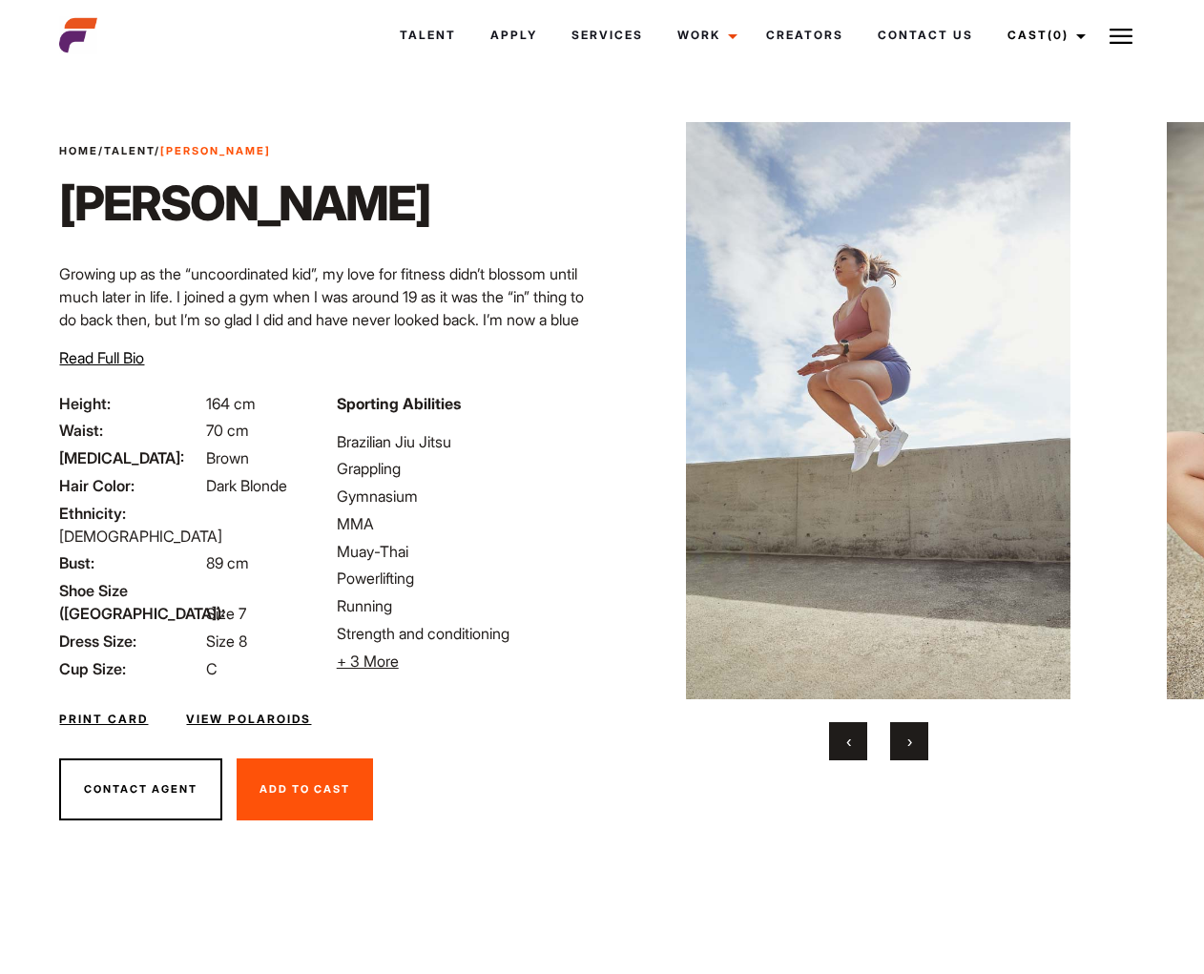
click at [912, 747] on button "›" at bounding box center [909, 741] width 38 height 38
